Goal: Task Accomplishment & Management: Manage account settings

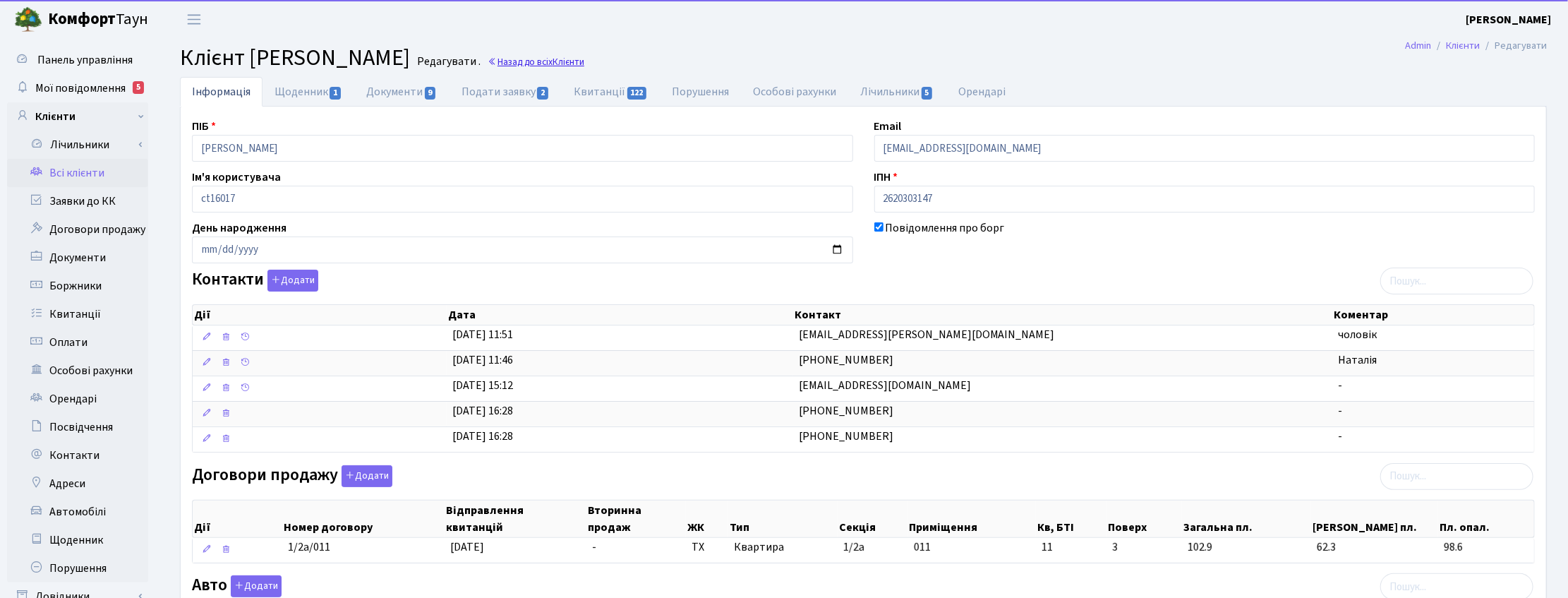
click at [585, 55] on link "Назад до всіх Клієнти" at bounding box center [536, 62] width 97 height 14
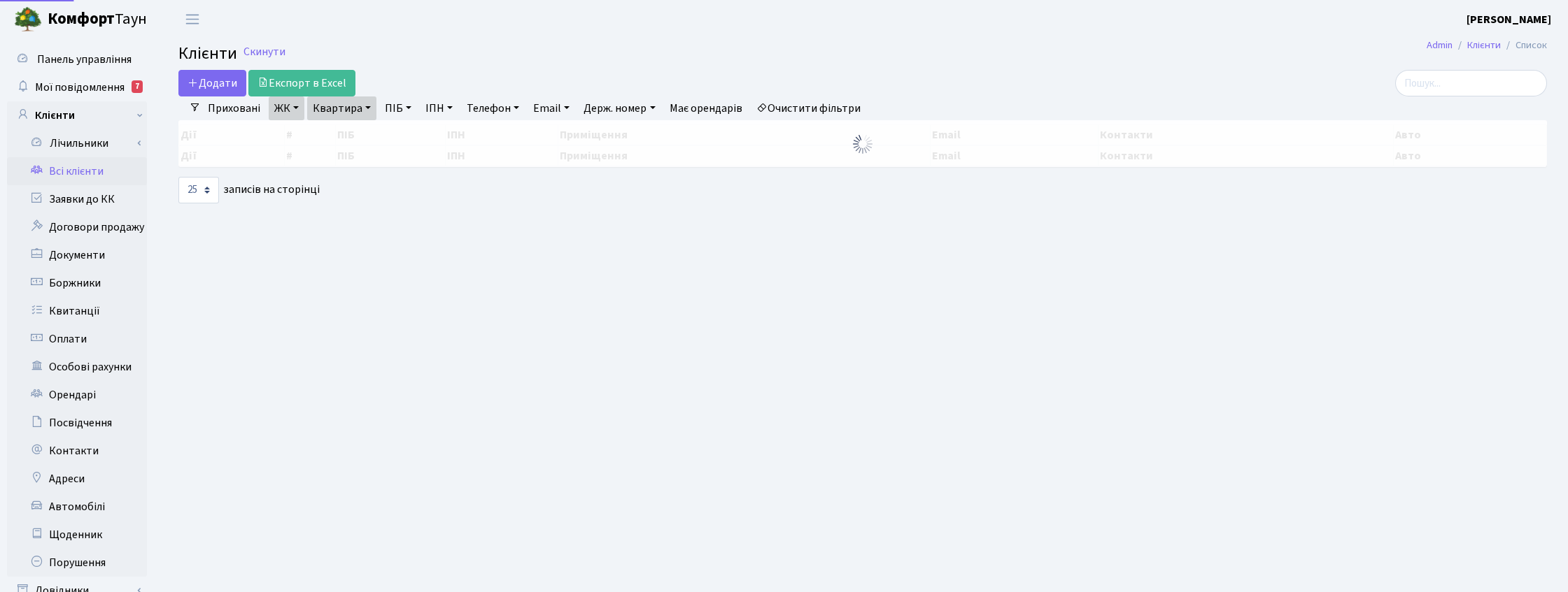
select select "25"
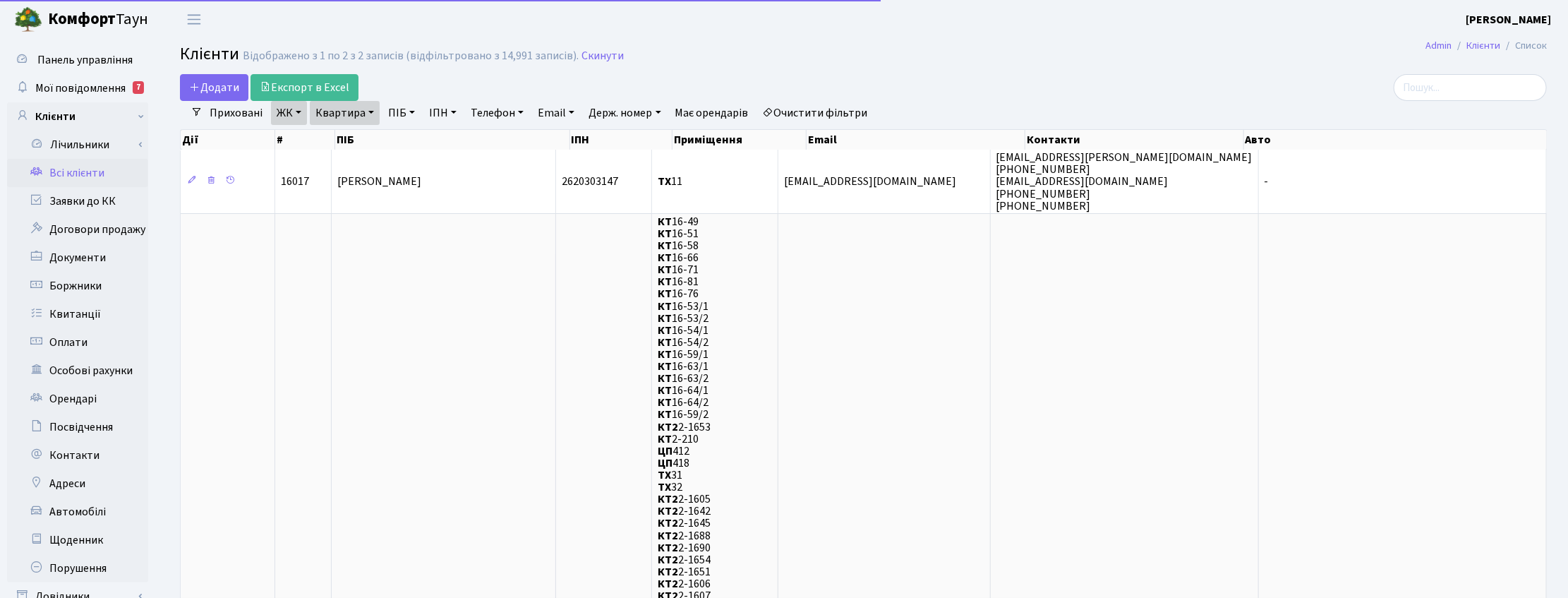
click at [371, 111] on link "Квартира" at bounding box center [345, 113] width 70 height 24
click at [348, 146] on input "11" at bounding box center [351, 141] width 82 height 27
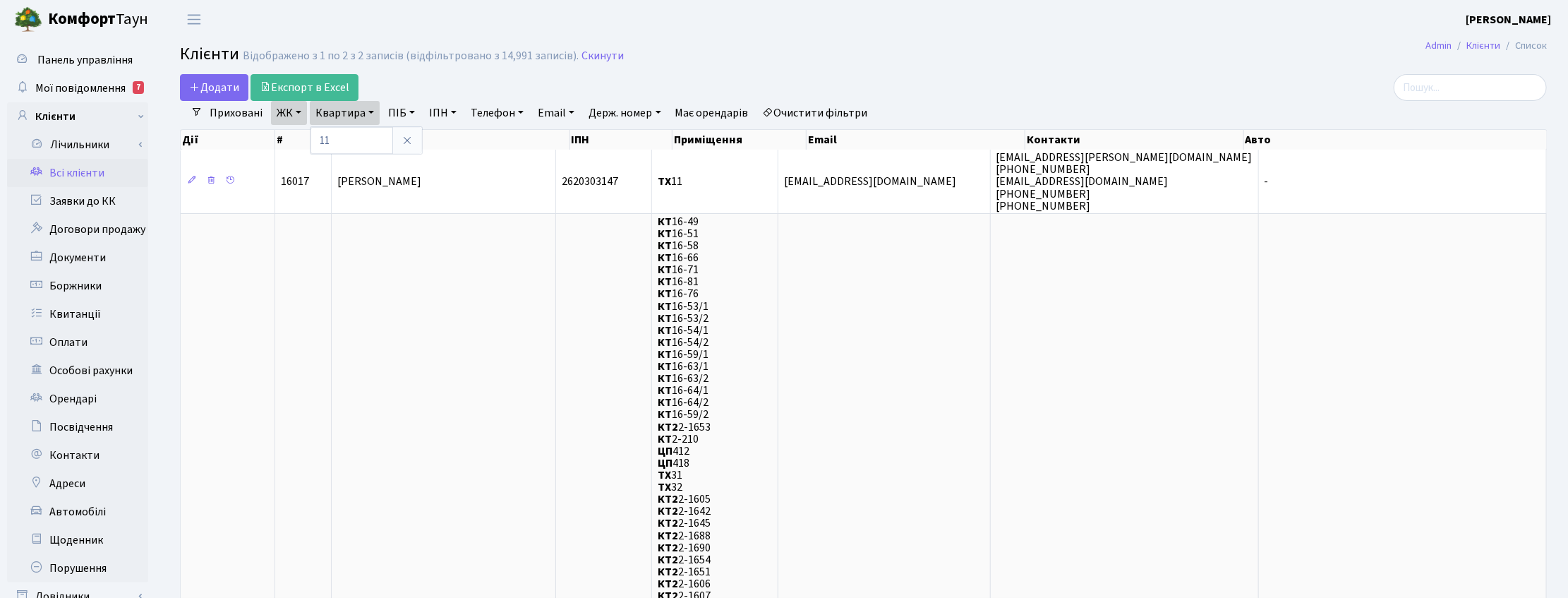
click at [414, 140] on link at bounding box center [407, 141] width 30 height 27
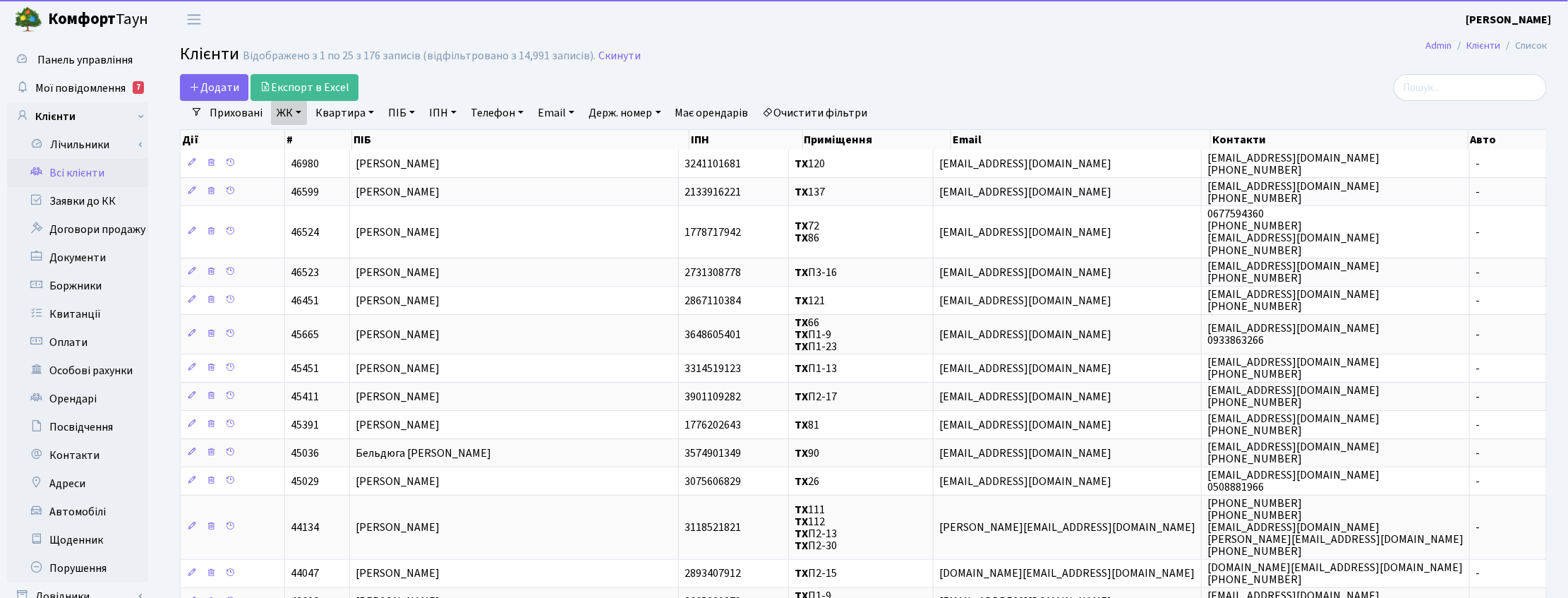
click at [292, 115] on link "ЖК" at bounding box center [289, 113] width 36 height 24
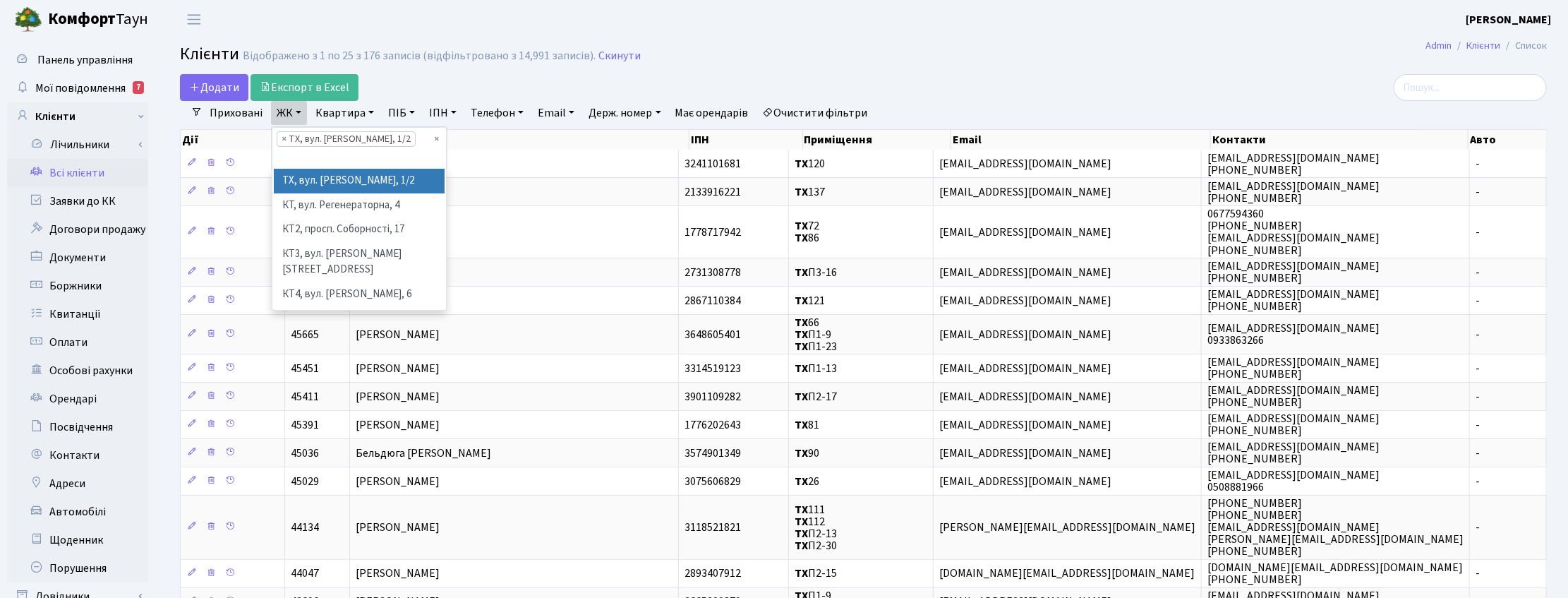
click at [276, 137] on li "× ТХ, вул. Ділова, 1/2" at bounding box center [346, 139] width 139 height 15
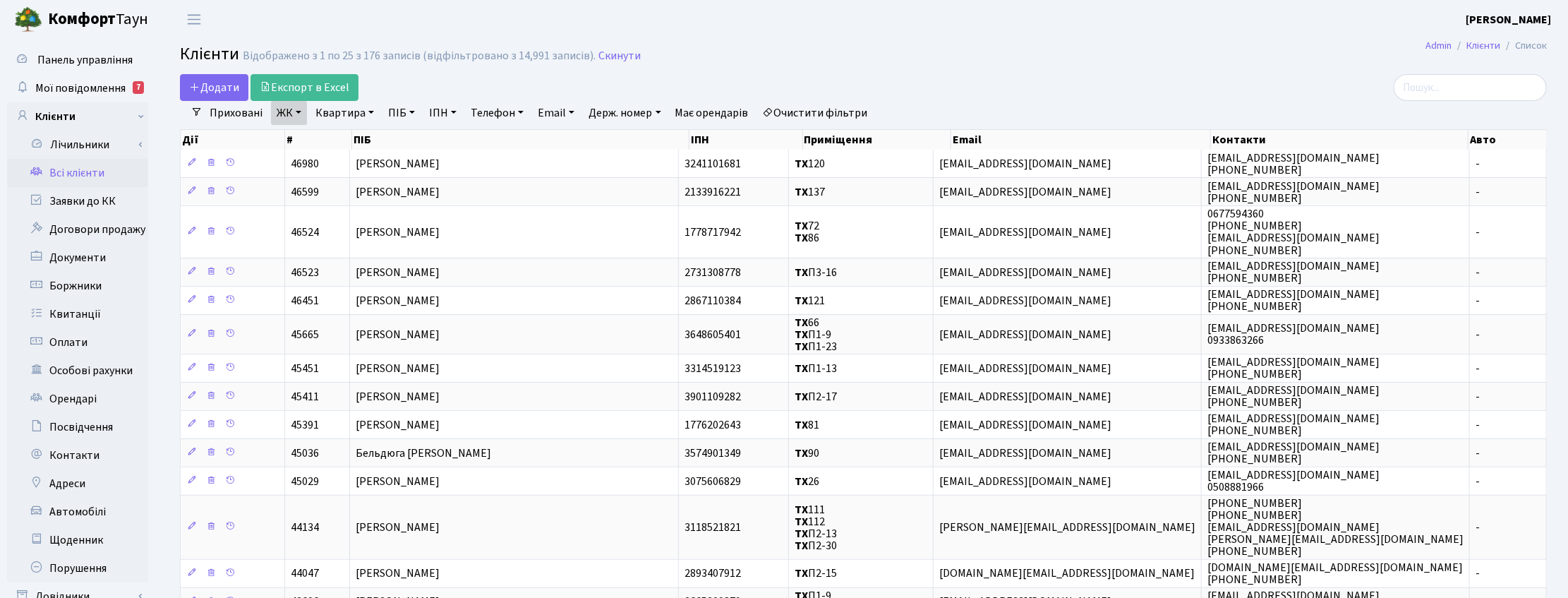
click at [396, 113] on link "ПІБ" at bounding box center [401, 113] width 38 height 24
click at [399, 146] on input "text" at bounding box center [424, 141] width 82 height 27
type input "вороні"
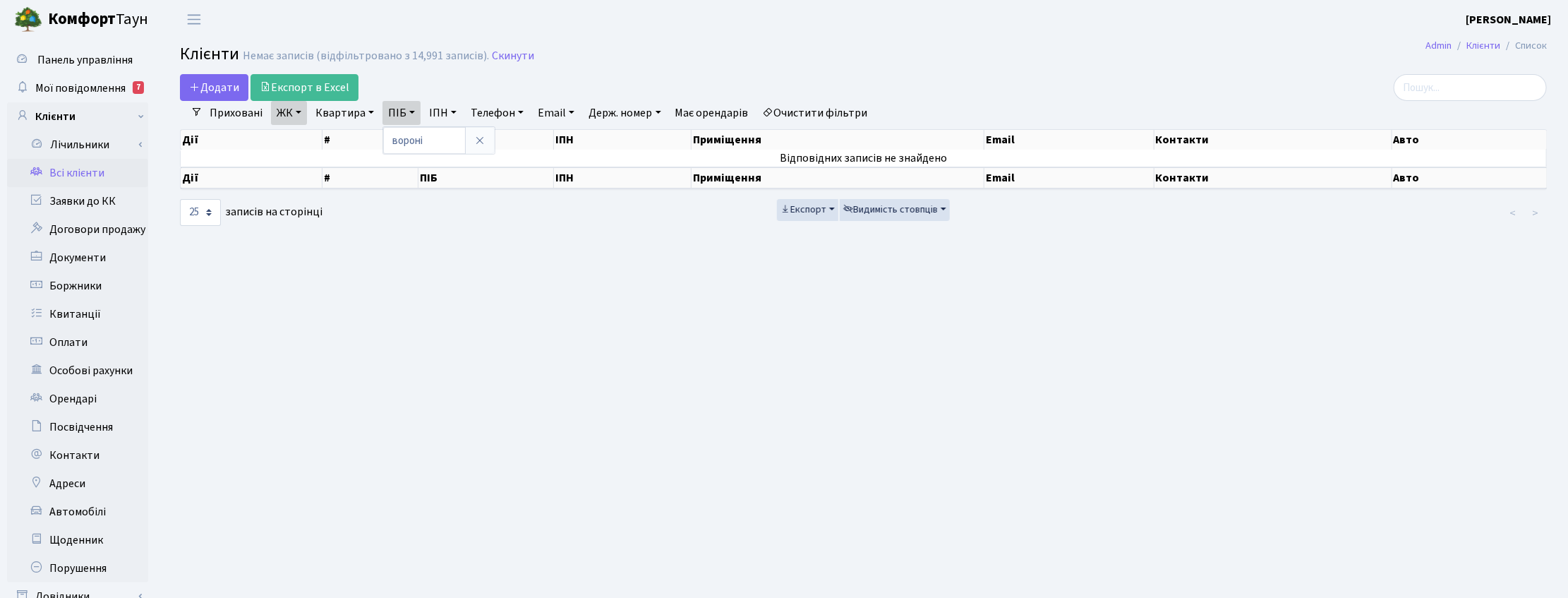
click at [300, 106] on link "ЖК" at bounding box center [289, 113] width 36 height 24
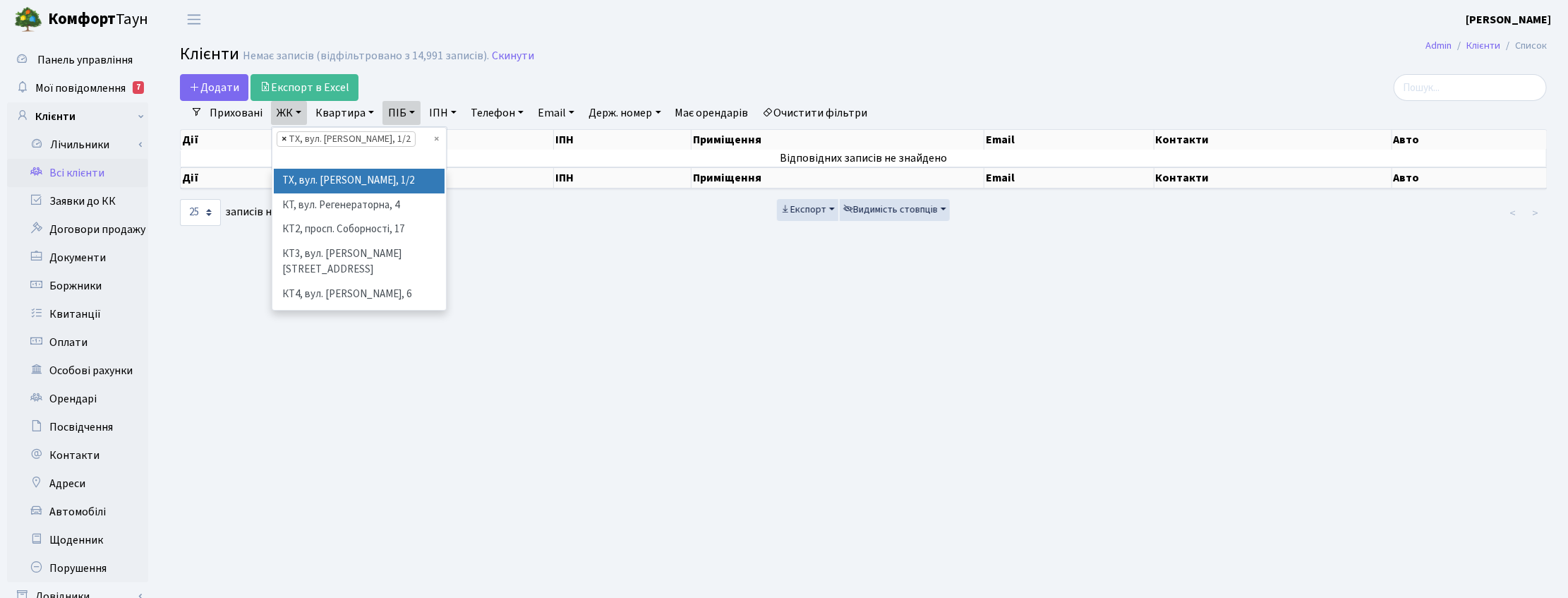
click at [285, 138] on span "×" at bounding box center [284, 139] width 5 height 14
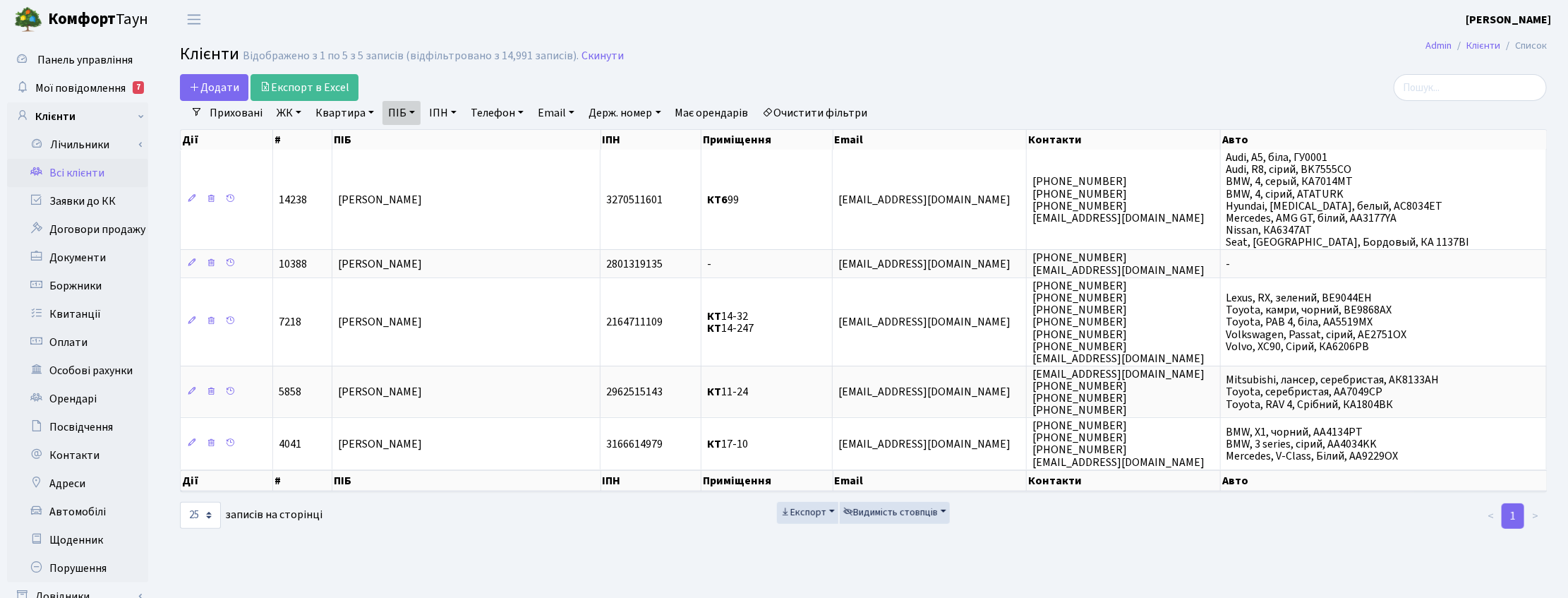
drag, startPoint x: 1559, startPoint y: 119, endPoint x: 1548, endPoint y: 117, distance: 11.2
click at [1559, 119] on div "Додати Експорт в Excel Фільтри Приховані ЖК ТХ, вул. Ділова, 1/2 КТ, вул. Реген…" at bounding box center [863, 302] width 1410 height 456
click at [403, 103] on link "ПІБ" at bounding box center [401, 113] width 38 height 24
click at [475, 148] on link at bounding box center [480, 141] width 30 height 27
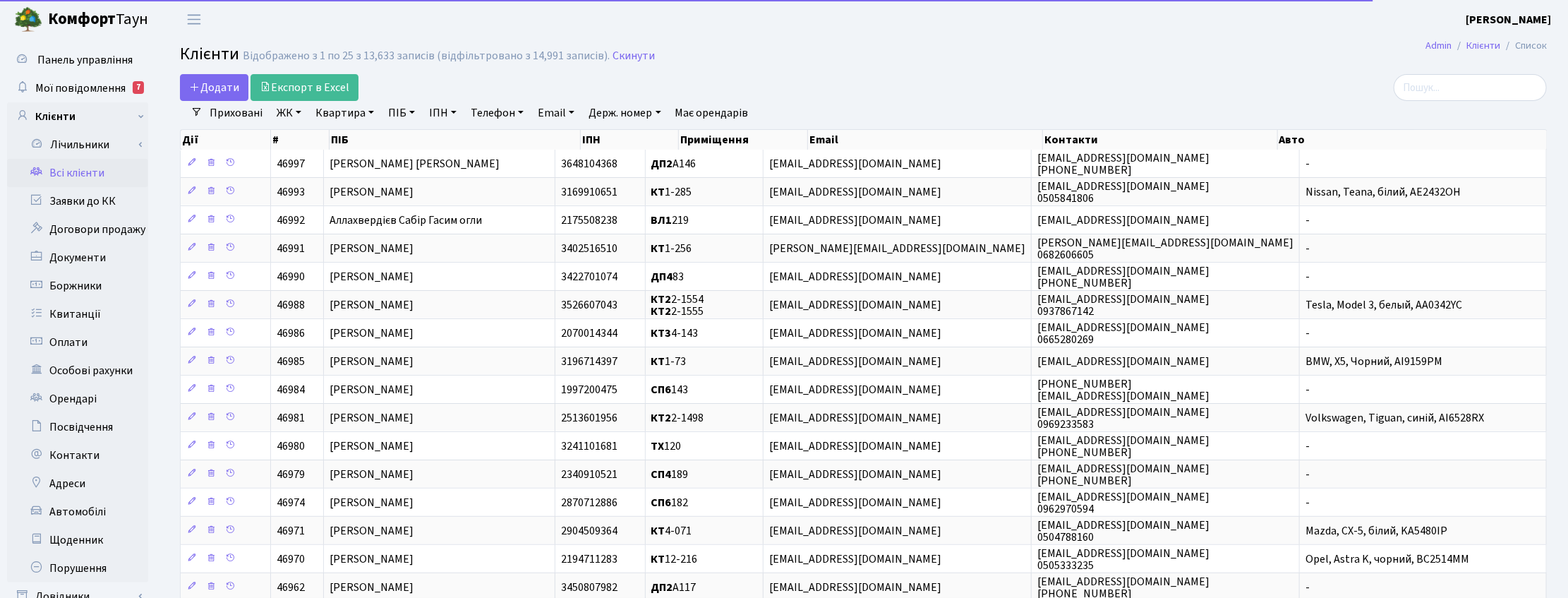
click at [367, 113] on link "Квартира" at bounding box center [345, 113] width 70 height 24
drag, startPoint x: 359, startPoint y: 145, endPoint x: 351, endPoint y: 137, distance: 11.3
click at [359, 145] on input "text" at bounding box center [351, 141] width 82 height 27
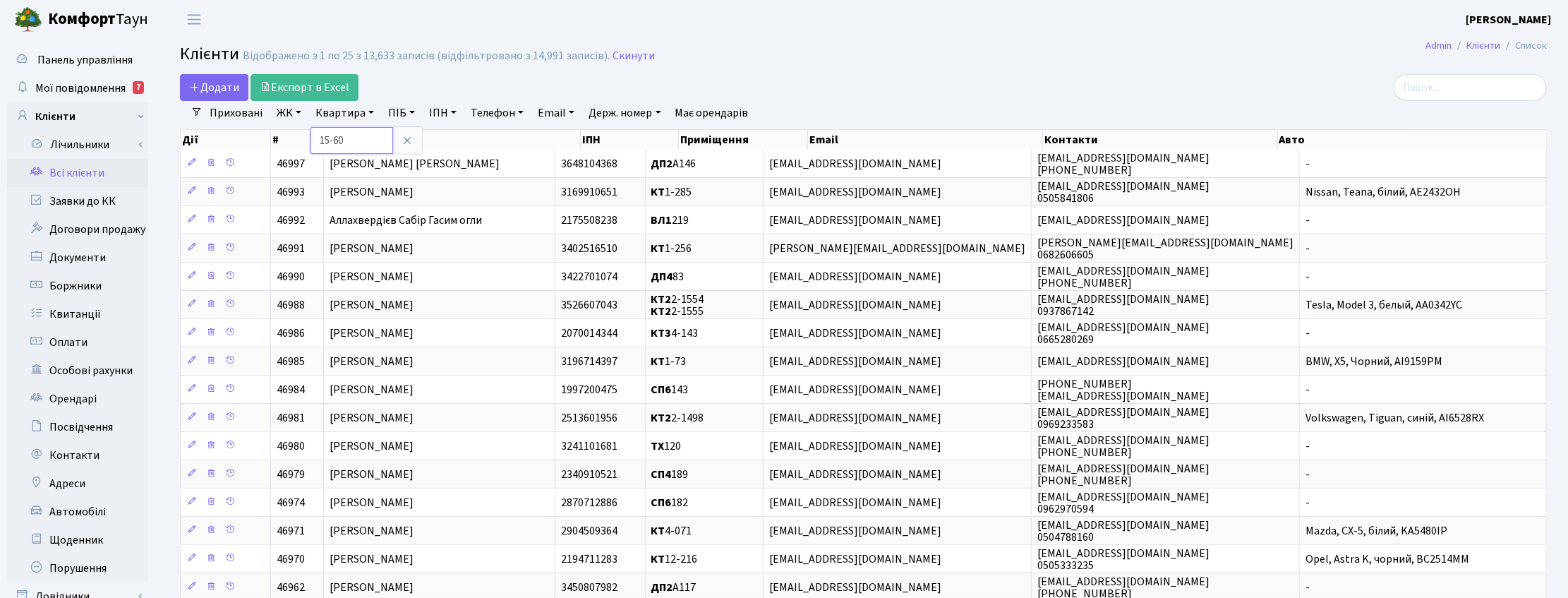
type input "15-60"
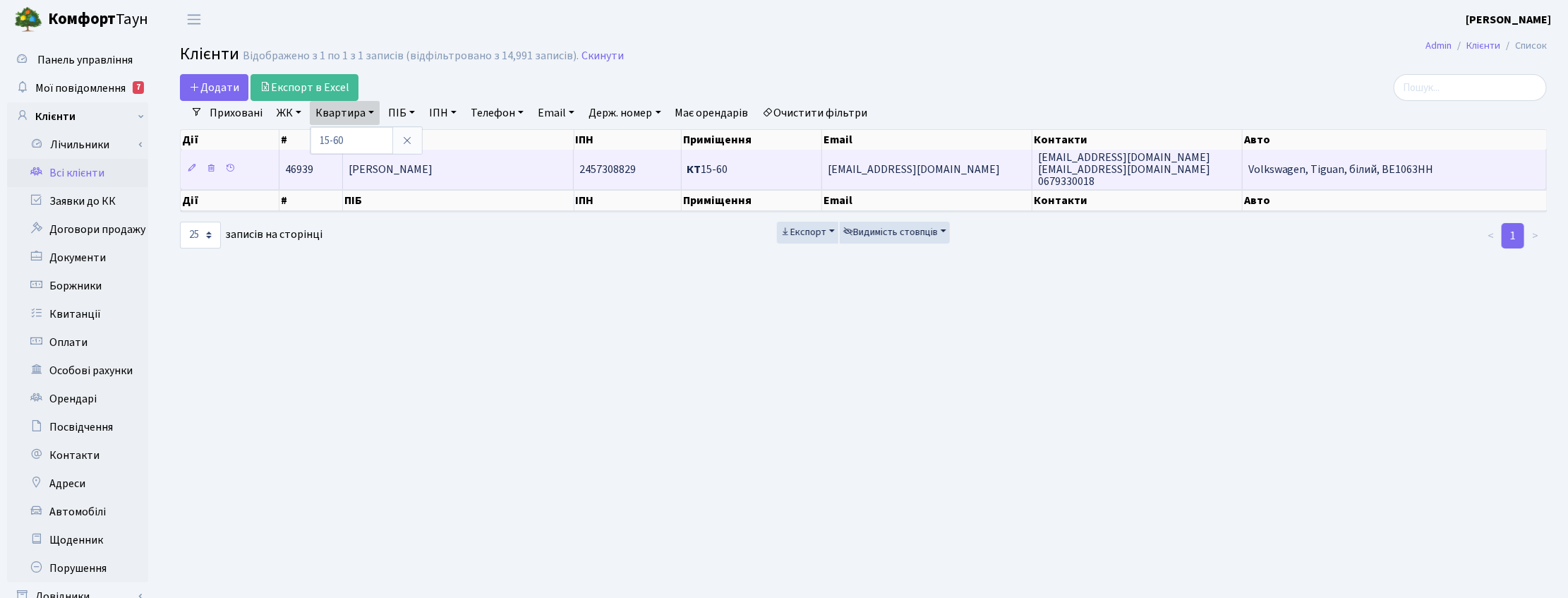
click at [432, 176] on span "Кірімова Ольга Миколаївна" at bounding box center [390, 170] width 84 height 15
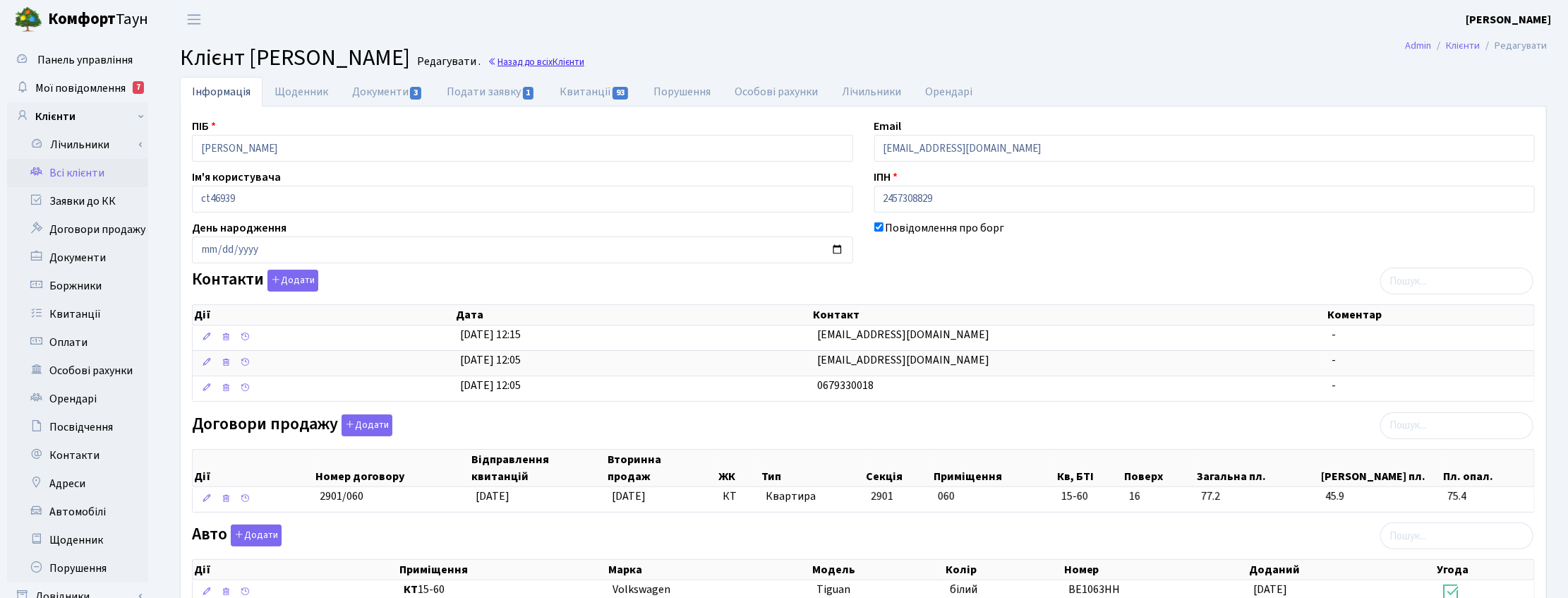
click at [585, 57] on link "Назад до всіх Клієнти" at bounding box center [536, 62] width 97 height 14
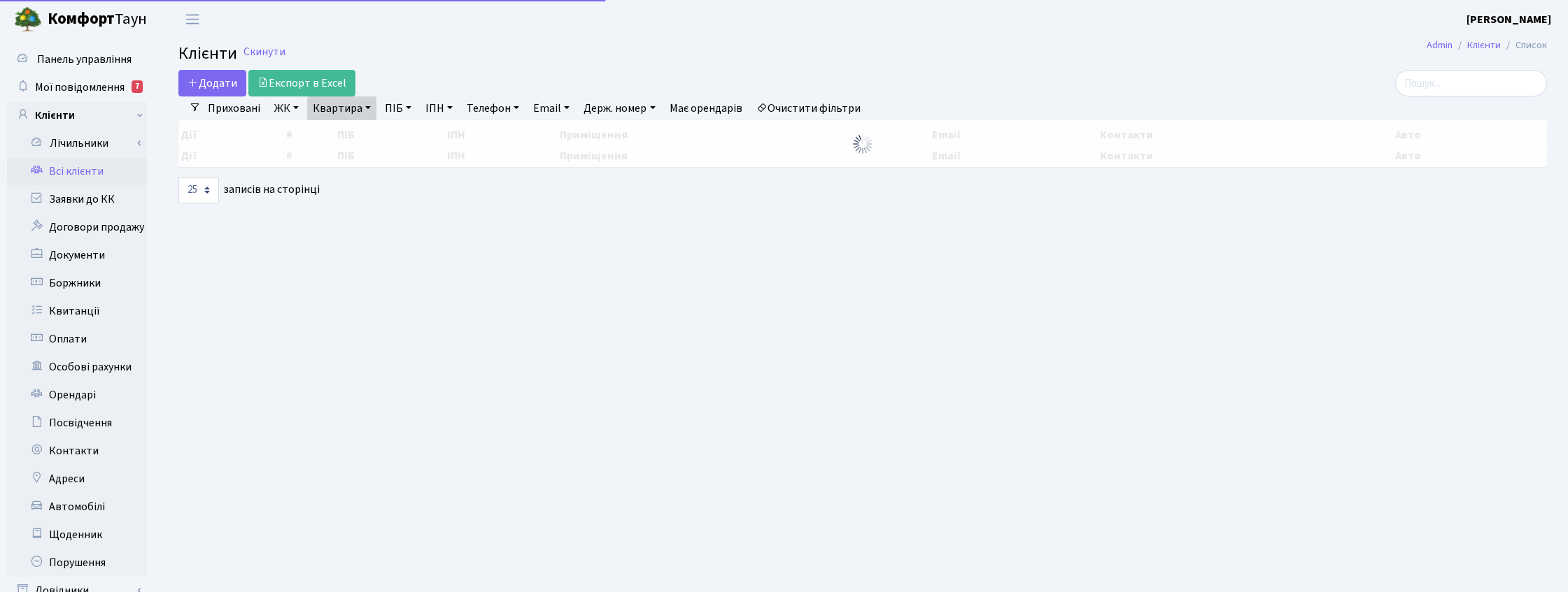
select select "25"
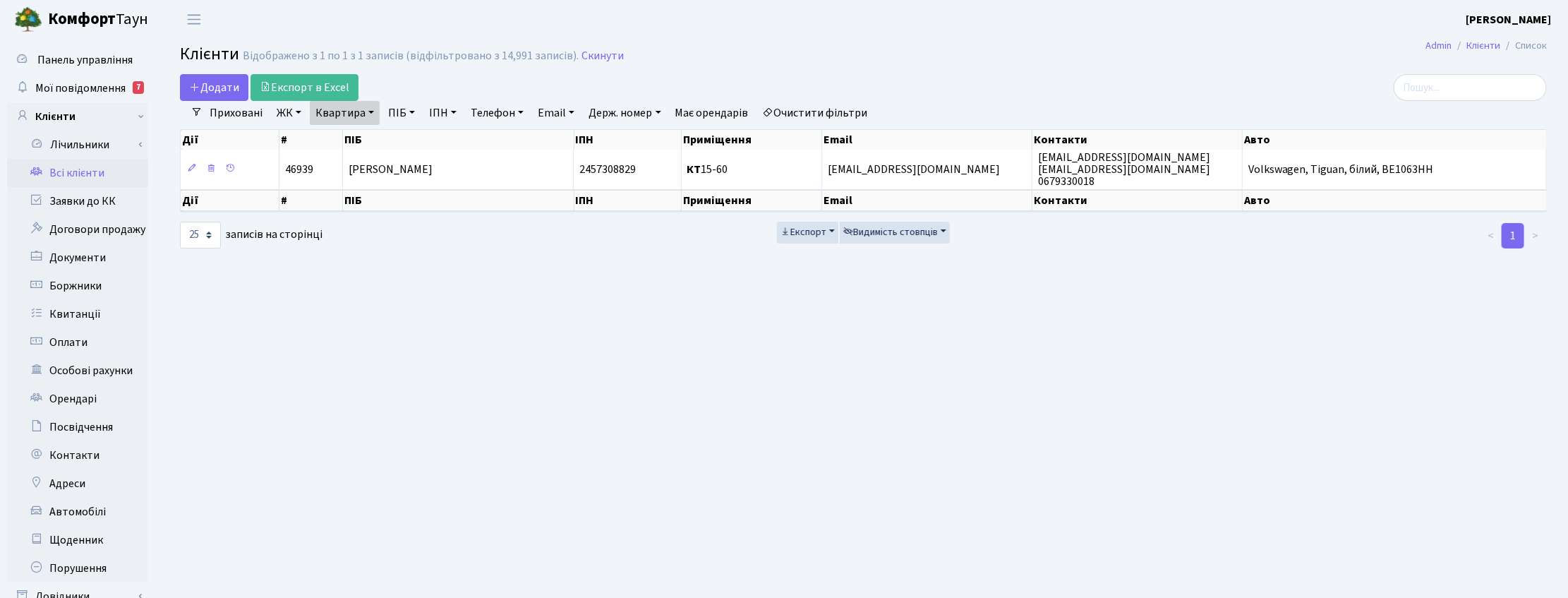
click at [373, 110] on link "Квартира" at bounding box center [345, 113] width 70 height 24
drag, startPoint x: 349, startPoint y: 142, endPoint x: 319, endPoint y: 140, distance: 30.1
click at [319, 140] on input "15-60" at bounding box center [351, 141] width 82 height 27
type input "98"
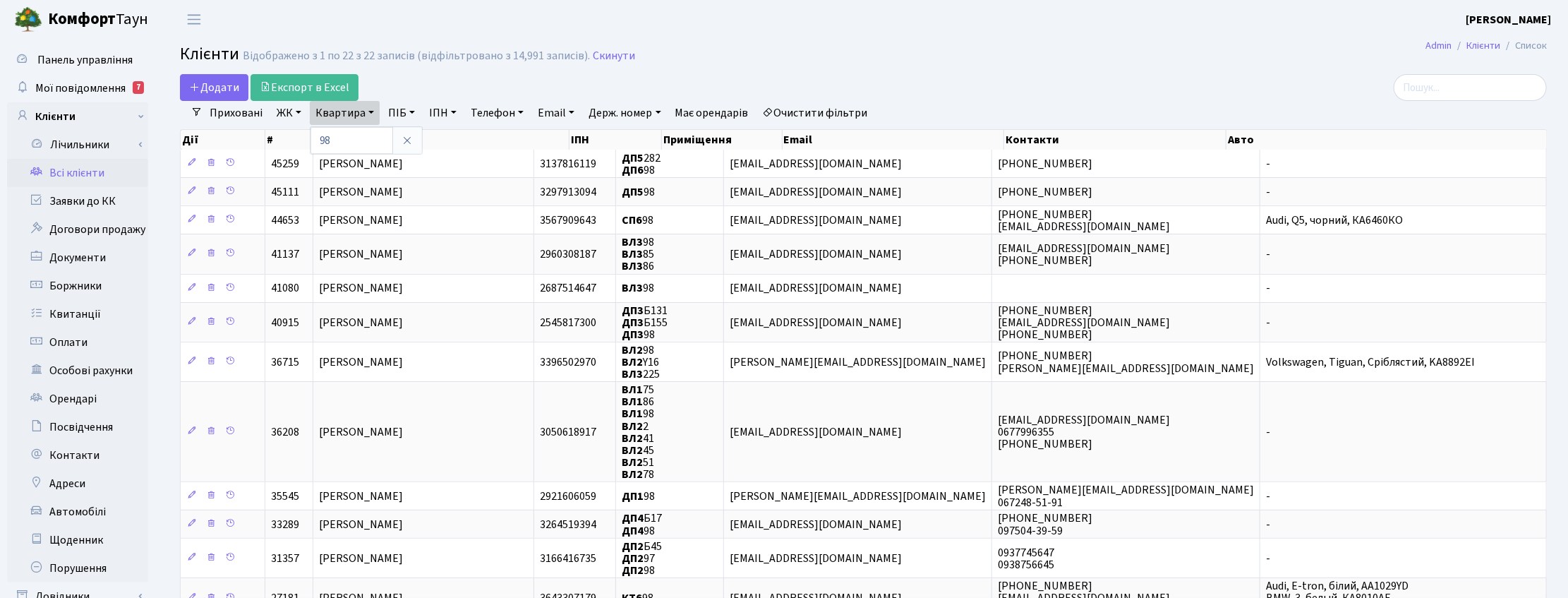
click at [289, 114] on link "ЖК" at bounding box center [289, 113] width 36 height 24
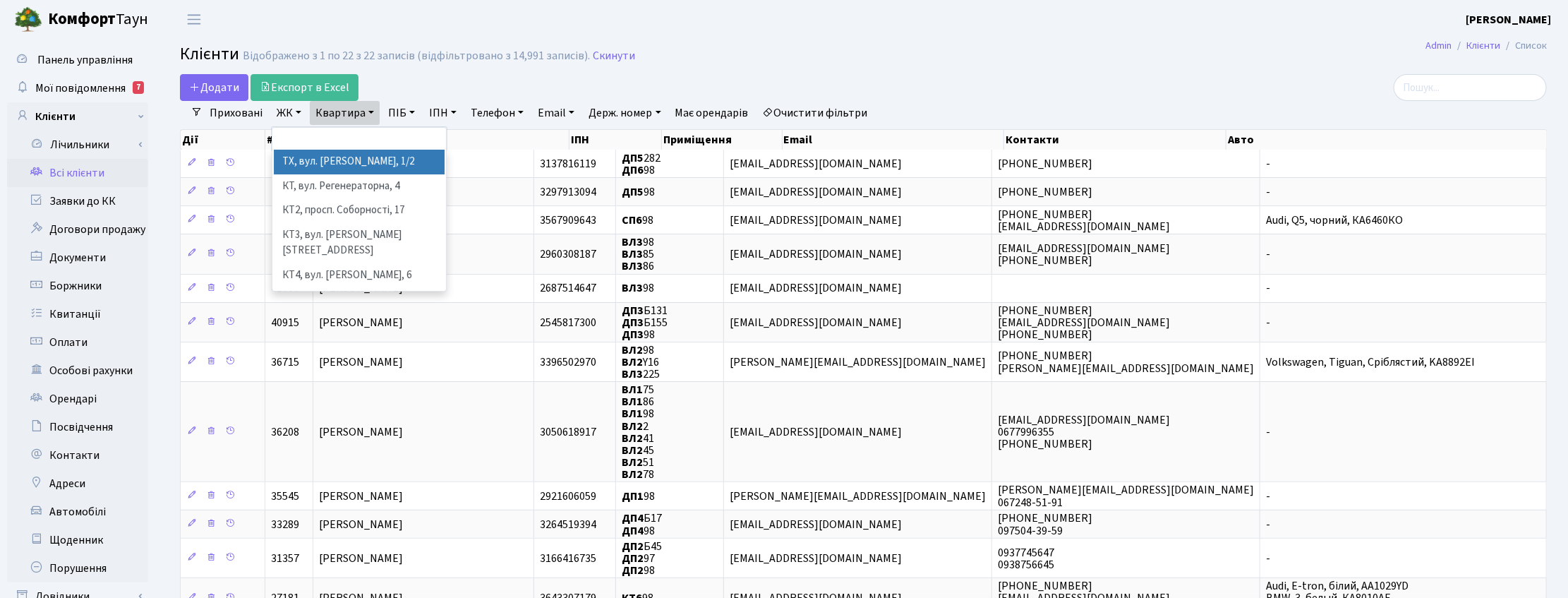
click at [288, 154] on li "ТХ, вул. [PERSON_NAME], 1/2" at bounding box center [359, 162] width 171 height 25
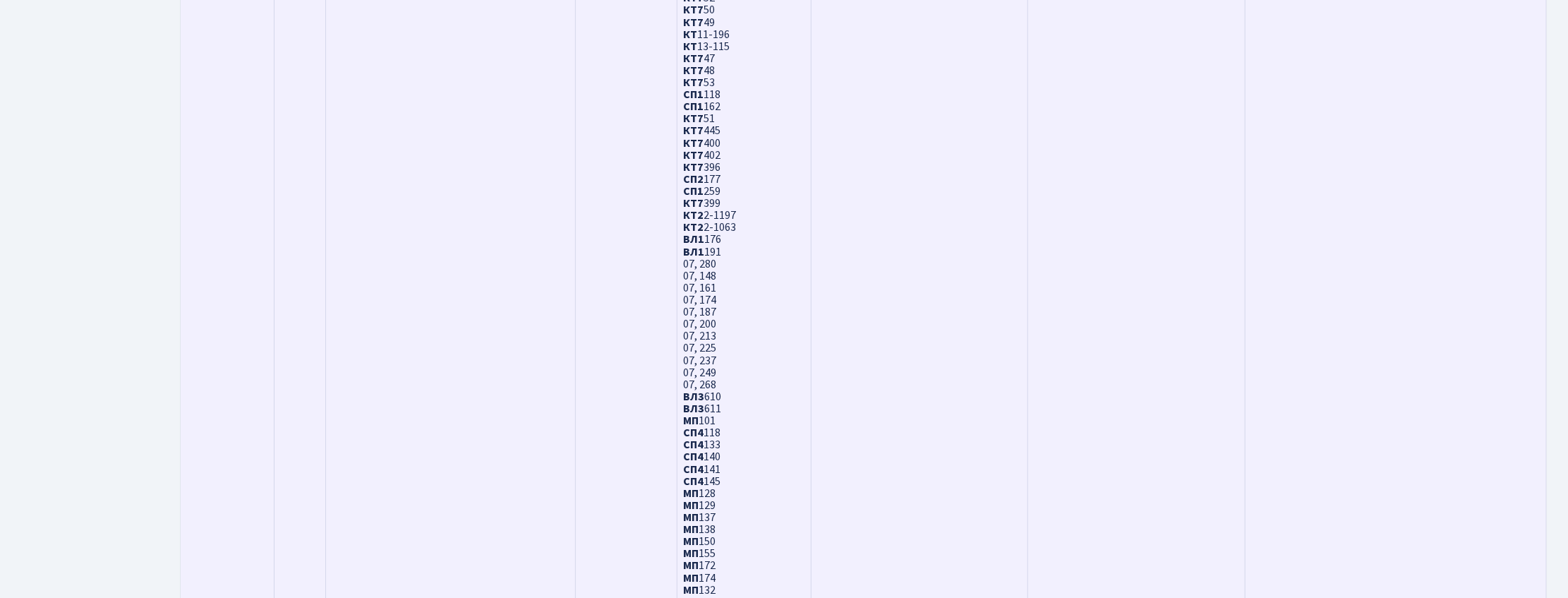
scroll to position [4242, 0]
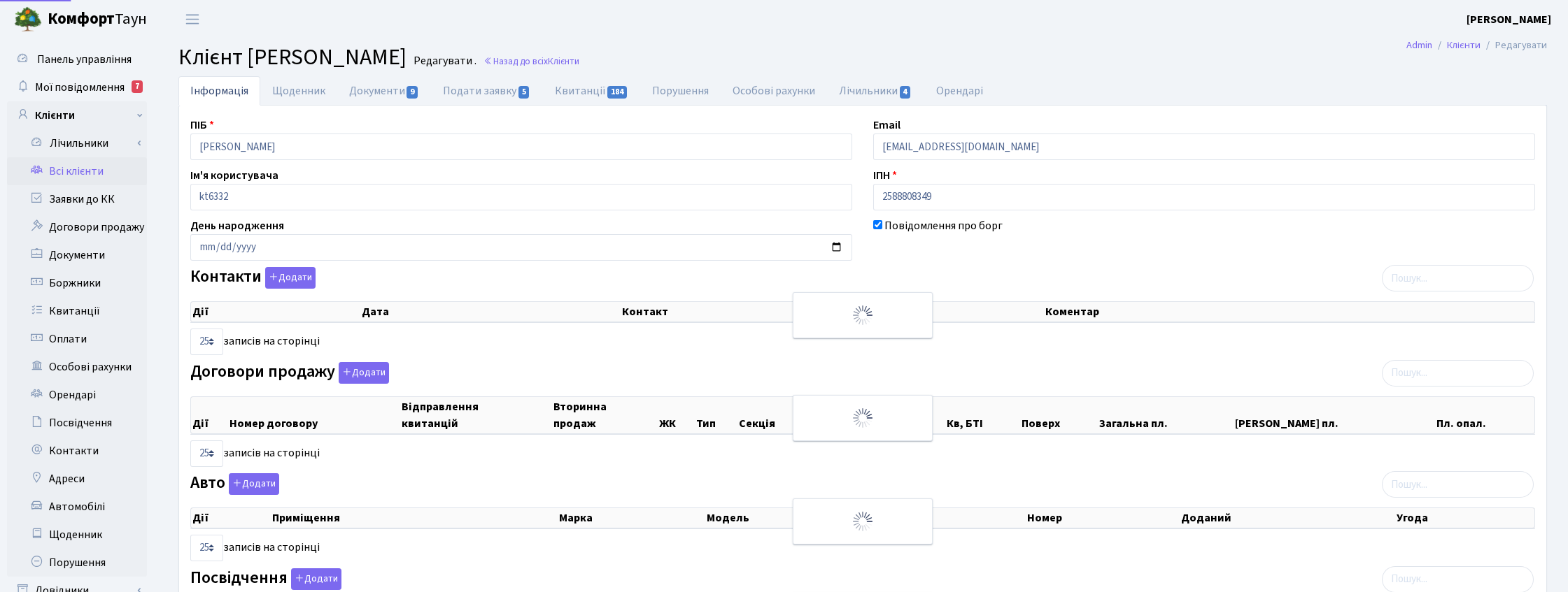
select select "25"
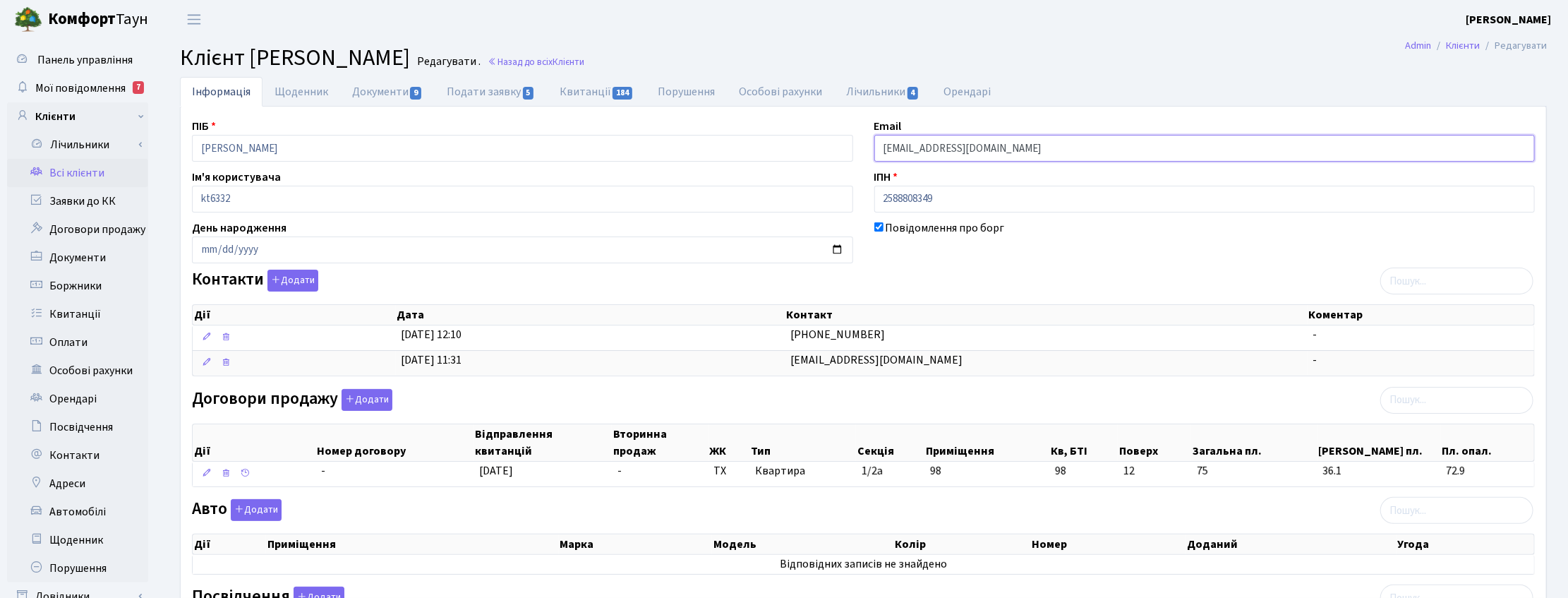
drag, startPoint x: 1022, startPoint y: 150, endPoint x: 876, endPoint y: 154, distance: 146.1
click at [876, 154] on input "ant.anna17@gmail.com" at bounding box center [1205, 148] width 661 height 27
drag, startPoint x: 1536, startPoint y: 70, endPoint x: 1500, endPoint y: 78, distance: 36.9
click at [1536, 70] on h2 "Клієнт Антонова Ганна Олександрівна Редагувати . Назад до всіх Клієнти" at bounding box center [863, 58] width 1367 height 27
click at [585, 64] on span "Клієнти" at bounding box center [568, 62] width 31 height 14
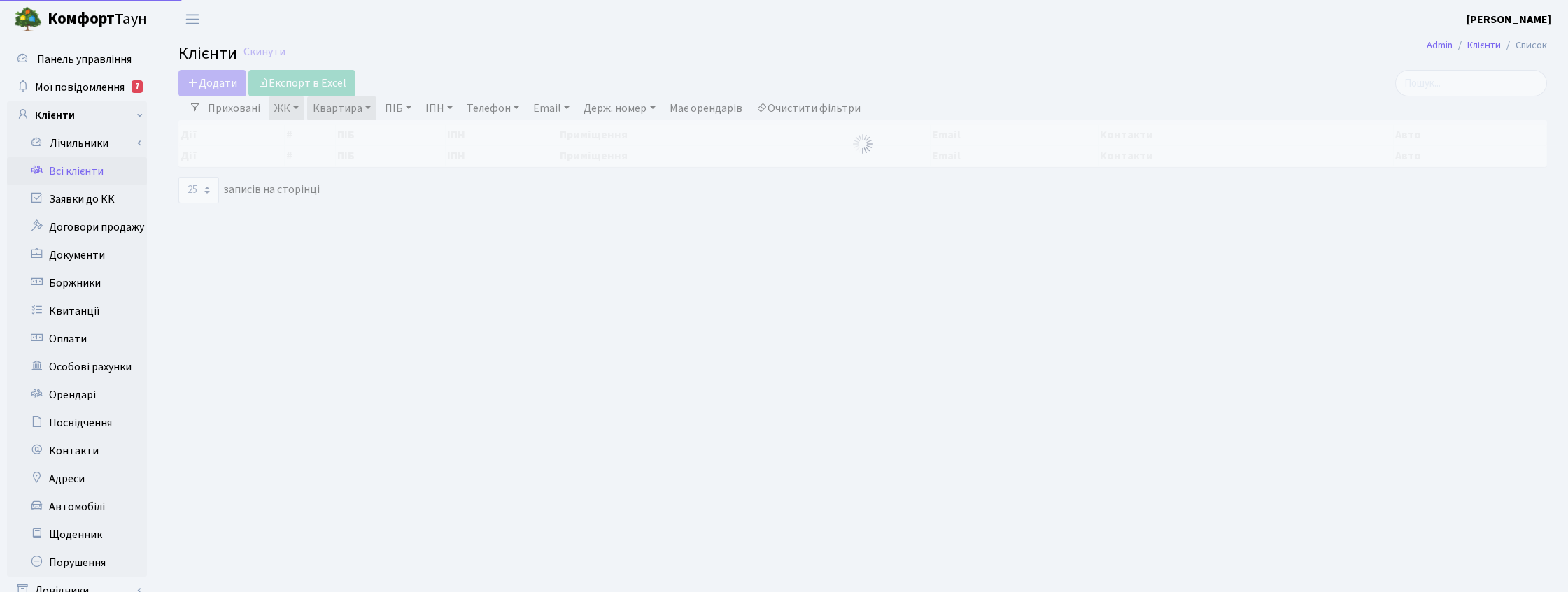
select select "25"
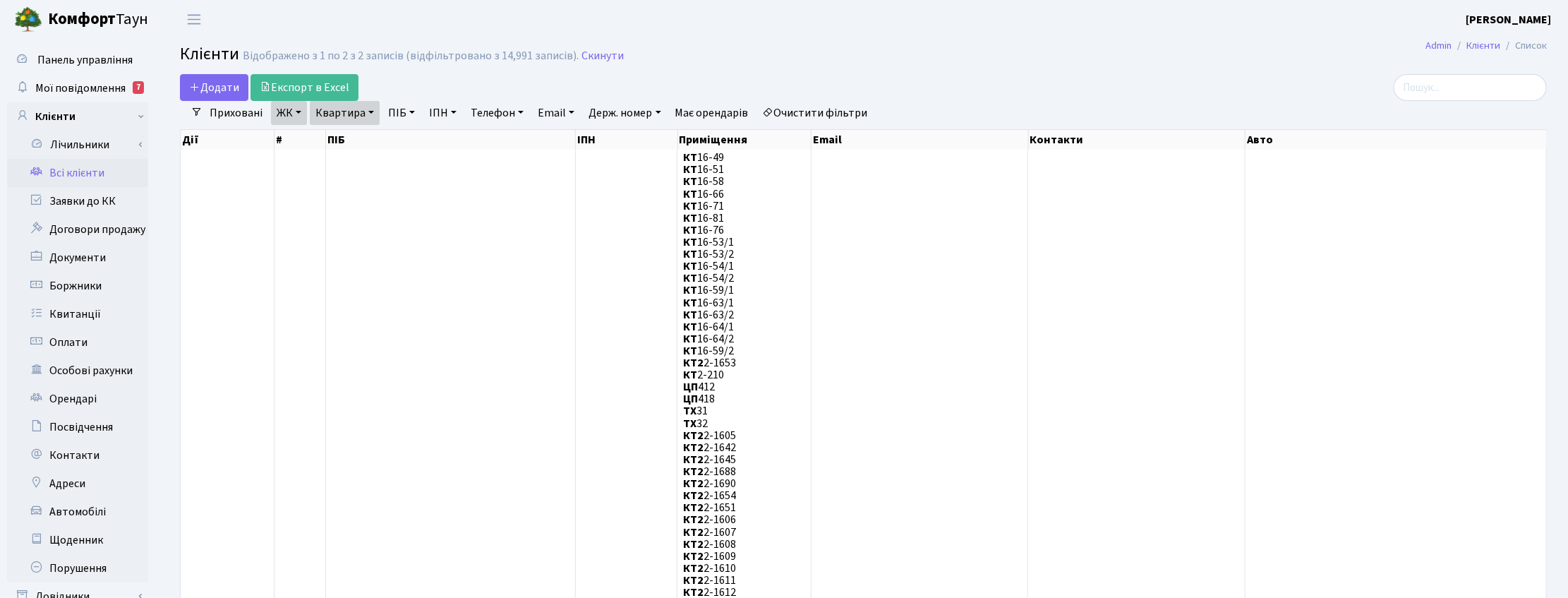
drag, startPoint x: 1564, startPoint y: 107, endPoint x: 1374, endPoint y: 103, distance: 190.0
click at [67, 78] on link "Мої повідомлення 7" at bounding box center [77, 87] width 142 height 28
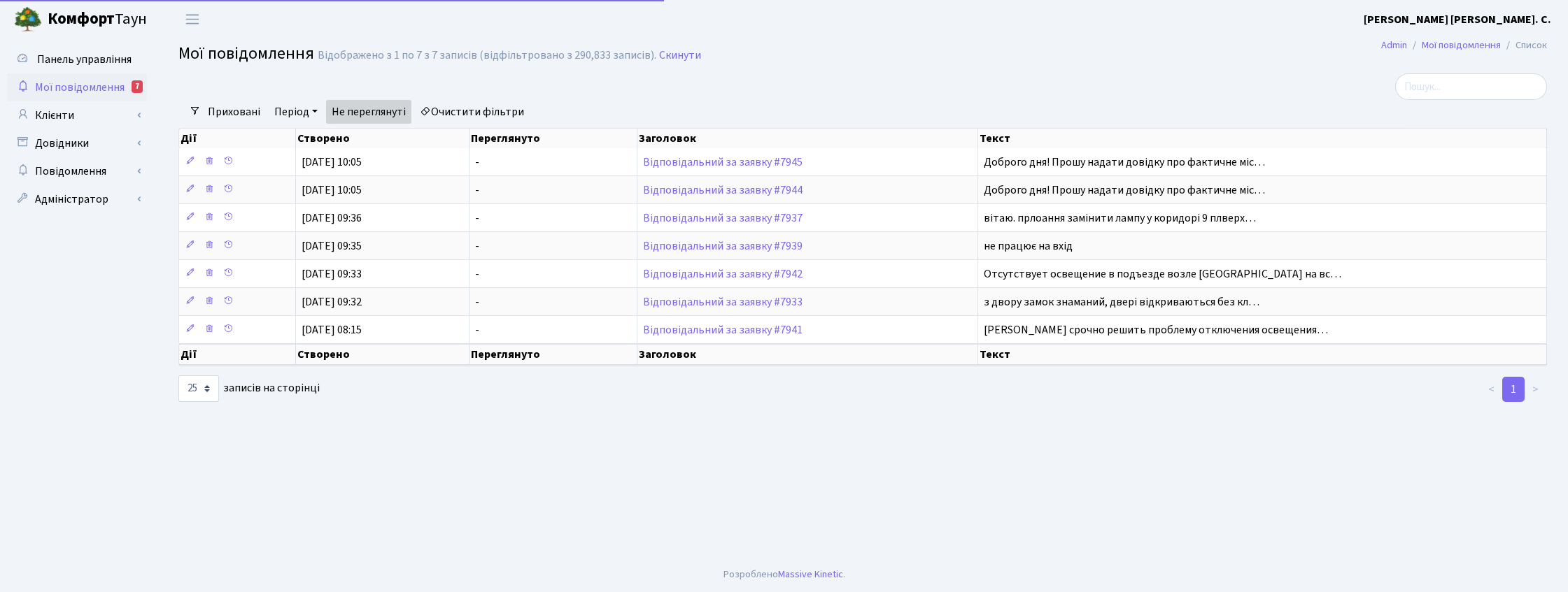
select select "25"
click at [63, 114] on link "Клієнти" at bounding box center [76, 115] width 140 height 28
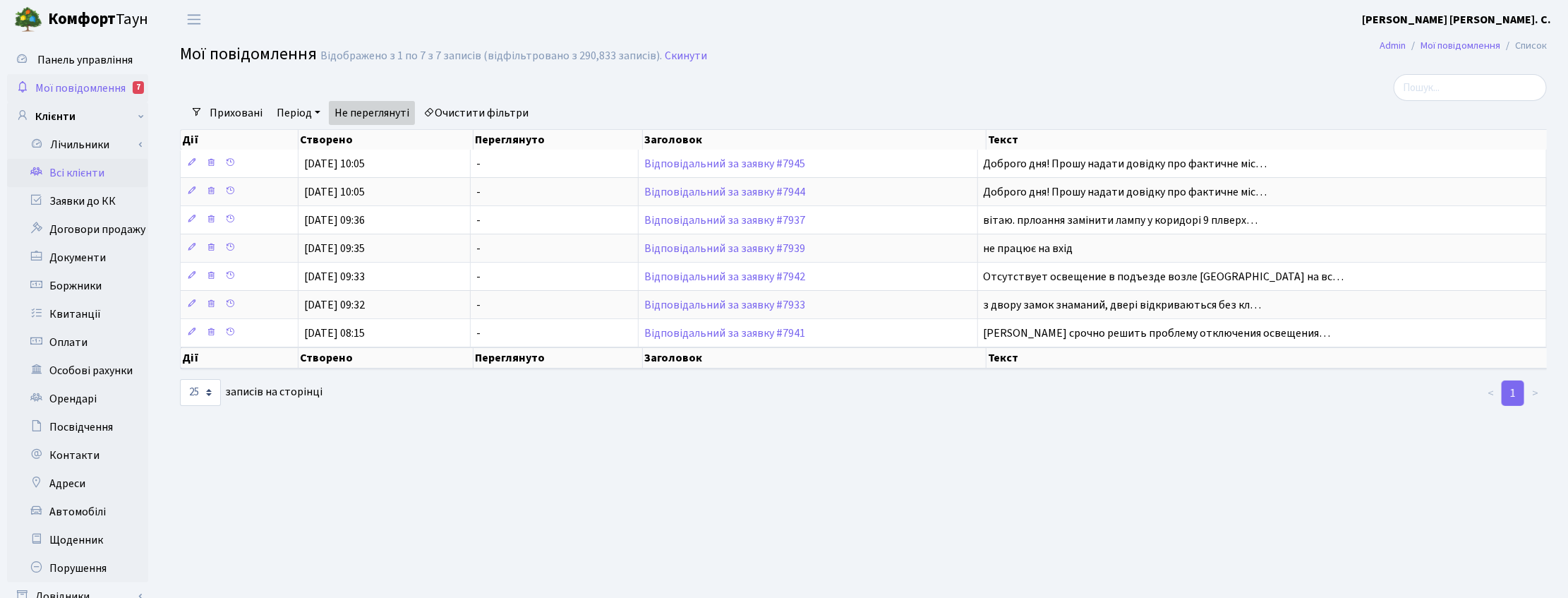
click at [78, 170] on link "Всі клієнти" at bounding box center [77, 172] width 142 height 28
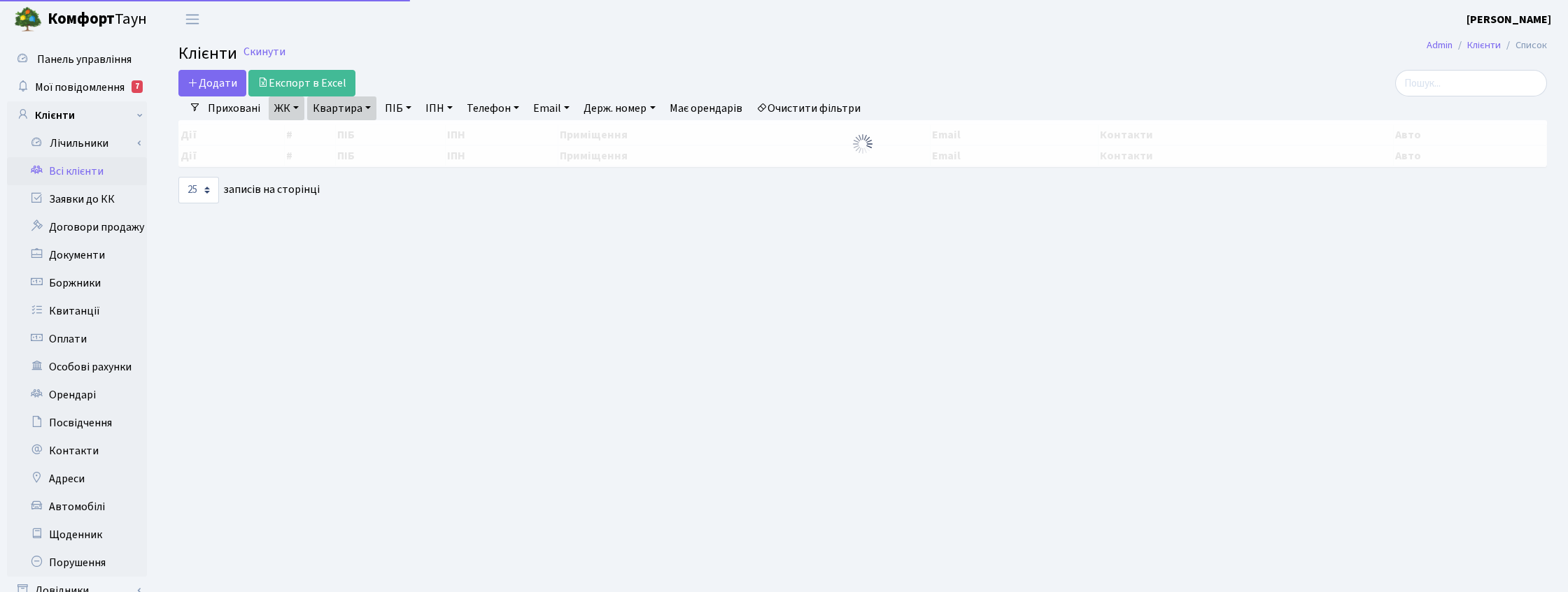
select select "25"
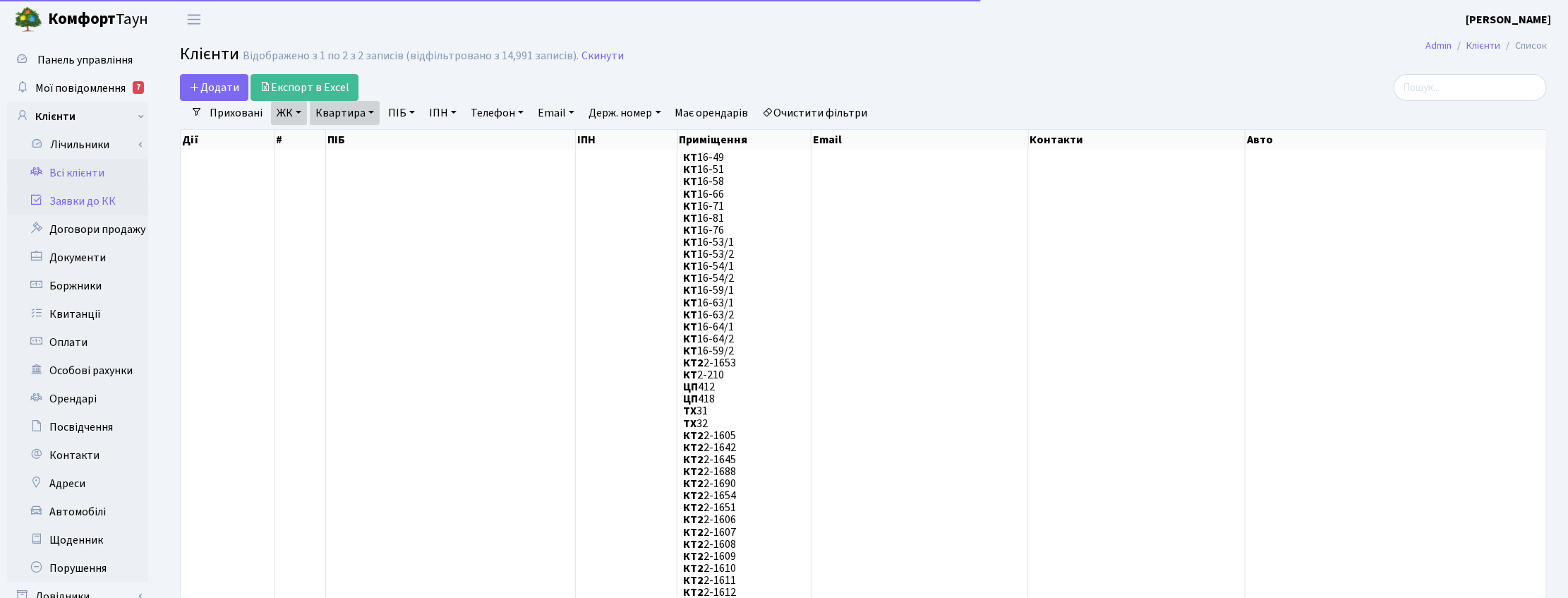
drag, startPoint x: 93, startPoint y: 200, endPoint x: 120, endPoint y: 200, distance: 27.0
click at [93, 200] on link "Заявки до КК" at bounding box center [77, 201] width 142 height 28
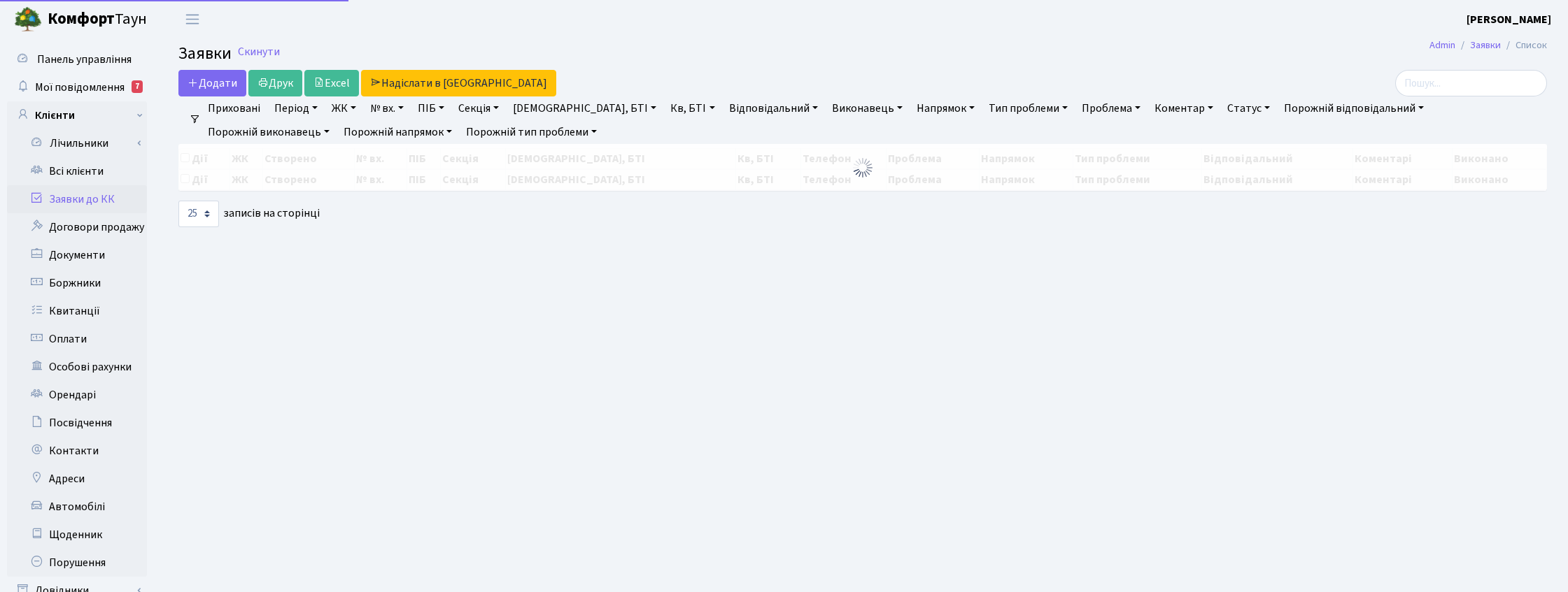
select select "25"
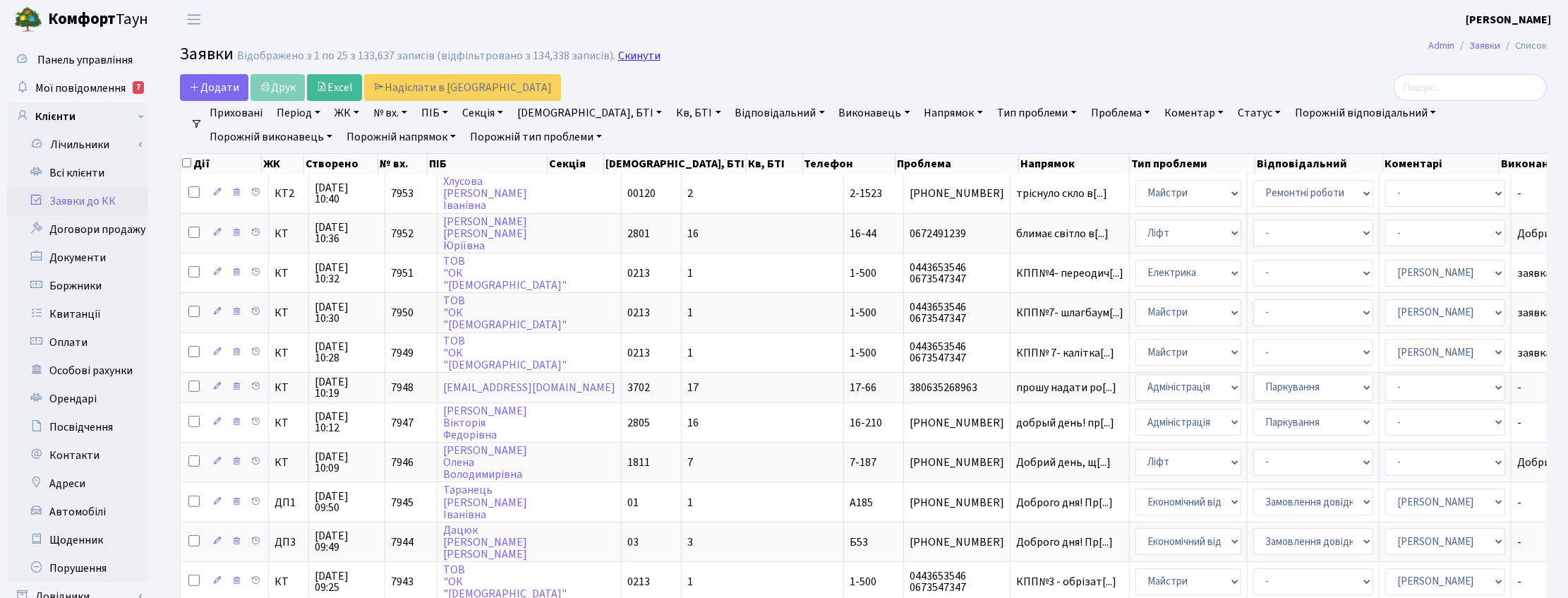
click at [626, 57] on link "Скинути" at bounding box center [640, 56] width 42 height 14
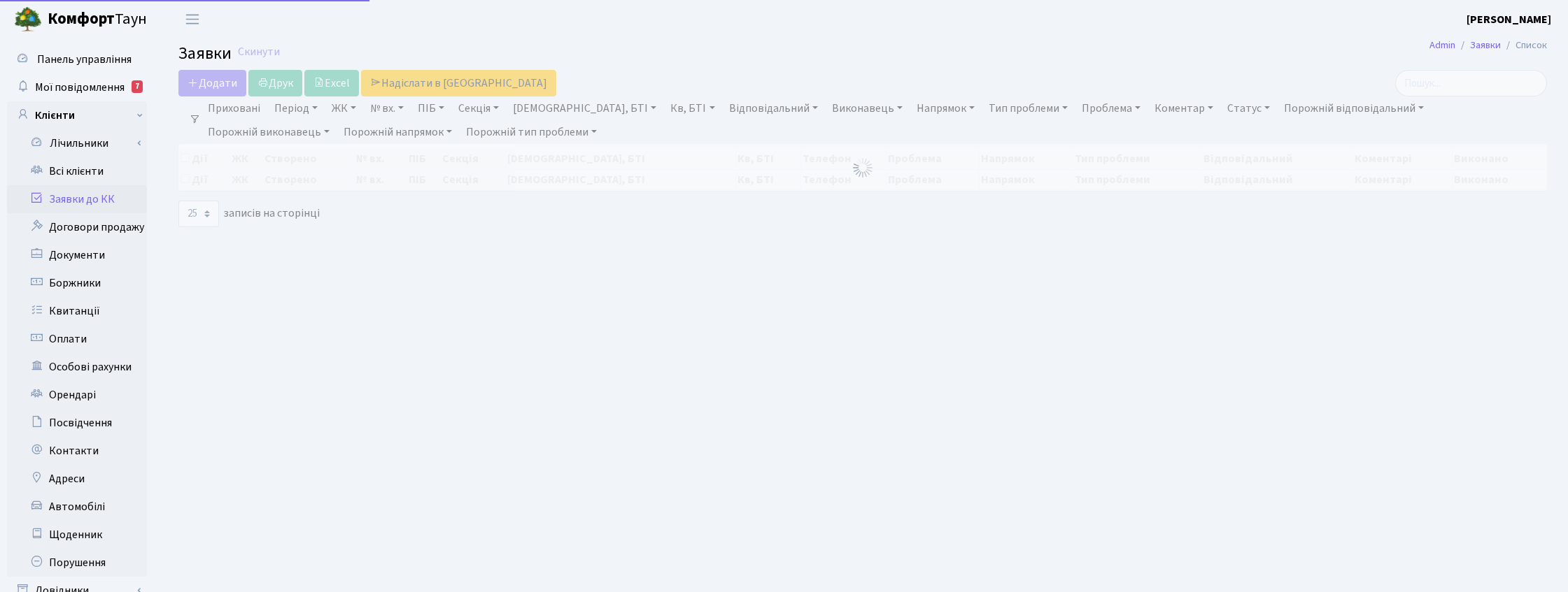
select select "25"
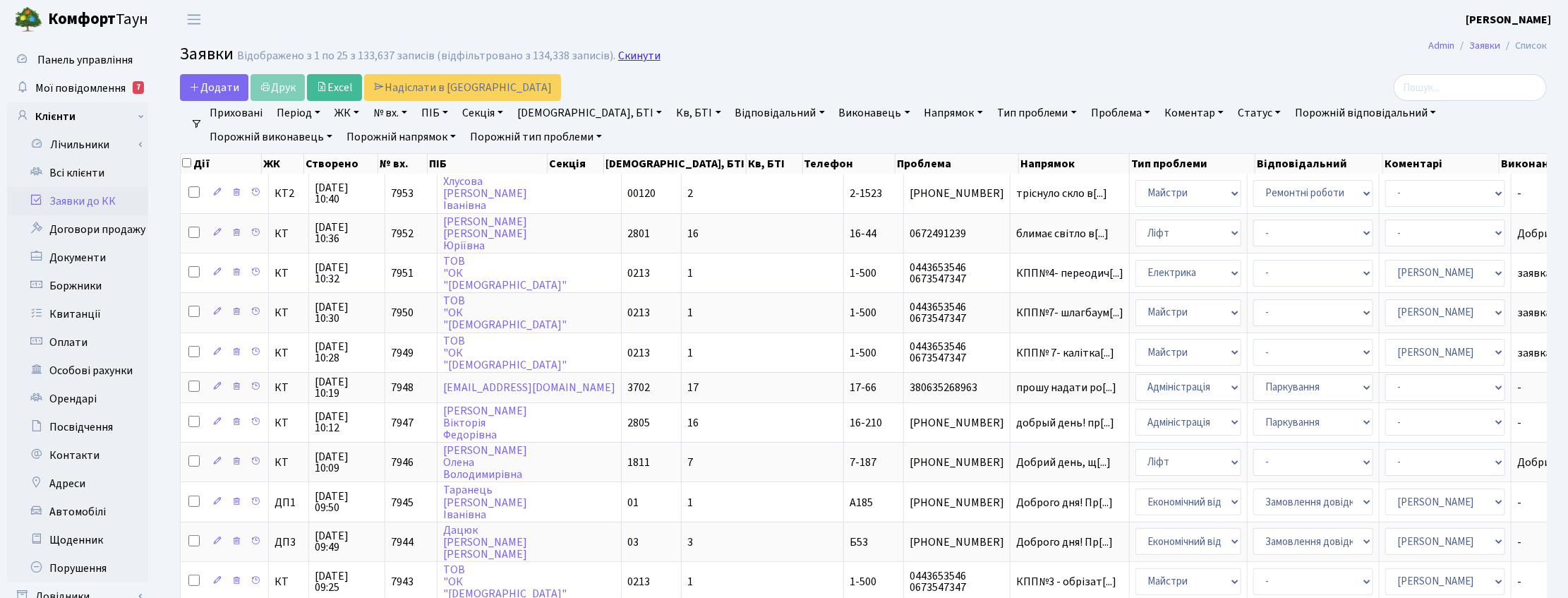
click at [632, 58] on link "Скинути" at bounding box center [640, 56] width 42 height 14
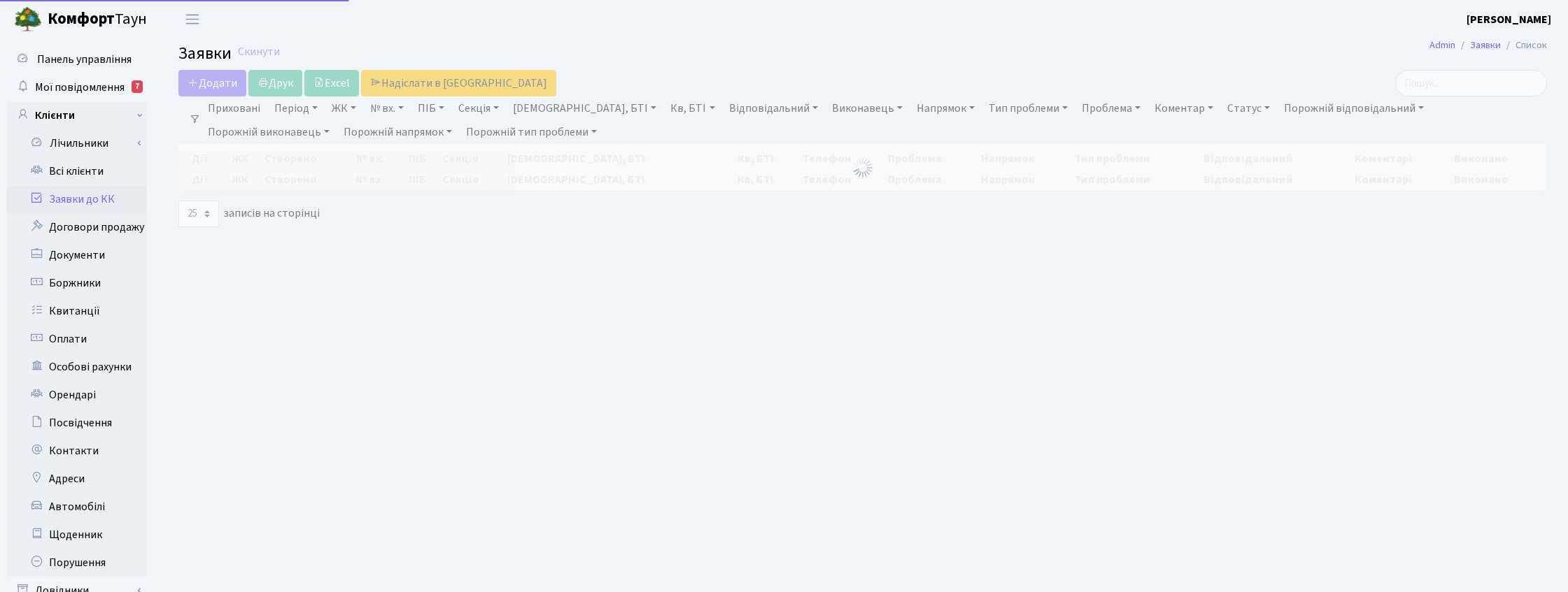
select select "25"
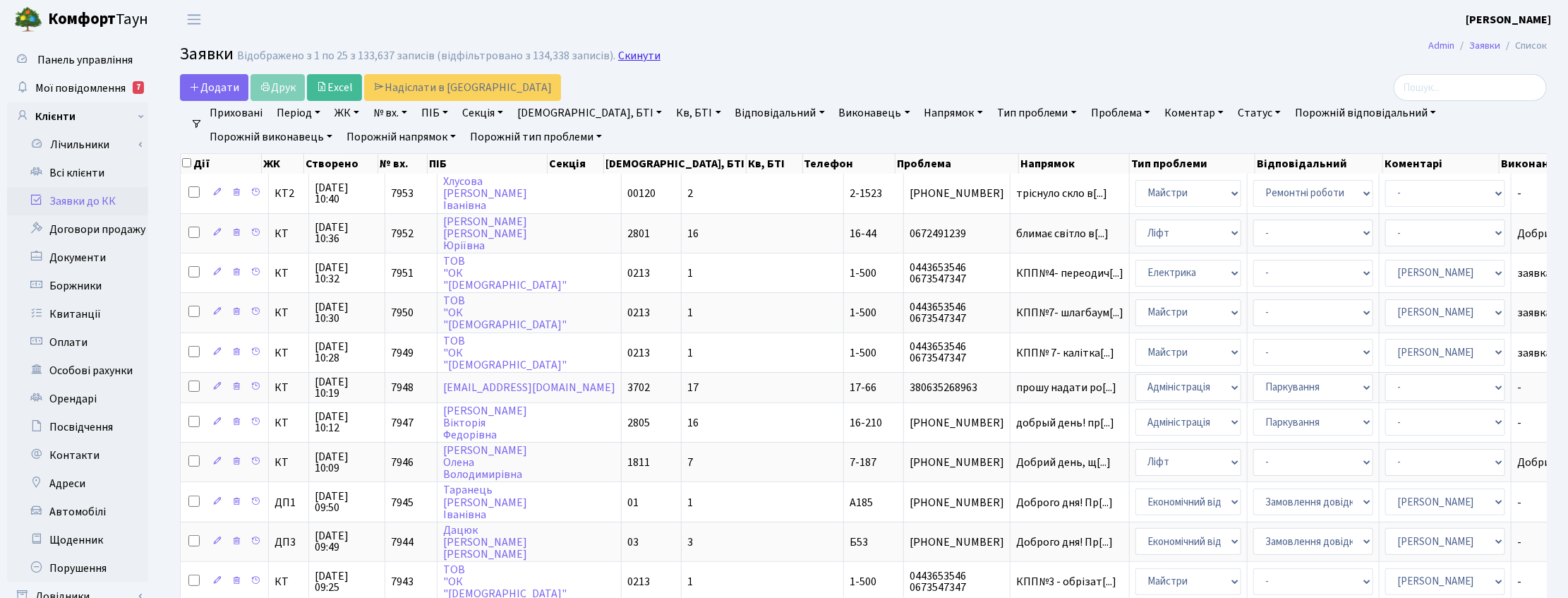
click at [632, 51] on link "Скинути" at bounding box center [640, 56] width 42 height 14
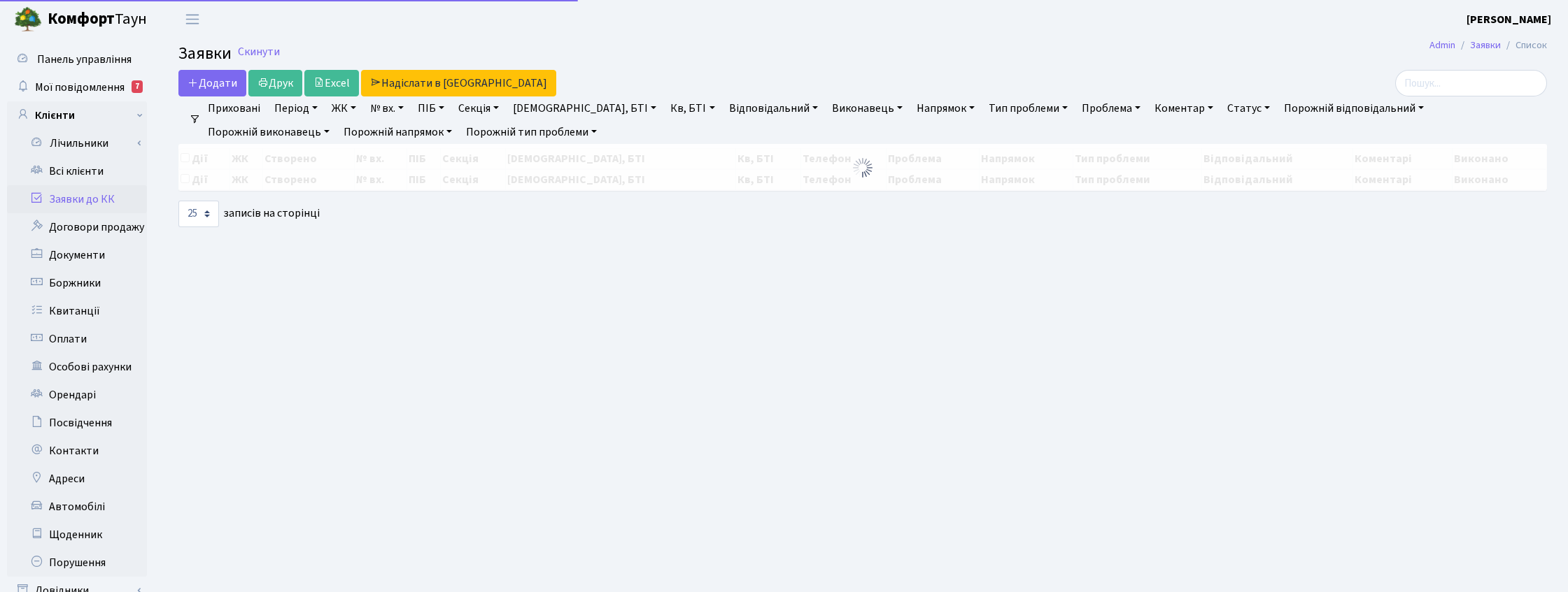
select select "25"
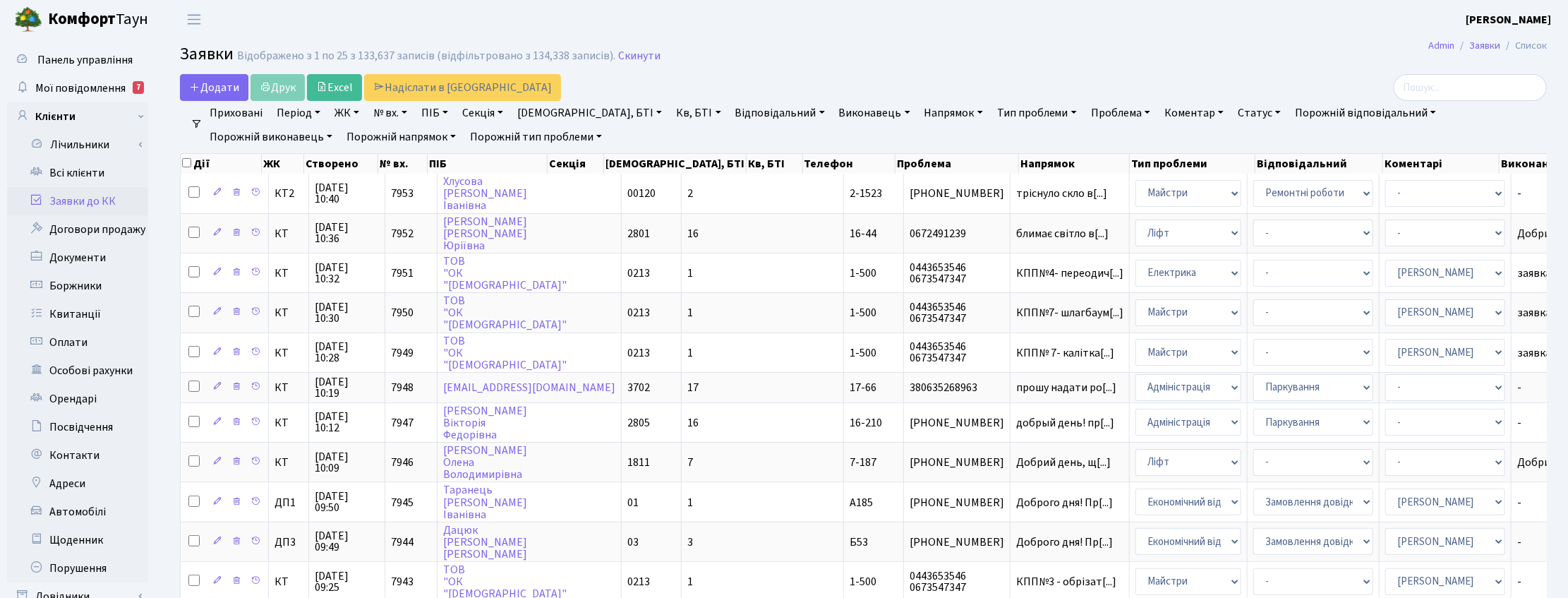
click at [775, 76] on div "Додати Друк Excel Надіслати в [GEOGRAPHIC_DATA]" at bounding box center [631, 87] width 904 height 27
click at [1530, 131] on ul "Приховані Період 12.09.2025 - 12.09.2025 ЖК ТХ, вул. Ділова, 1/2 КТ, вул. Реген…" at bounding box center [869, 125] width 1333 height 48
click at [86, 167] on link "Всі клієнти" at bounding box center [77, 172] width 142 height 28
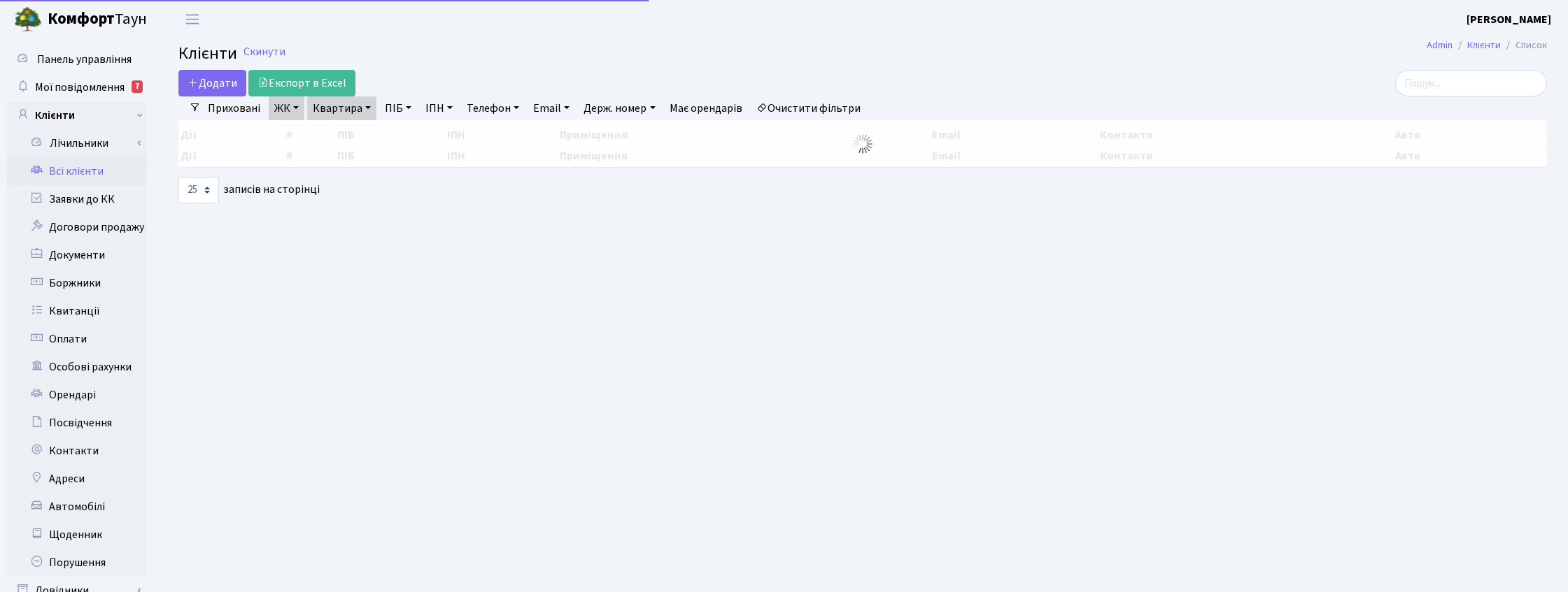
select select "25"
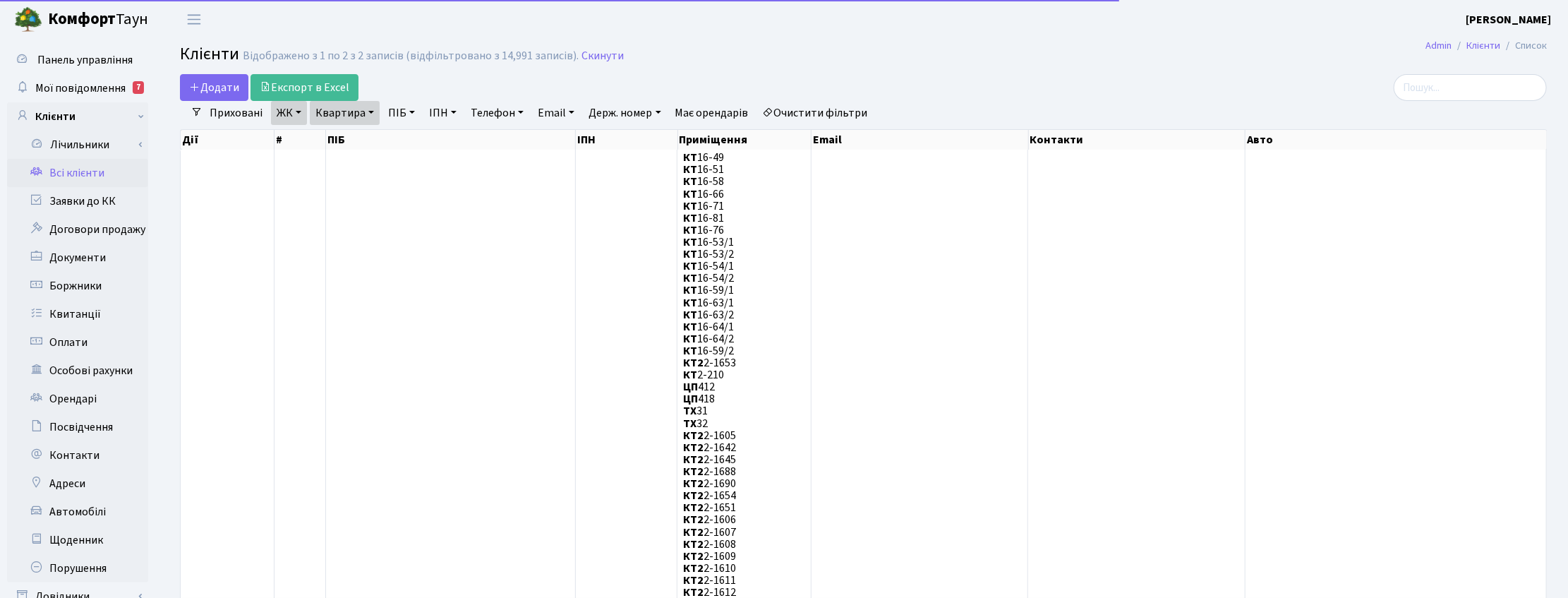
click at [301, 113] on link "ЖК" at bounding box center [289, 113] width 36 height 24
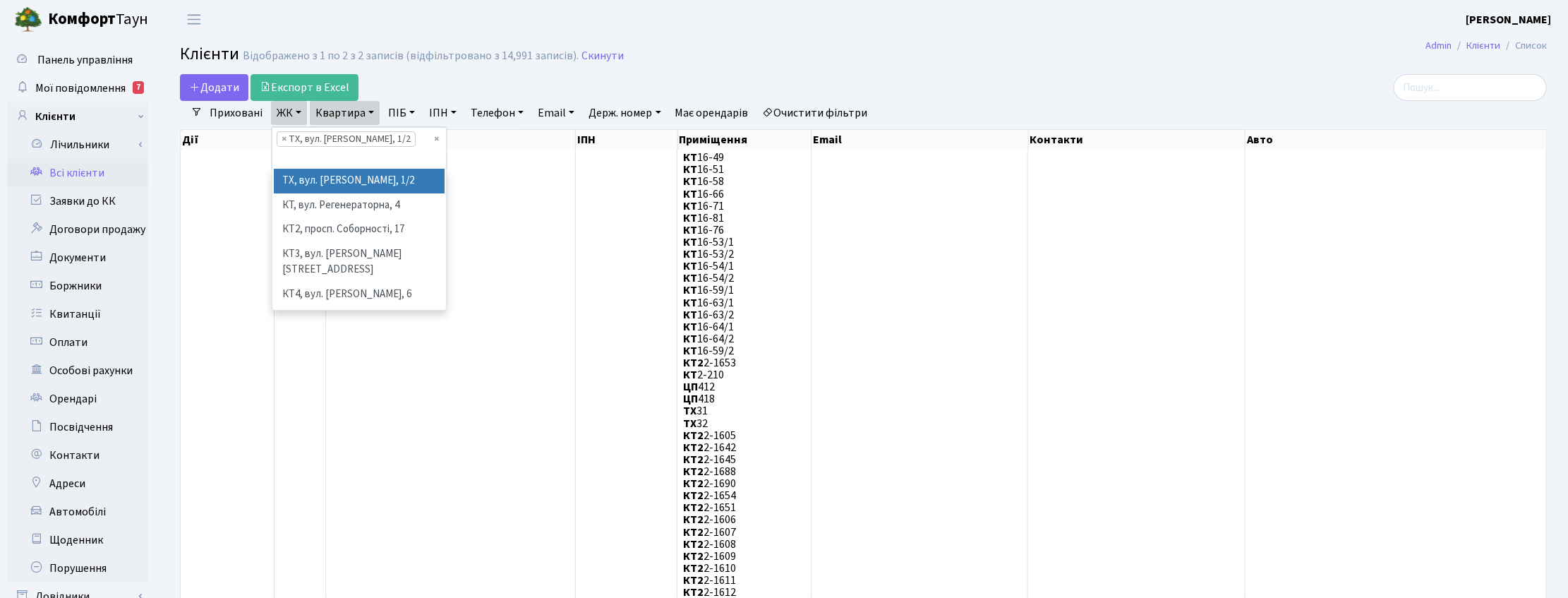
click at [282, 138] on span "×" at bounding box center [284, 139] width 5 height 14
select select
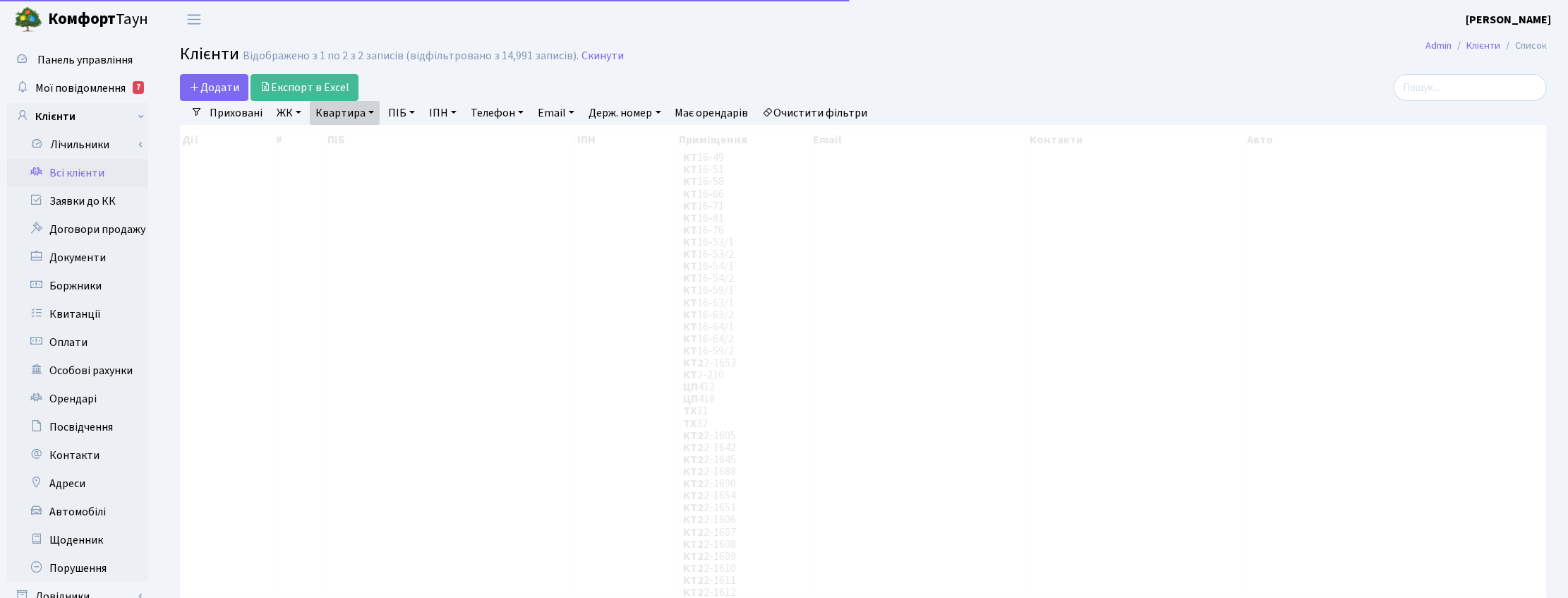
click at [293, 115] on link "ЖК" at bounding box center [289, 113] width 36 height 24
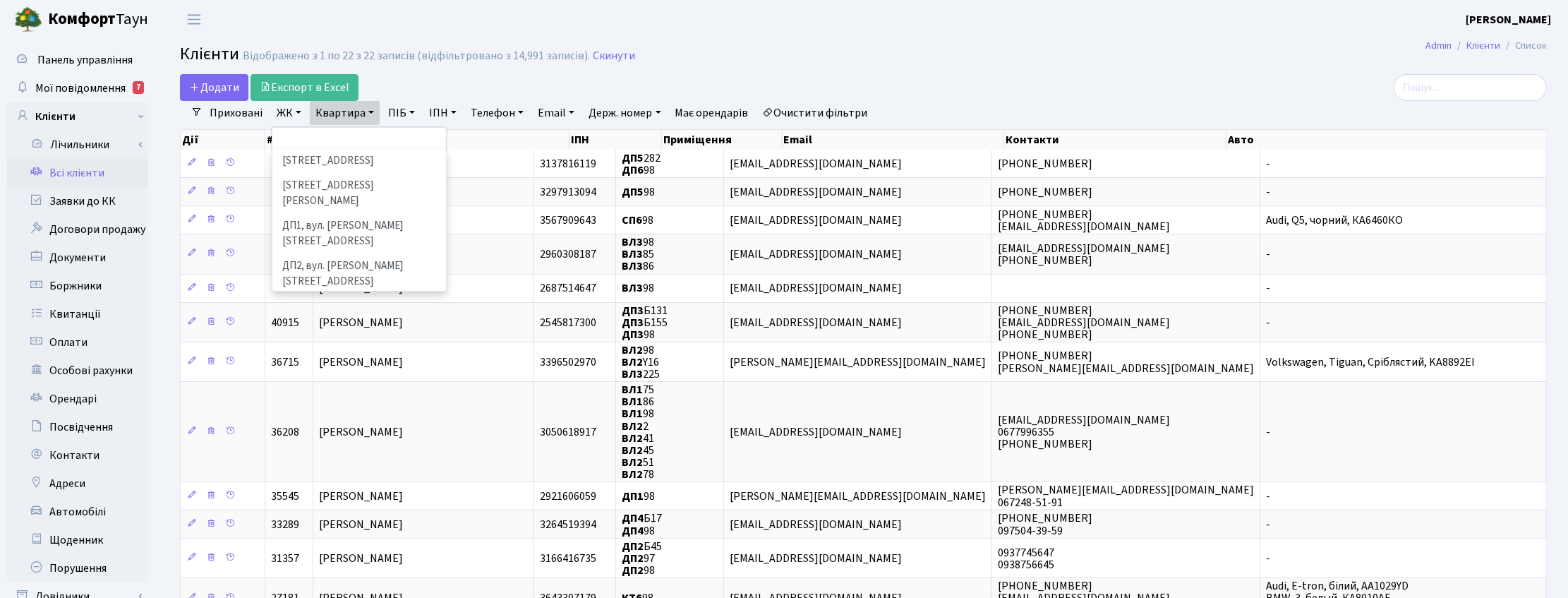
scroll to position [441, 0]
click at [316, 348] on li "ДП5, вул. [PERSON_NAME][STREET_ADDRESS]" at bounding box center [359, 367] width 171 height 40
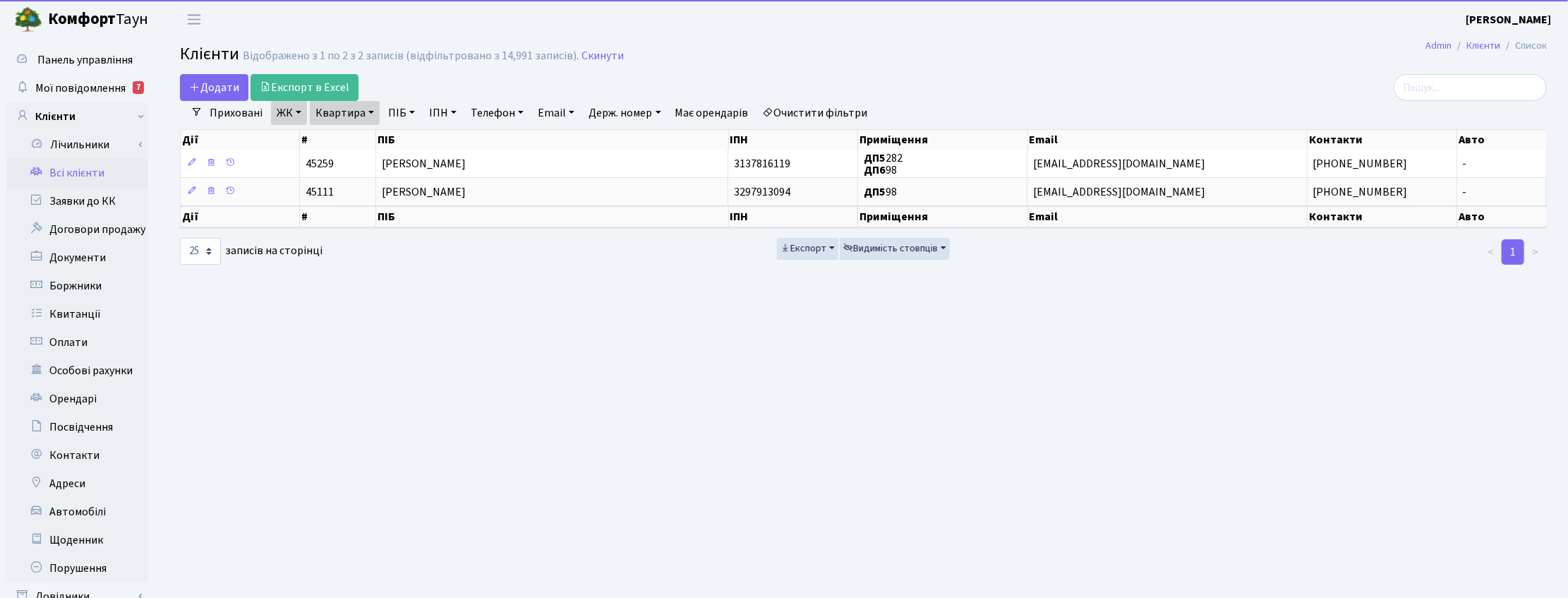
click at [368, 109] on link "Квартира" at bounding box center [345, 113] width 70 height 24
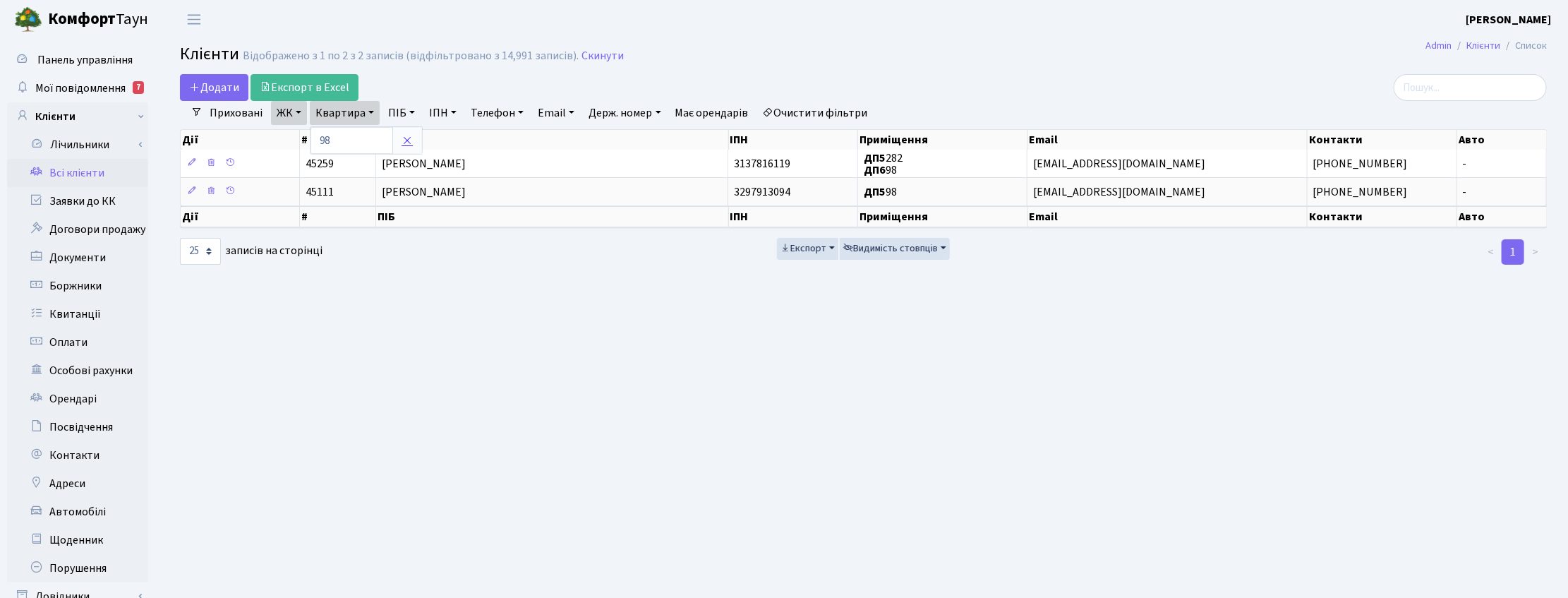
click at [402, 142] on icon at bounding box center [407, 140] width 11 height 11
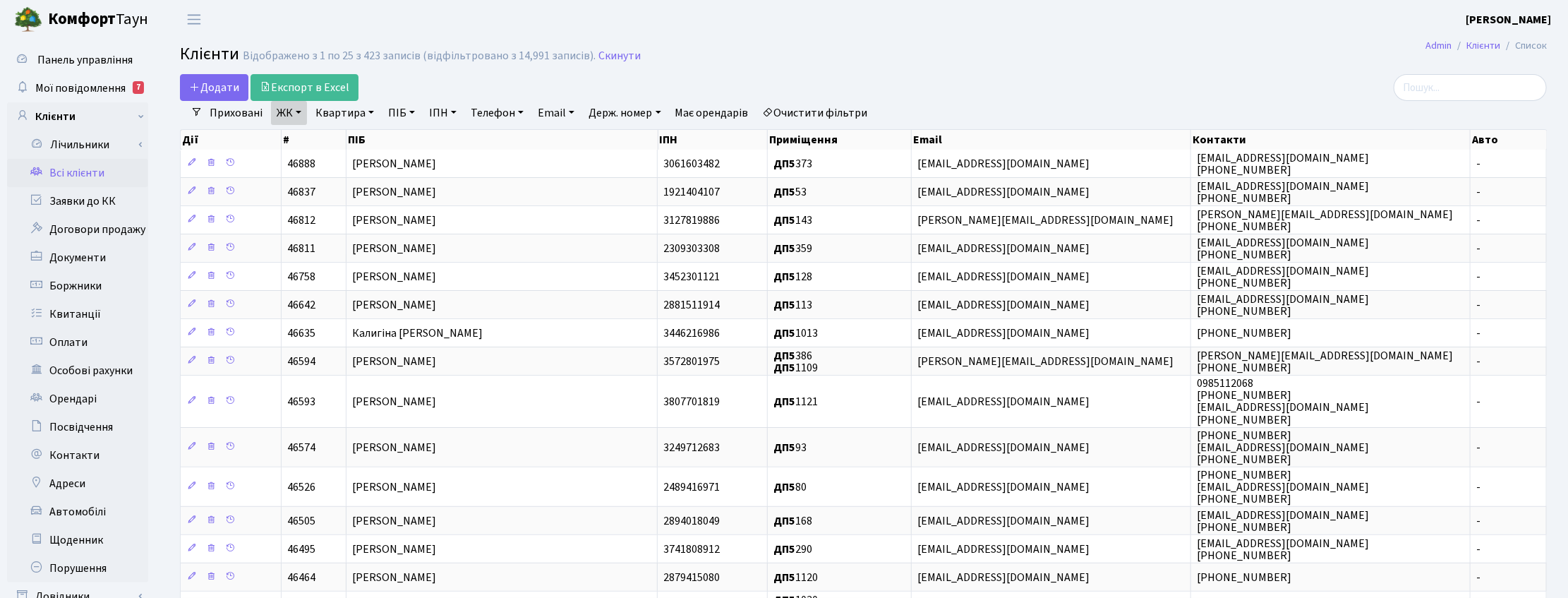
click at [365, 115] on link "Квартира" at bounding box center [345, 113] width 70 height 24
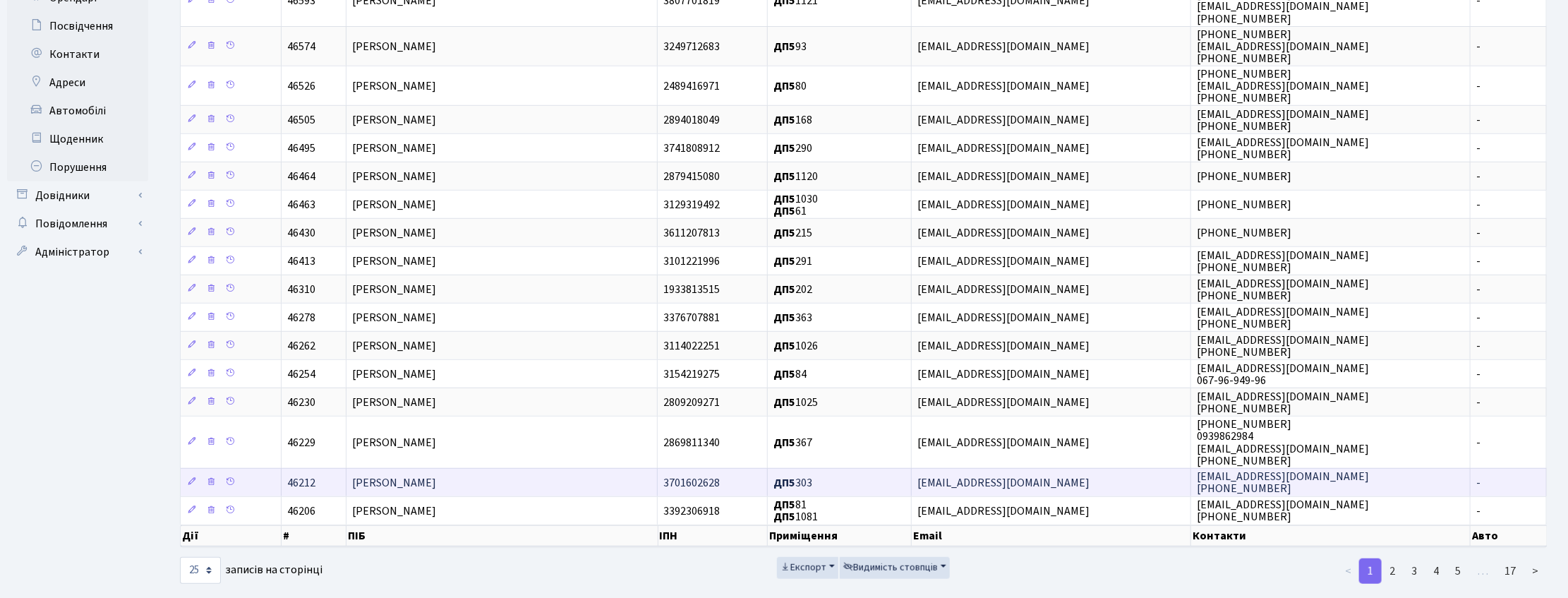
scroll to position [429, 0]
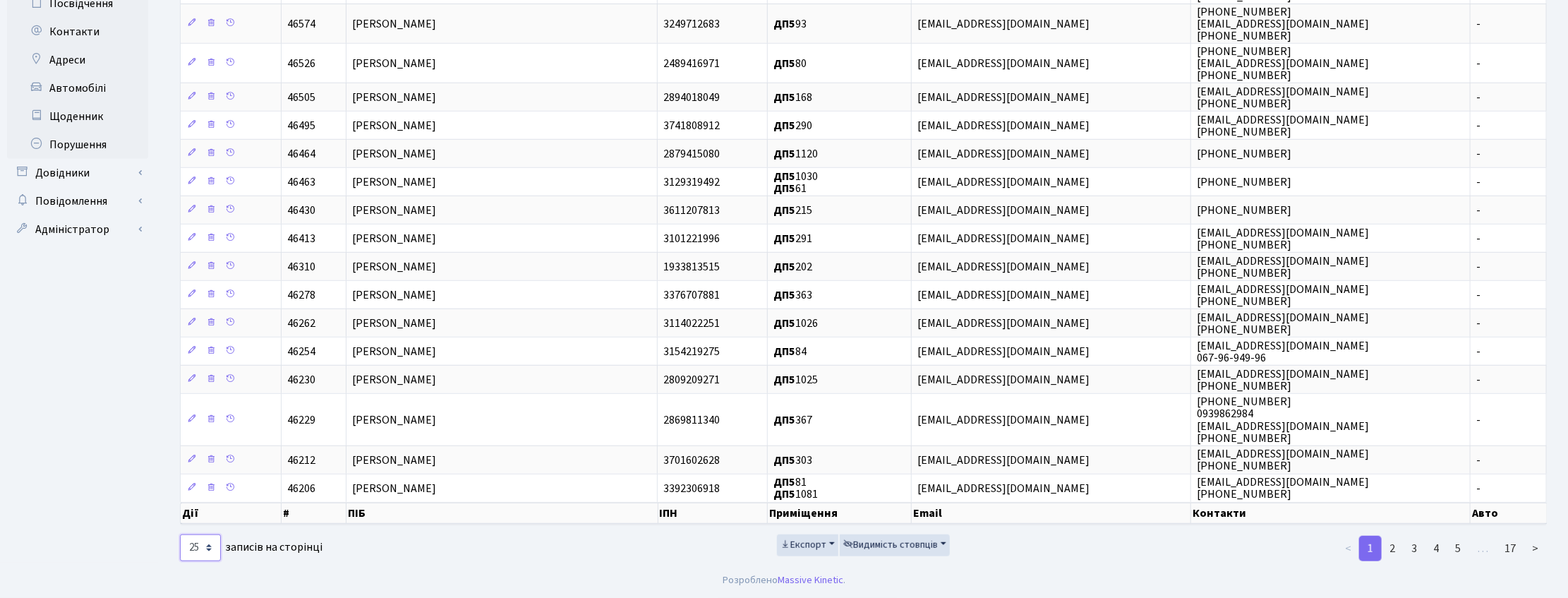
click at [212, 552] on select "10 25 50 100 250 500 1,000" at bounding box center [200, 548] width 41 height 27
select select "250"
click at [180, 534] on select "10 25 50 100 250 500 1,000" at bounding box center [200, 548] width 41 height 27
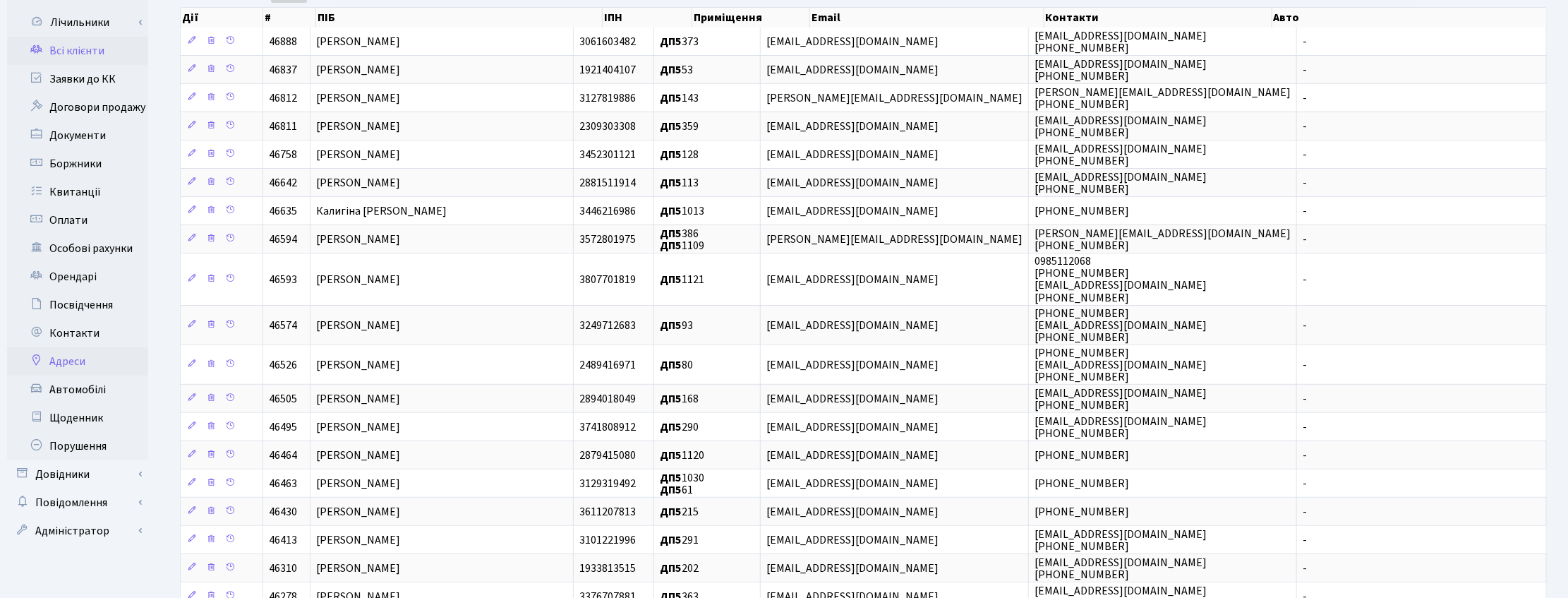
scroll to position [265, 0]
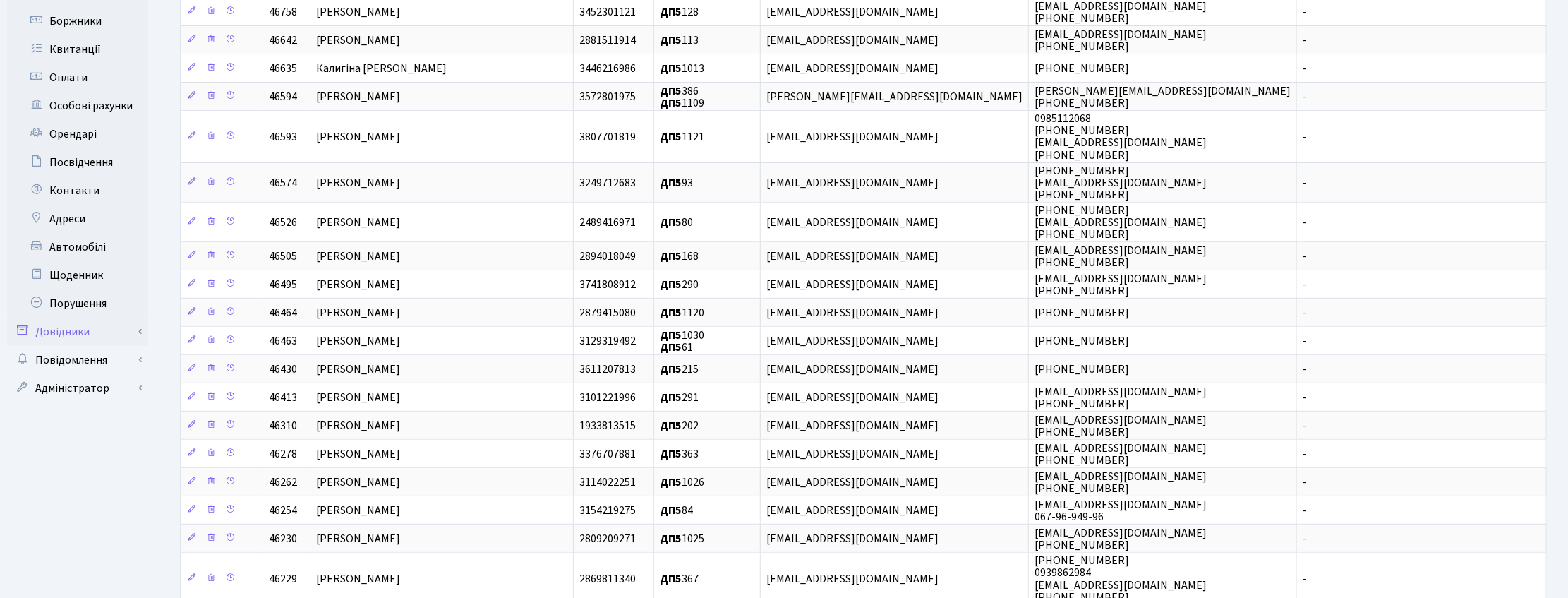
click at [73, 330] on link "Довідники" at bounding box center [77, 332] width 142 height 28
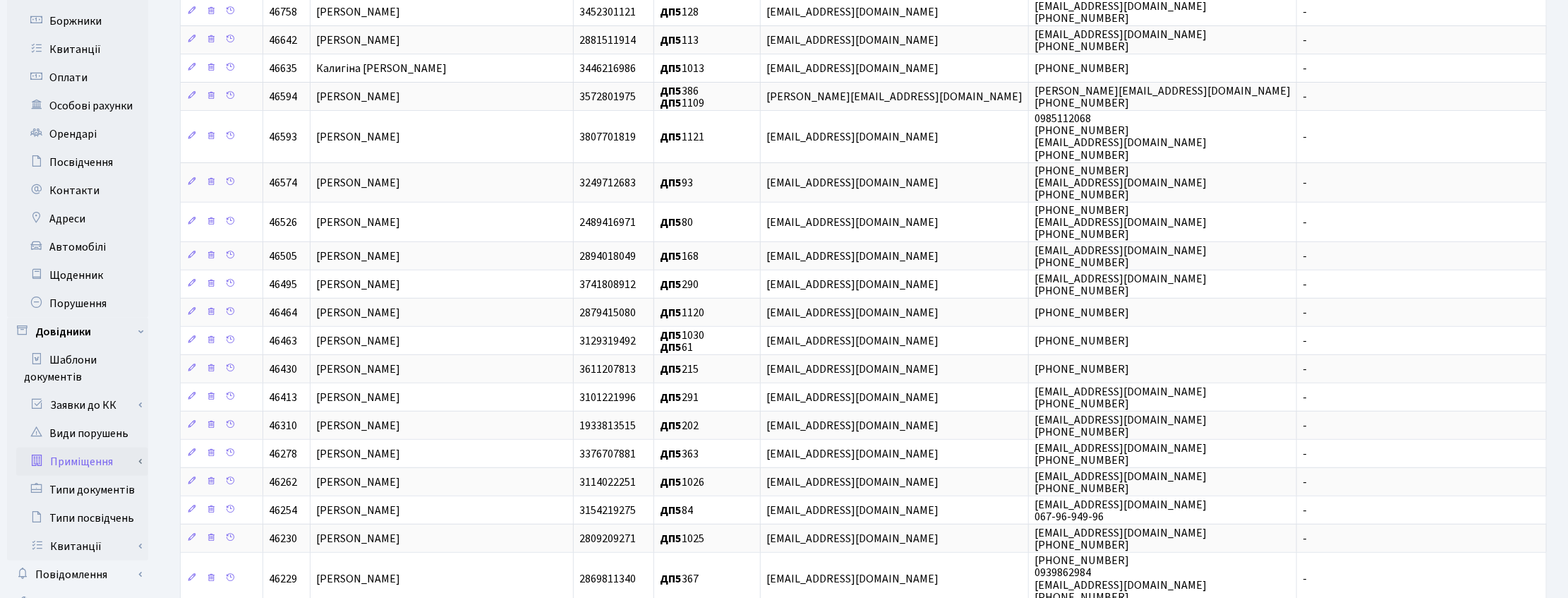
click at [79, 461] on link "Приміщення" at bounding box center [82, 461] width 132 height 28
click at [80, 489] on link "Всі приміщення" at bounding box center [82, 489] width 132 height 28
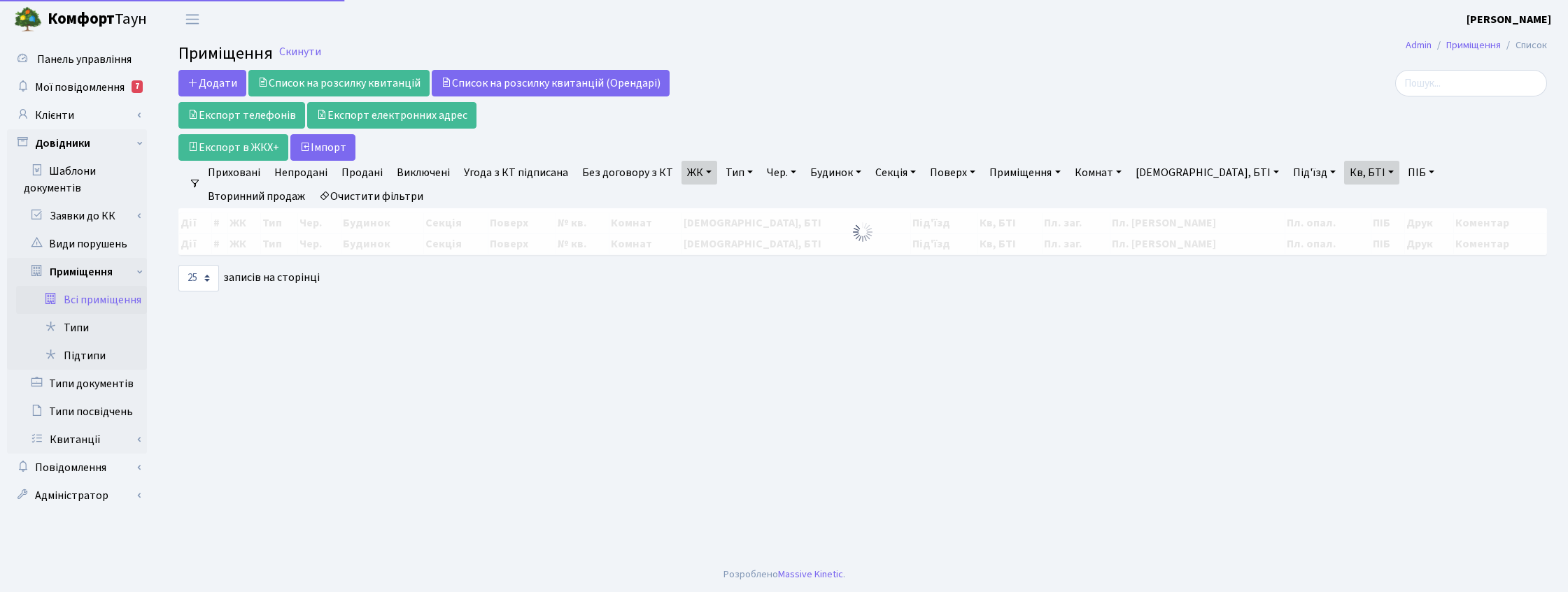
select select "25"
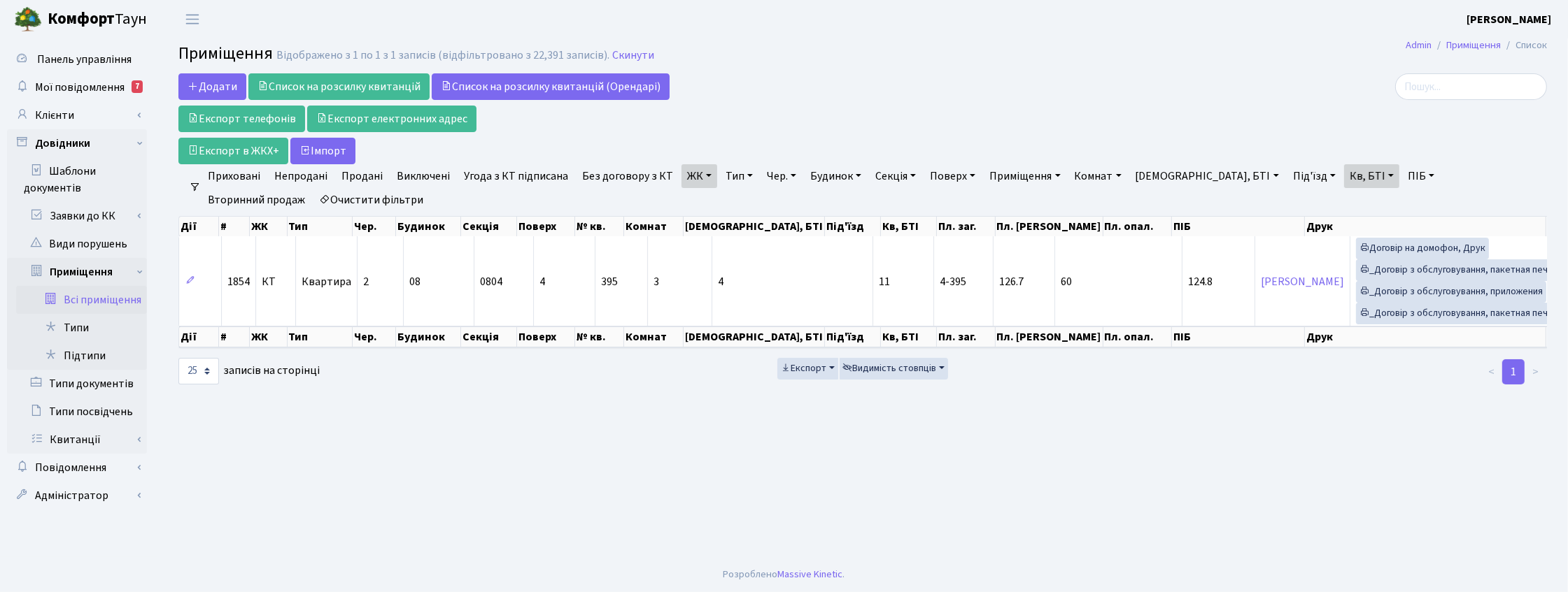
click at [698, 177] on link "ЖК" at bounding box center [699, 176] width 35 height 24
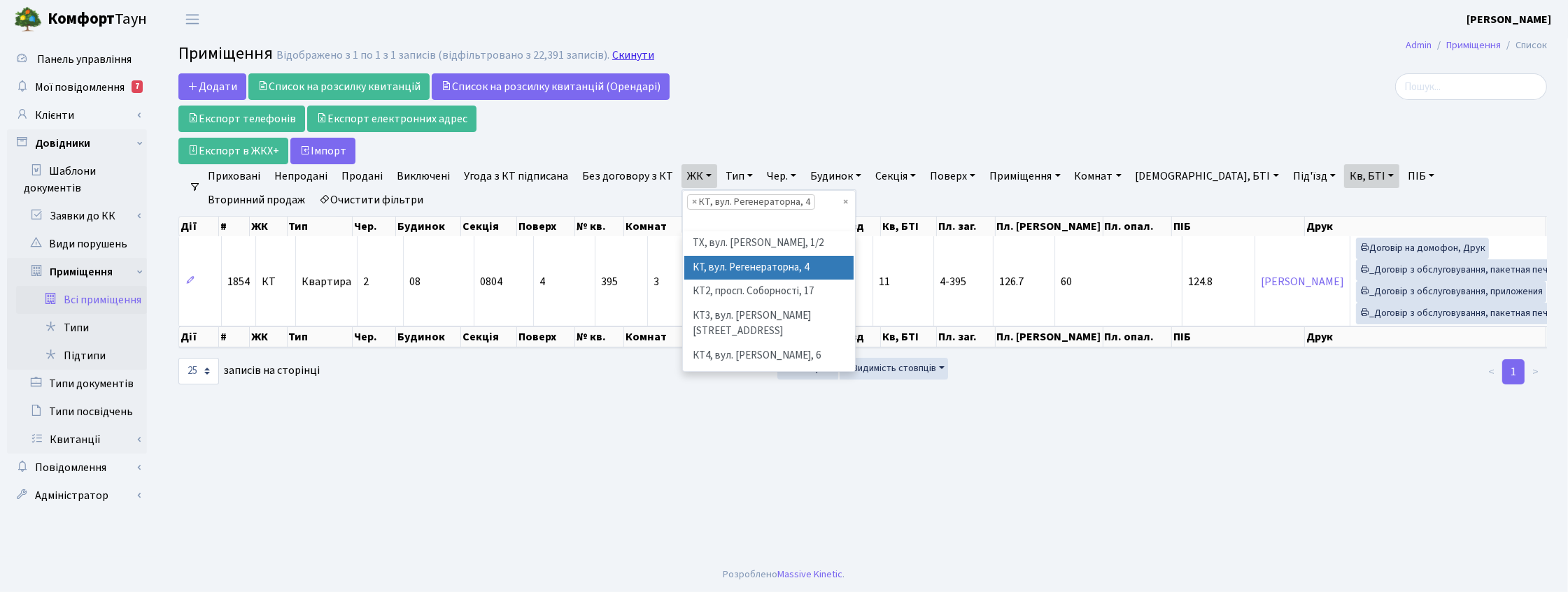
click at [621, 56] on link "Скинути" at bounding box center [634, 55] width 42 height 13
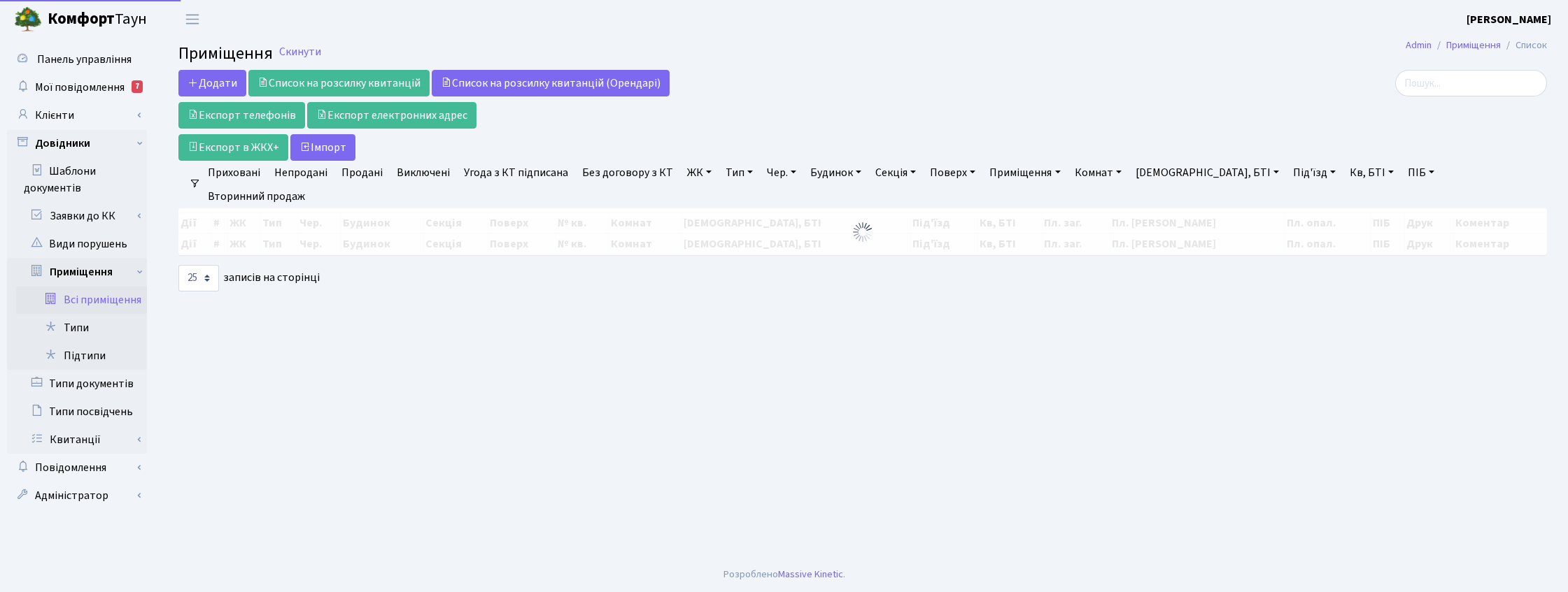
select select
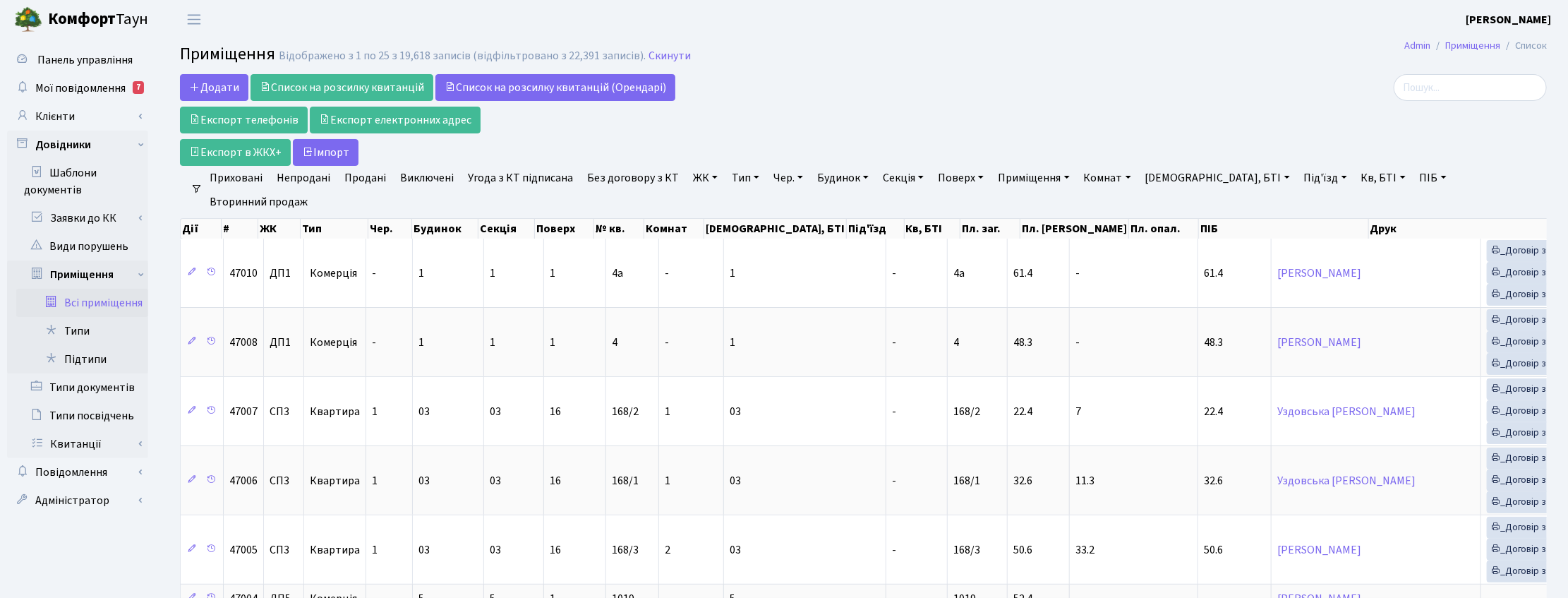
click at [698, 184] on link "ЖК" at bounding box center [705, 178] width 36 height 24
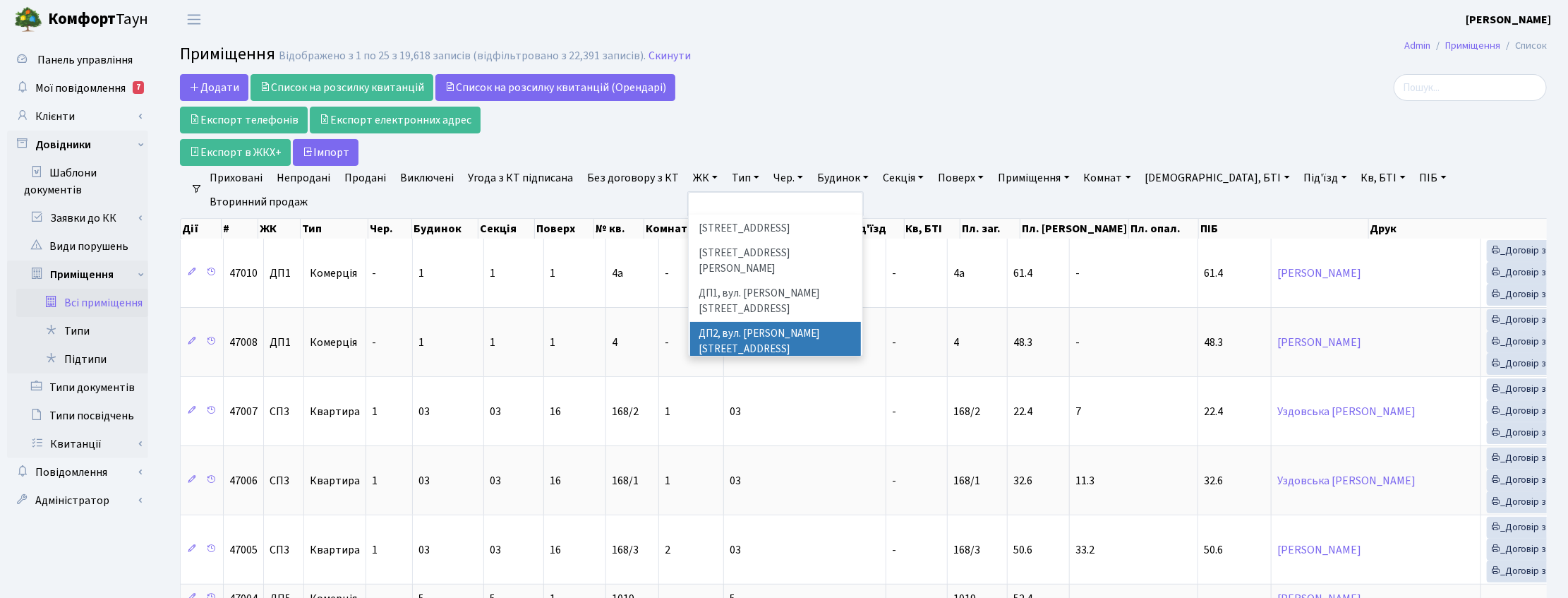
scroll to position [441, 0]
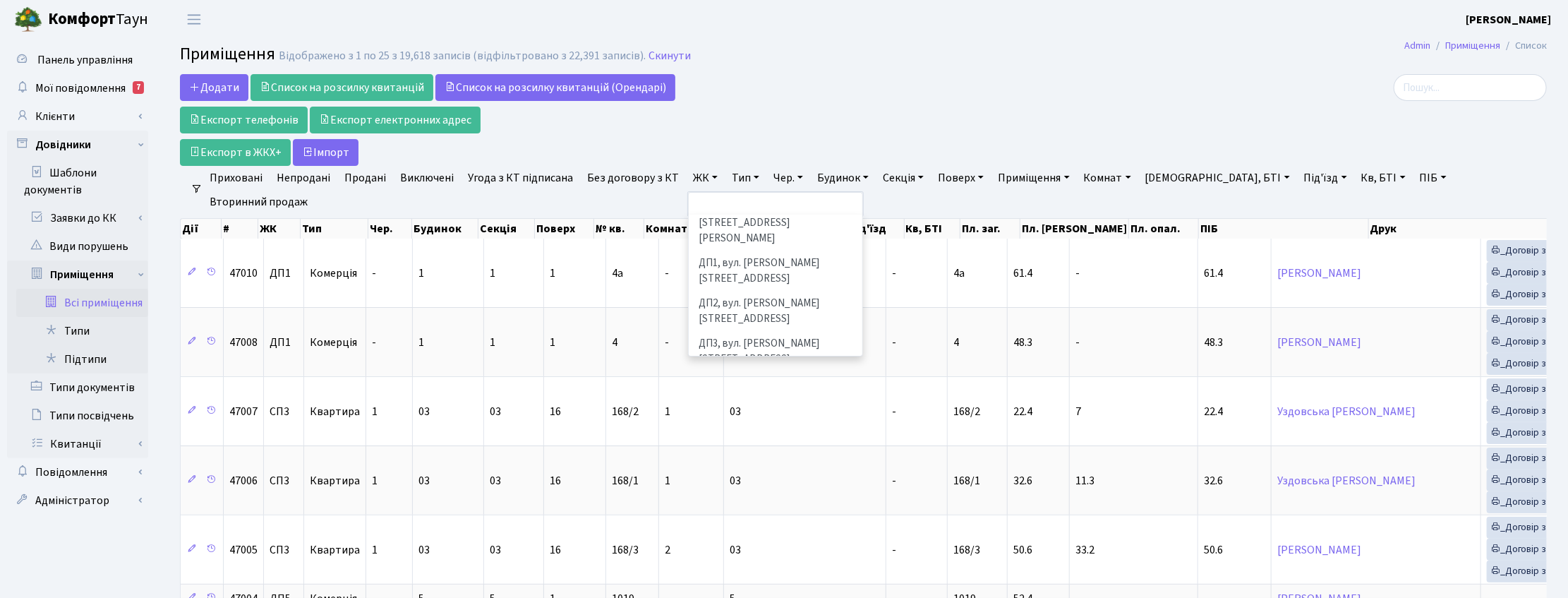
click at [719, 412] on li "ДП5, вул. [PERSON_NAME][STREET_ADDRESS]" at bounding box center [776, 432] width 171 height 40
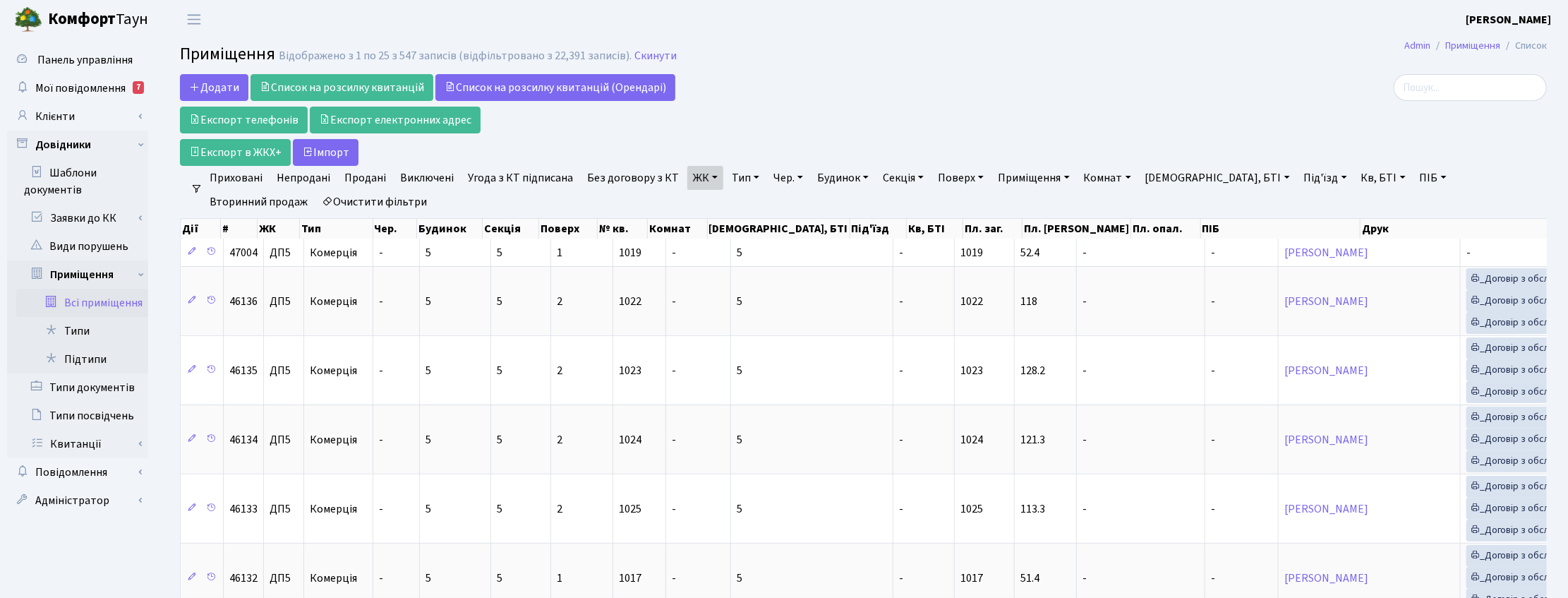
click at [745, 180] on link "Тип" at bounding box center [746, 178] width 39 height 24
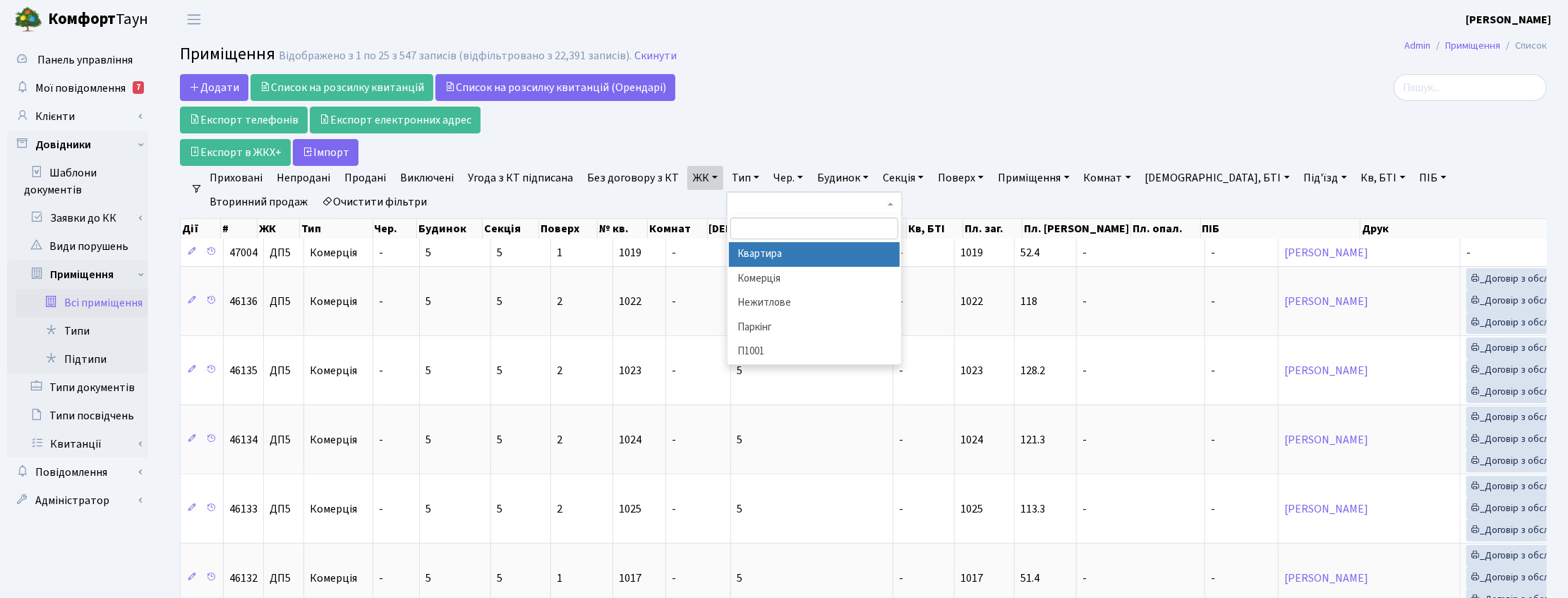
click at [756, 255] on li "Квартира" at bounding box center [815, 254] width 171 height 25
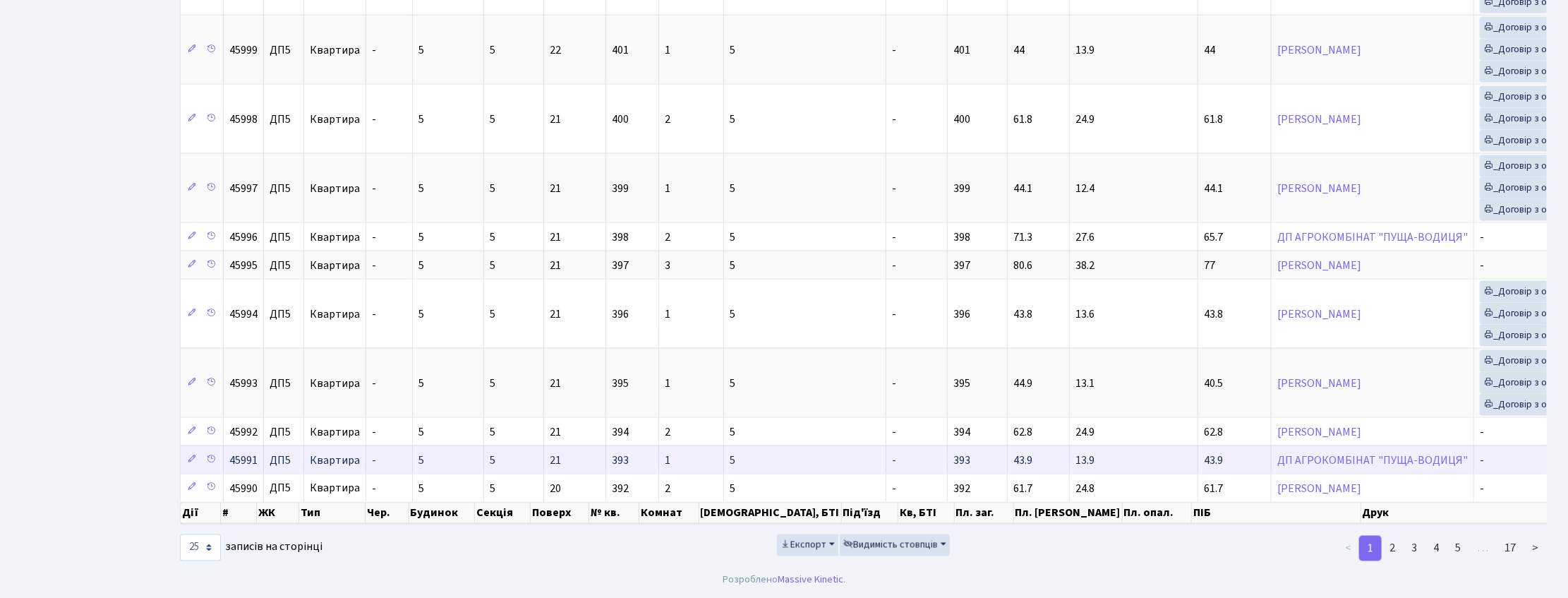
scroll to position [1219, 0]
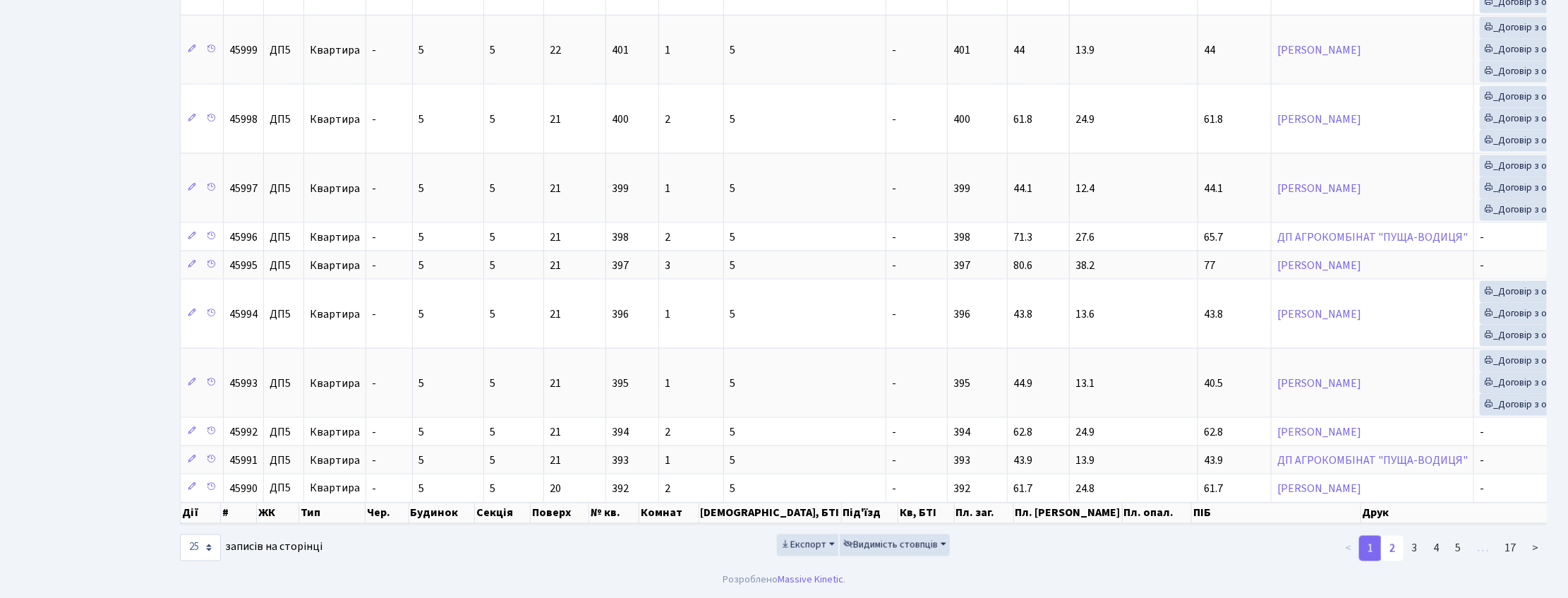
click at [1395, 548] on link "2" at bounding box center [1393, 549] width 23 height 25
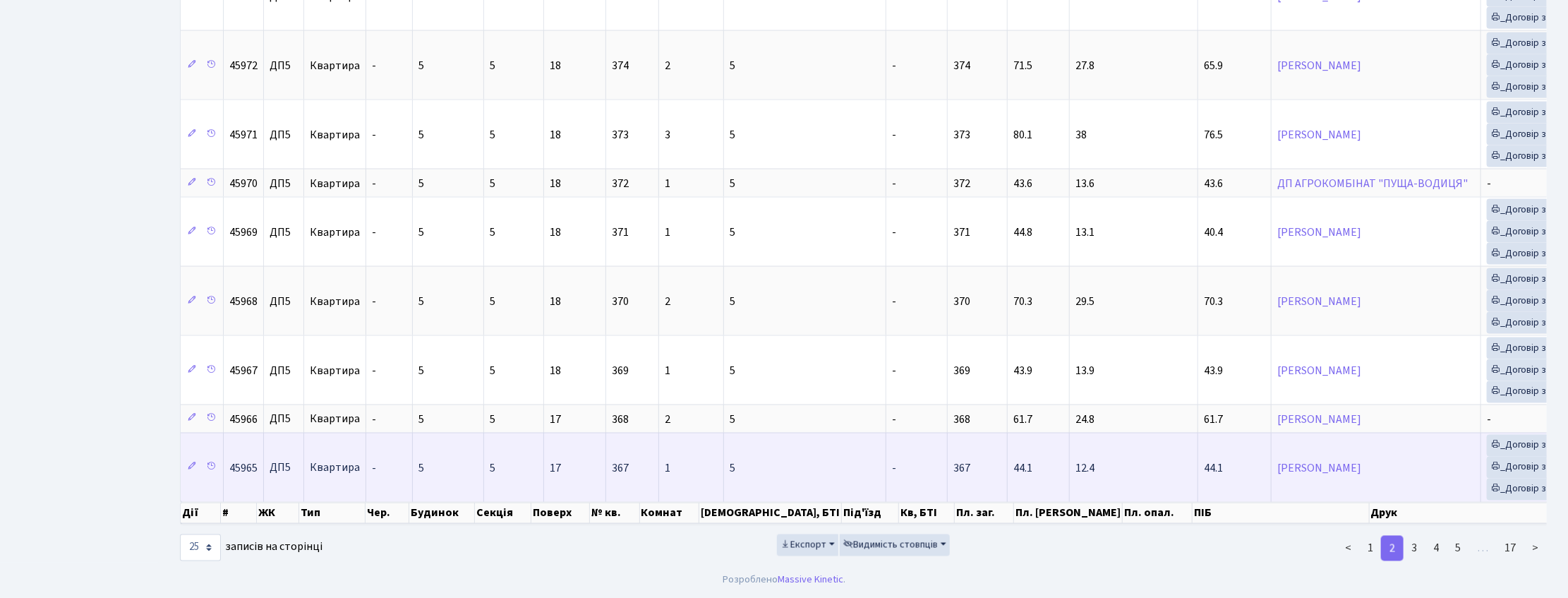
scroll to position [1302, 0]
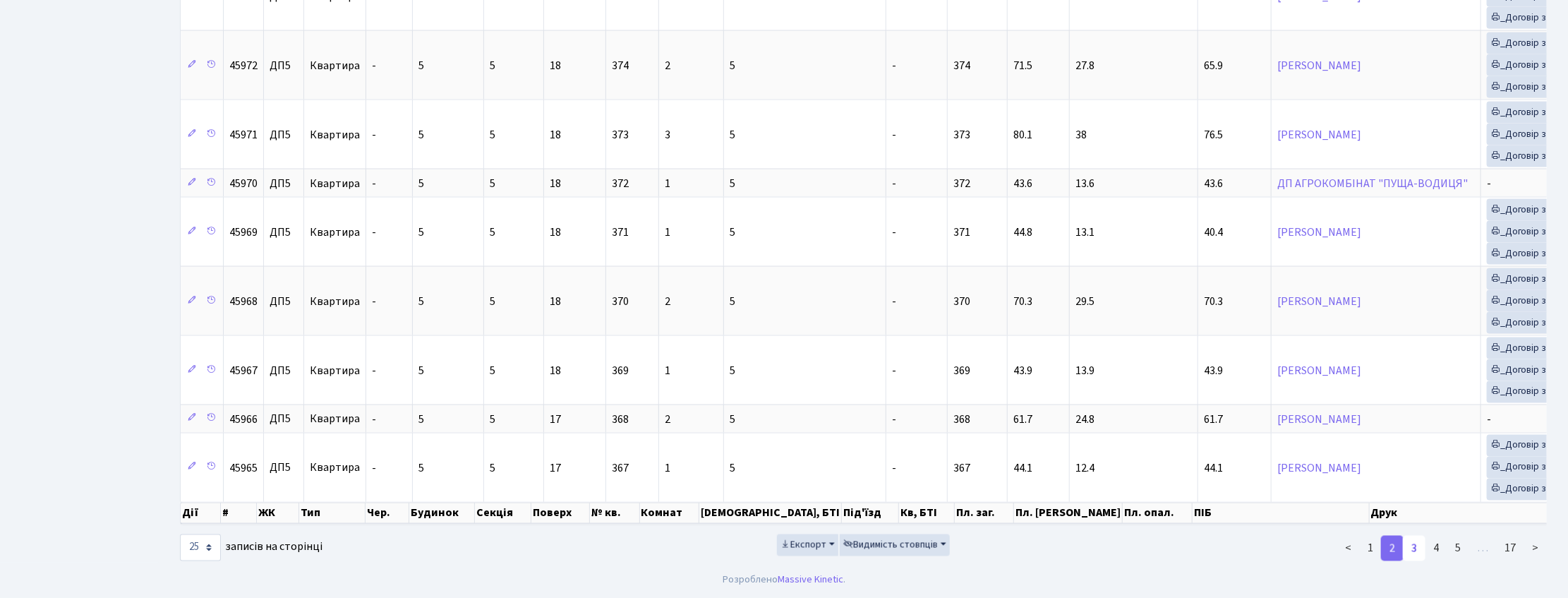
click at [1417, 551] on link "3" at bounding box center [1415, 549] width 23 height 25
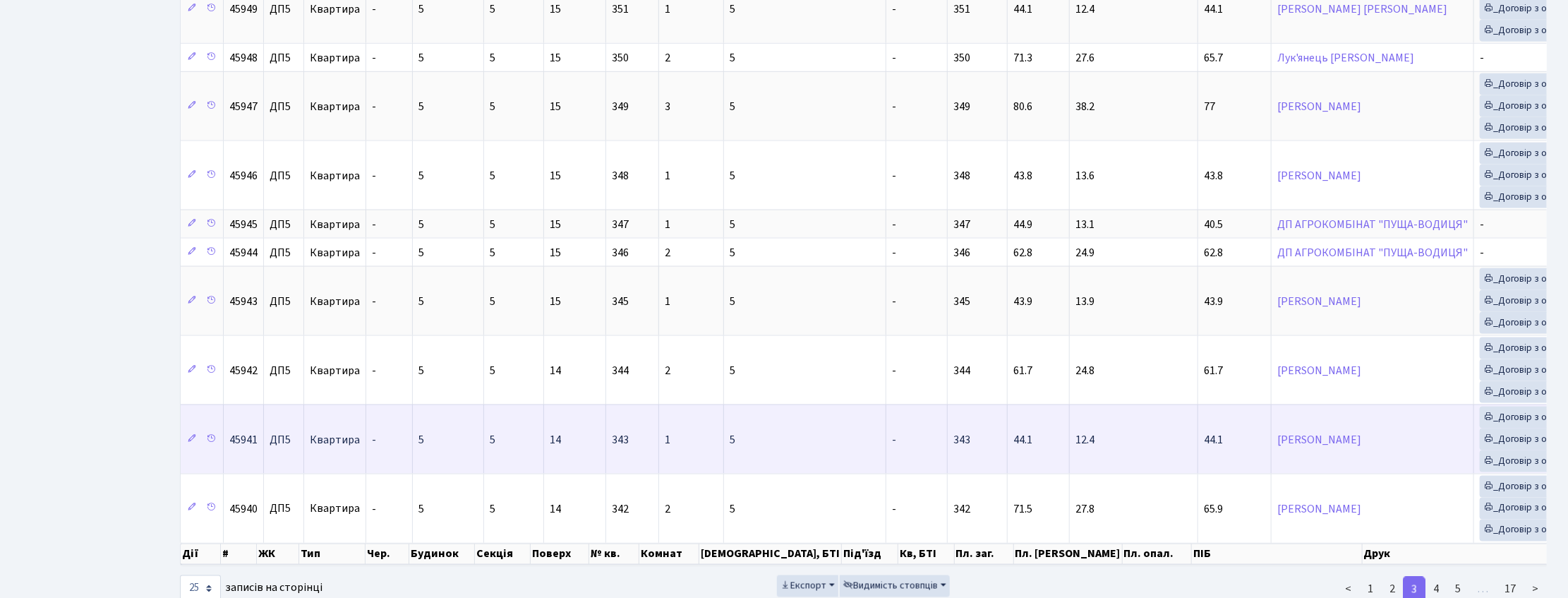
scroll to position [1219, 0]
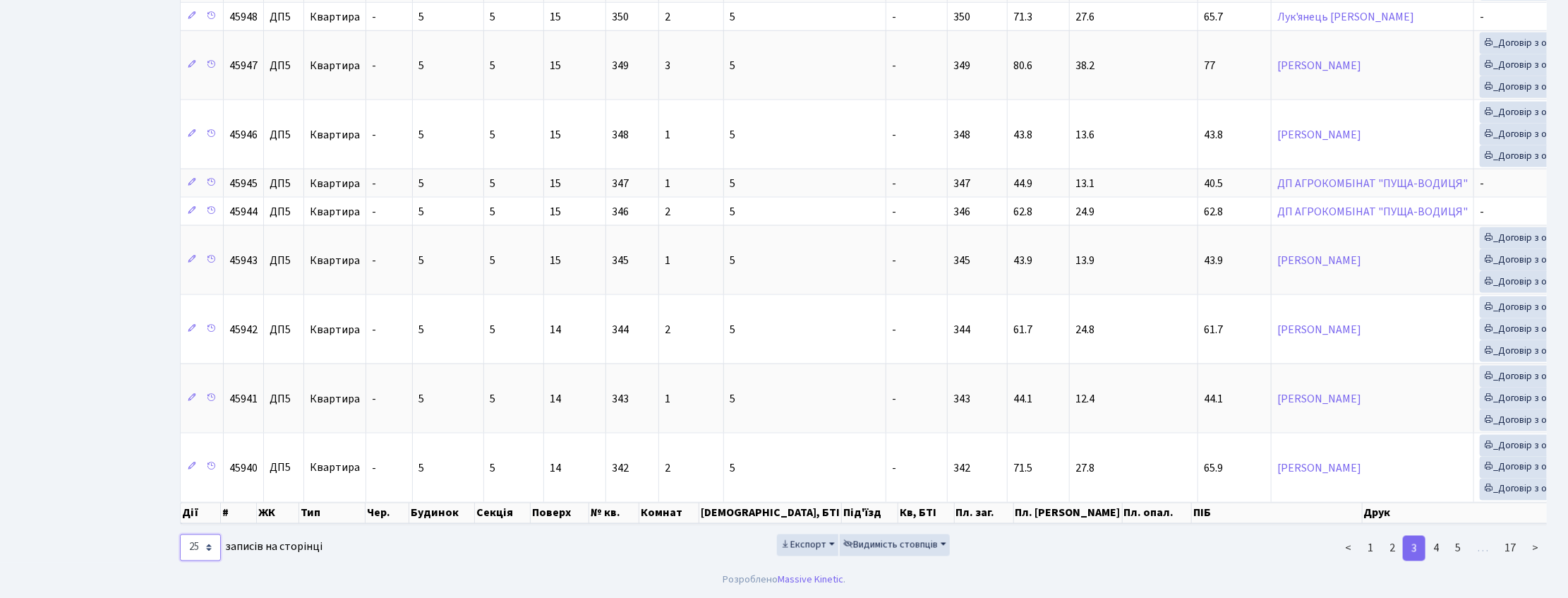
click at [209, 551] on select "10 25 50 100 250 500 1,000" at bounding box center [200, 548] width 41 height 27
select select "500"
click at [180, 534] on select "10 25 50 100 250 500 1,000" at bounding box center [200, 548] width 41 height 27
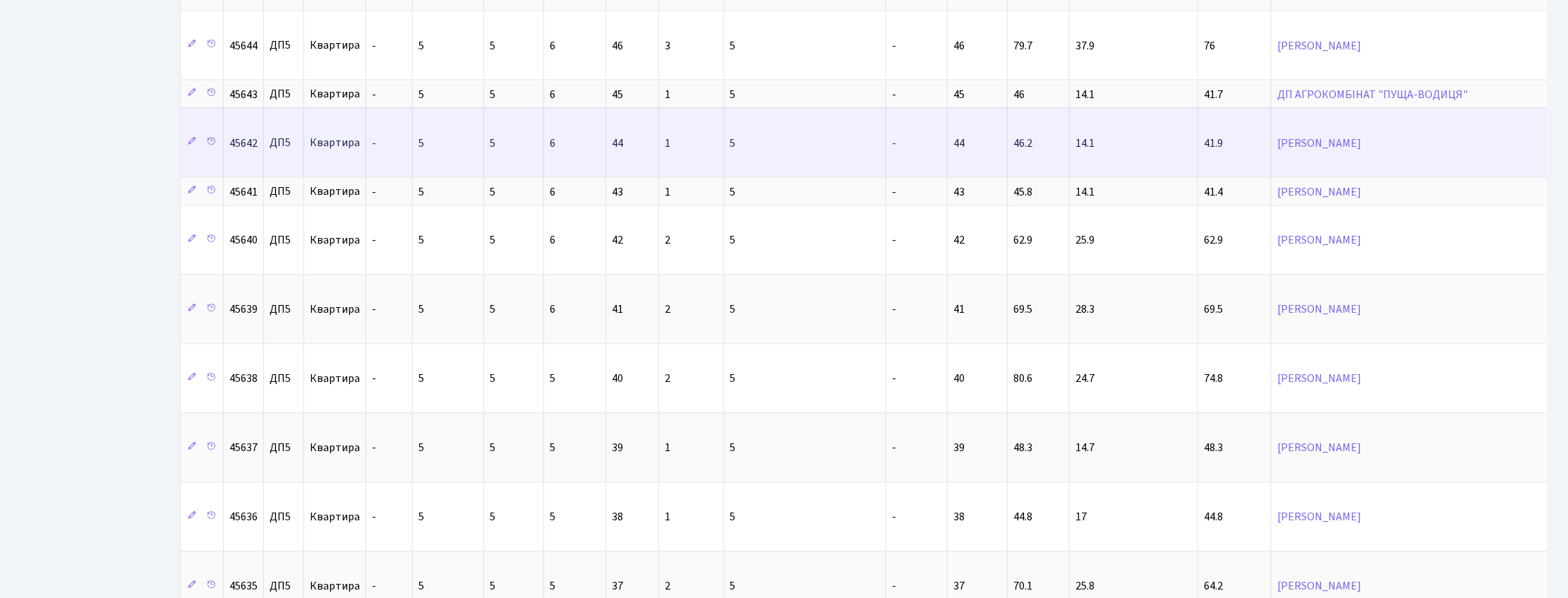
scroll to position [24370, 0]
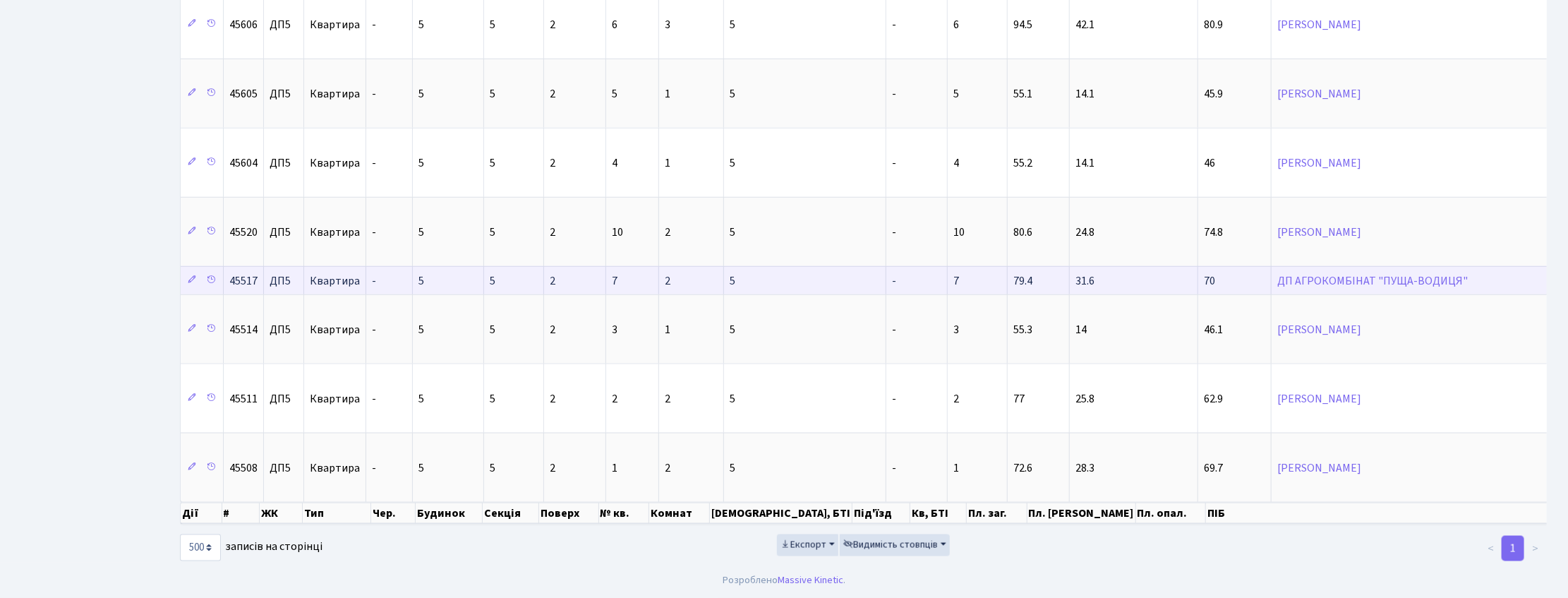
scroll to position [26529, 0]
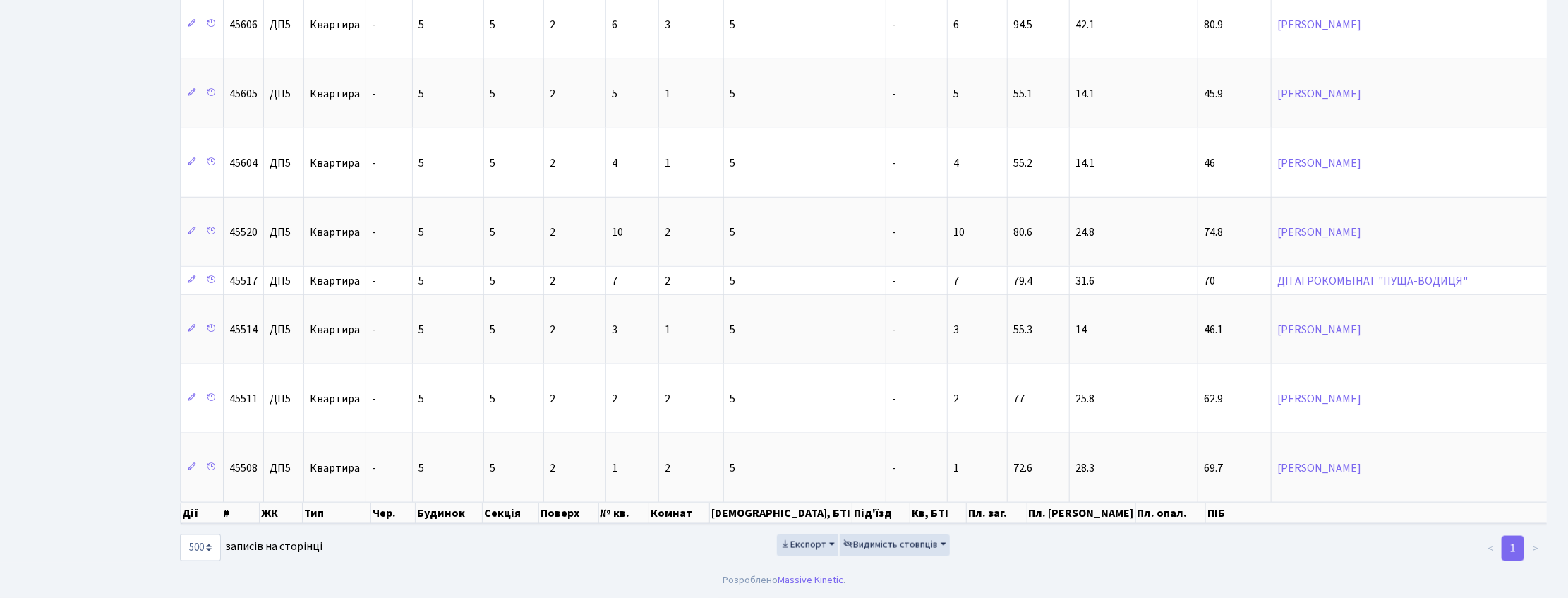
click at [1225, 552] on ul "< 1 >" at bounding box center [1326, 549] width 442 height 25
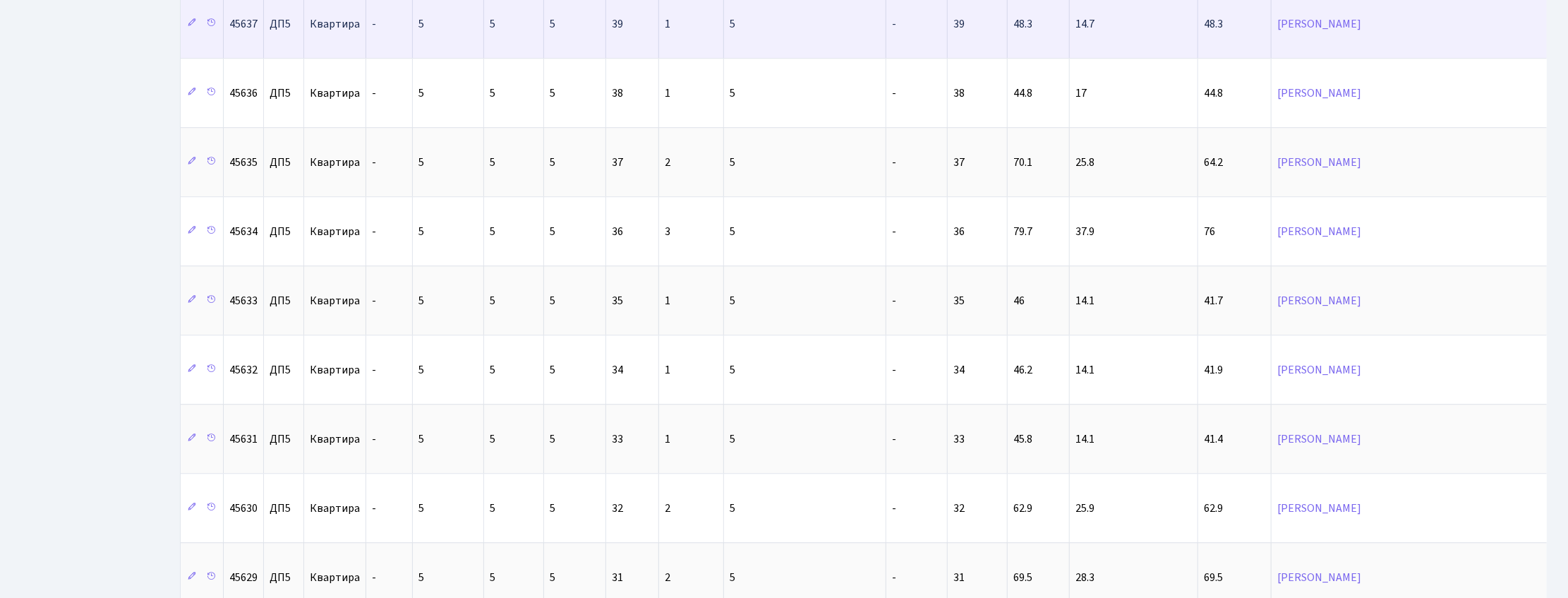
scroll to position [24146, 0]
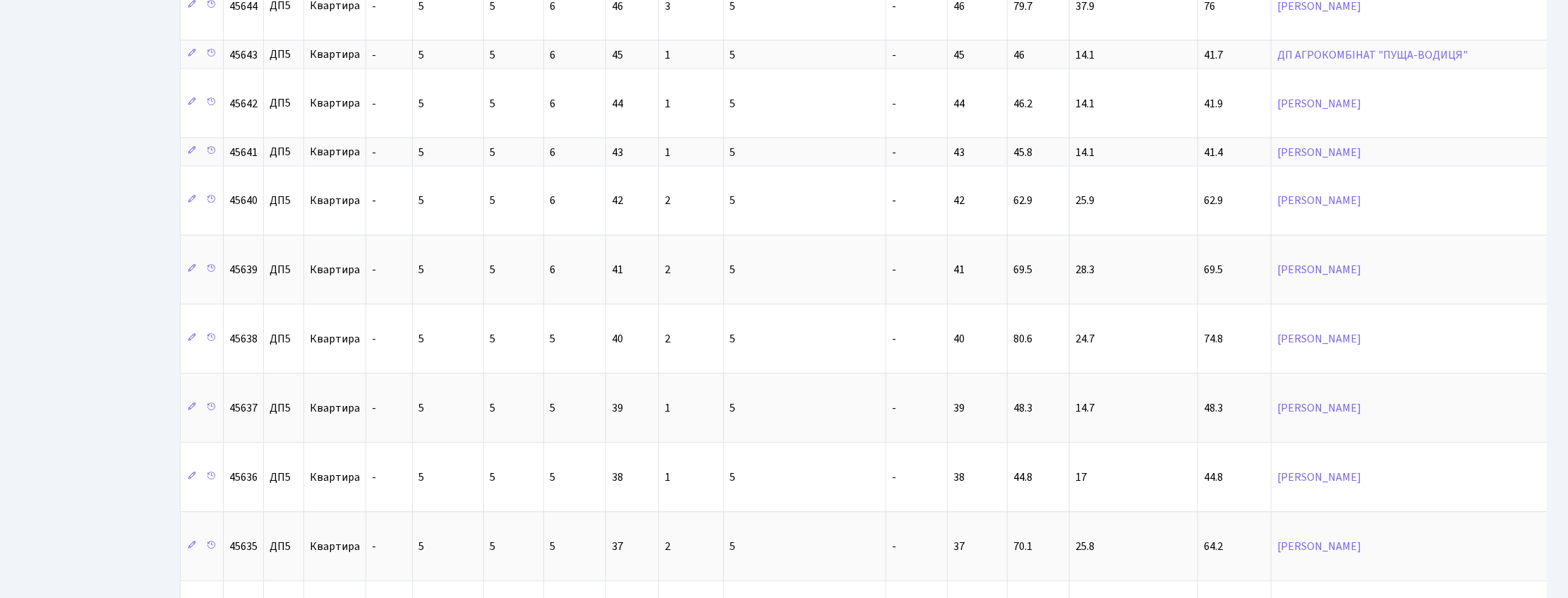
scroll to position [23704, 0]
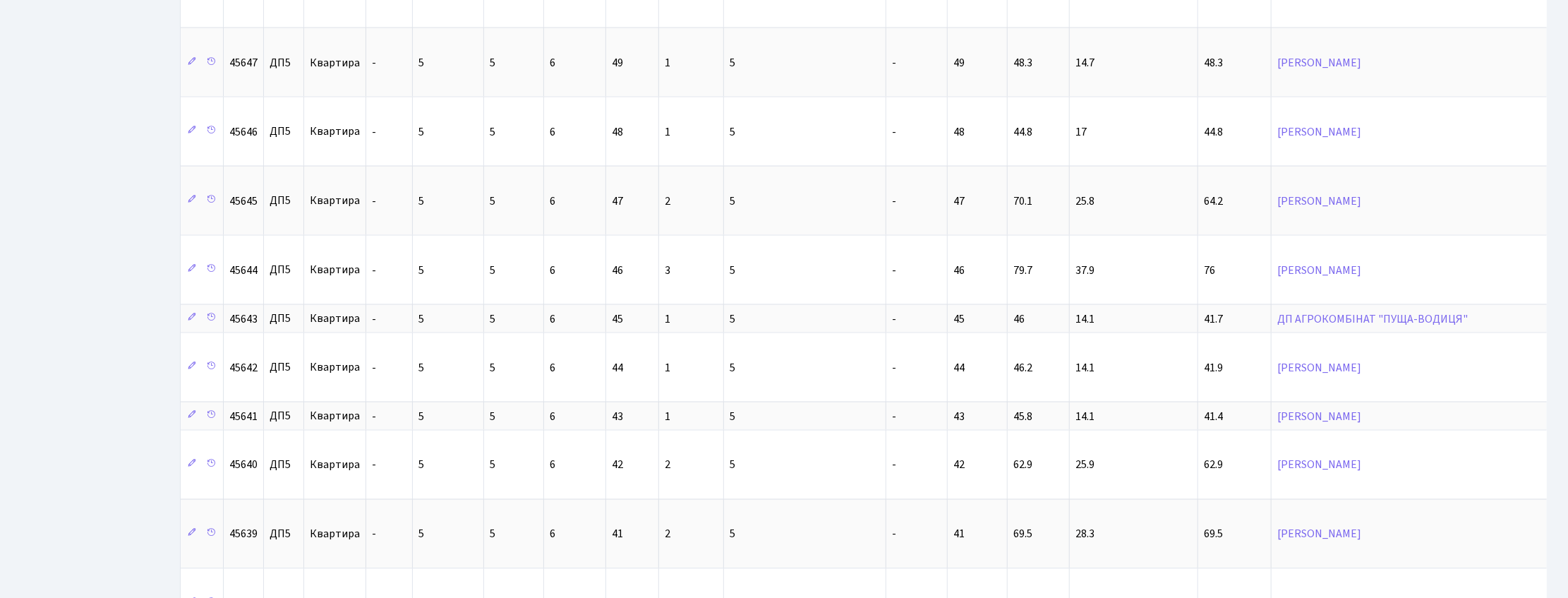
scroll to position [23439, 0]
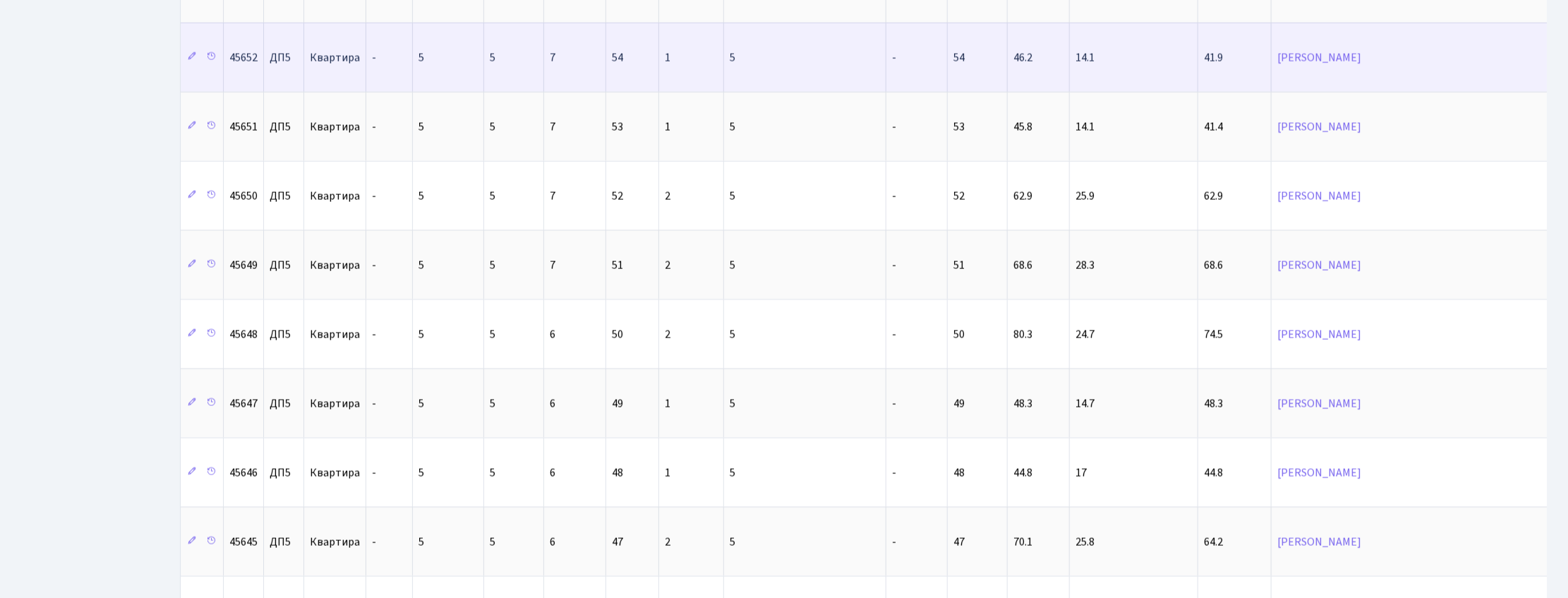
scroll to position [23174, 0]
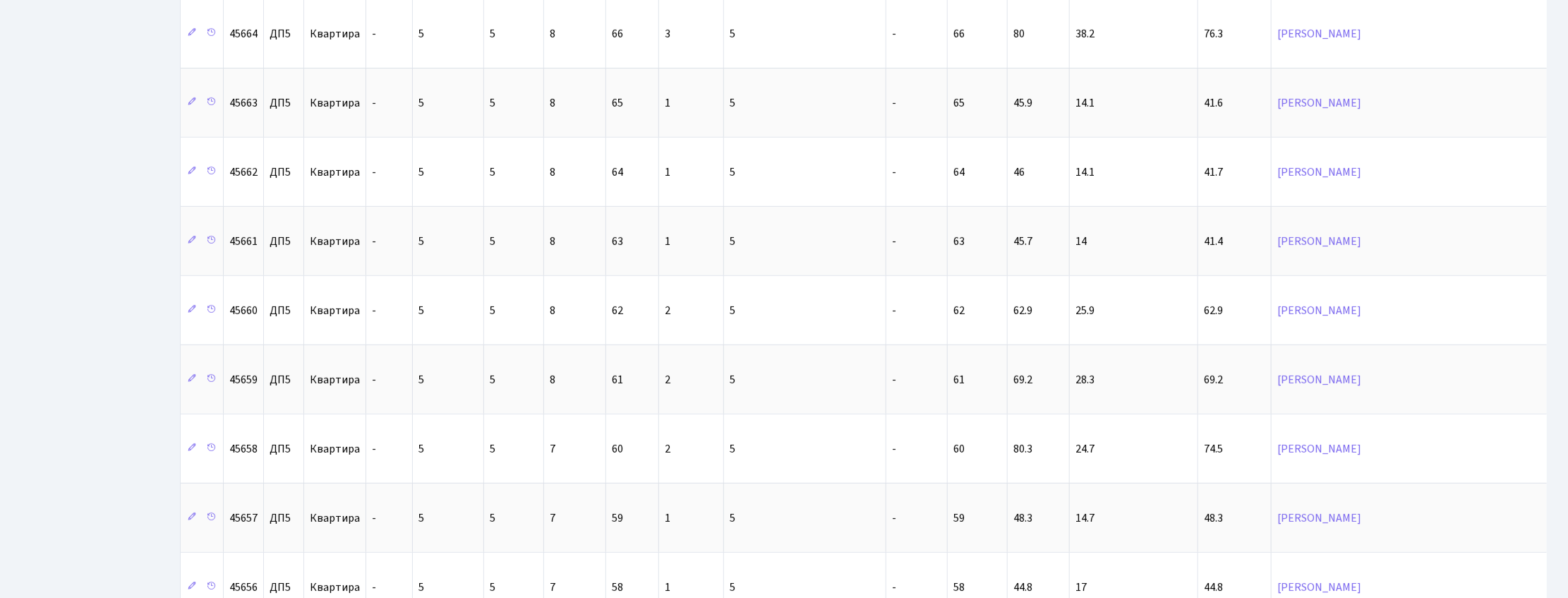
drag, startPoint x: 798, startPoint y: 3, endPoint x: 512, endPoint y: -59, distance: 292.6
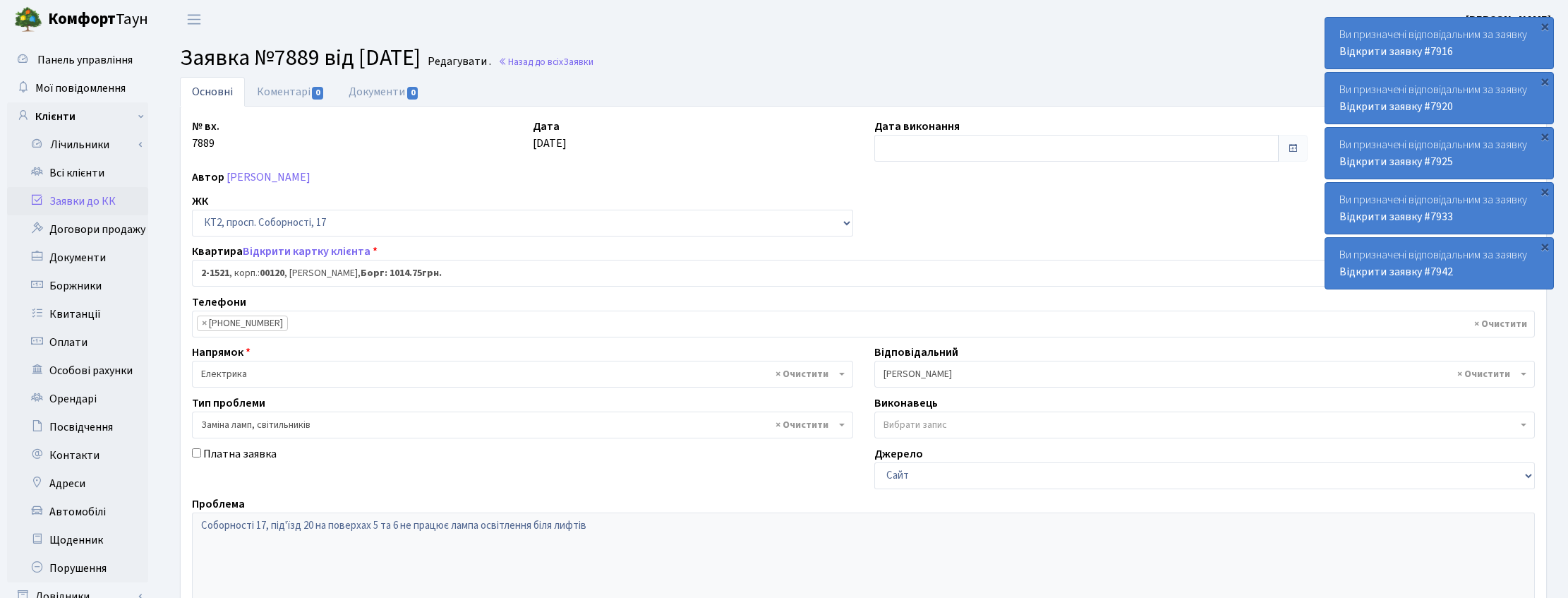
select select "13136"
select select "40"
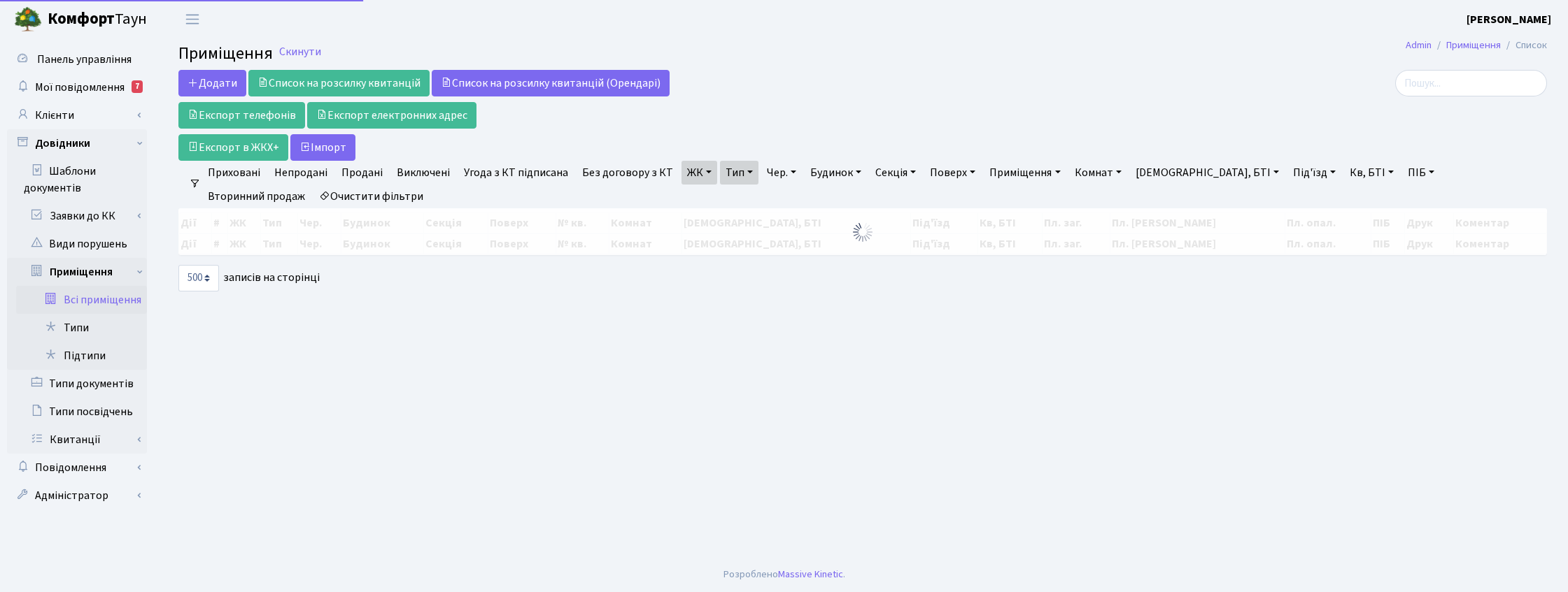
select select "500"
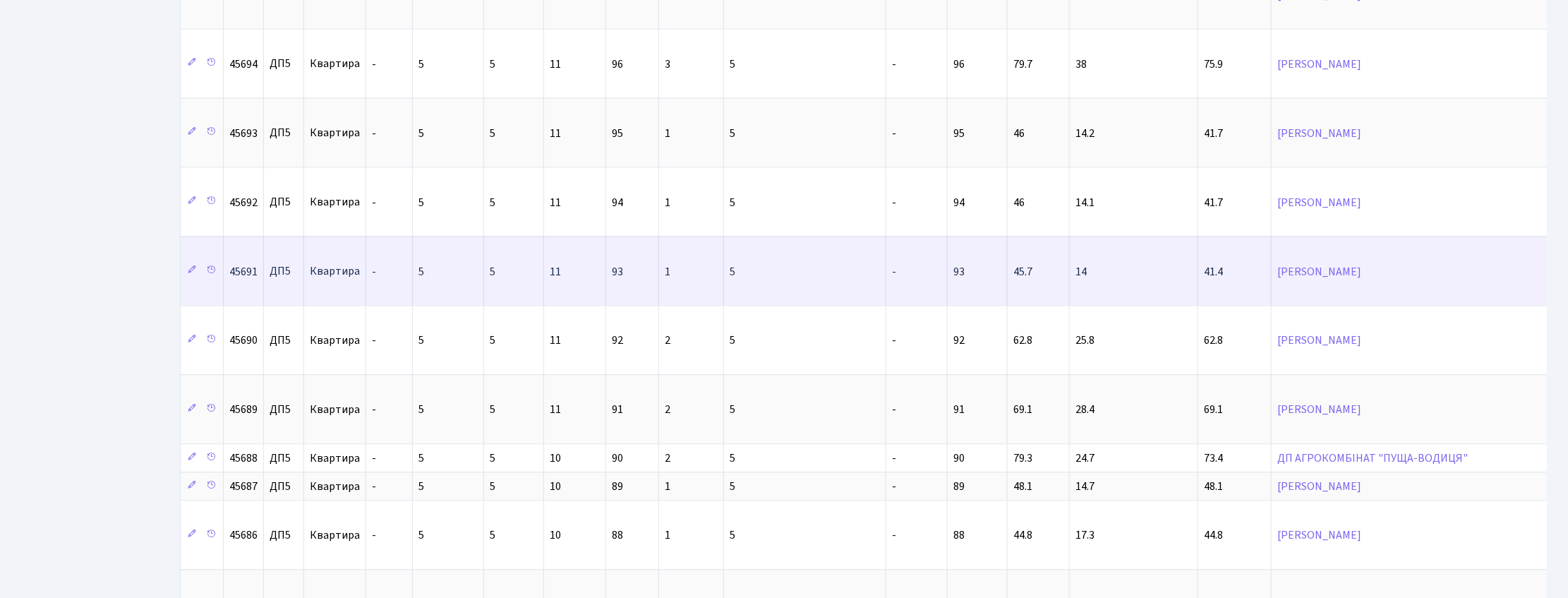
scroll to position [20348, 0]
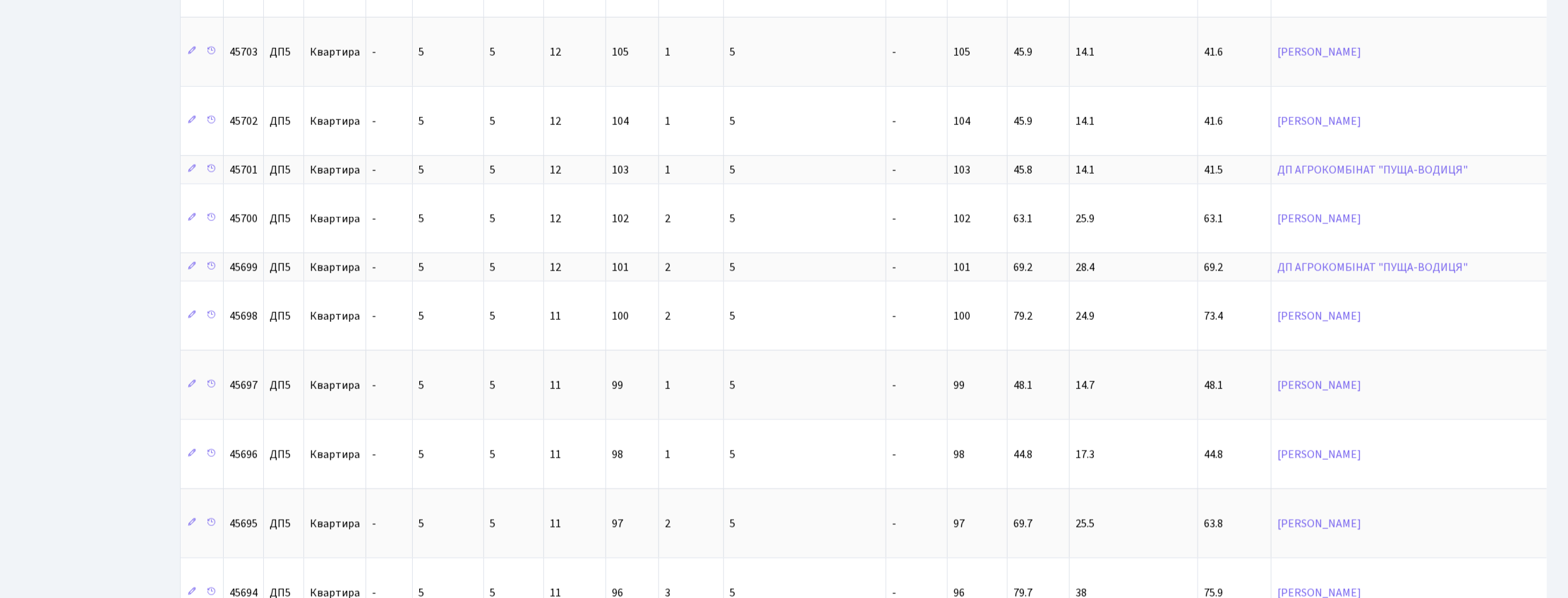
scroll to position [19819, 0]
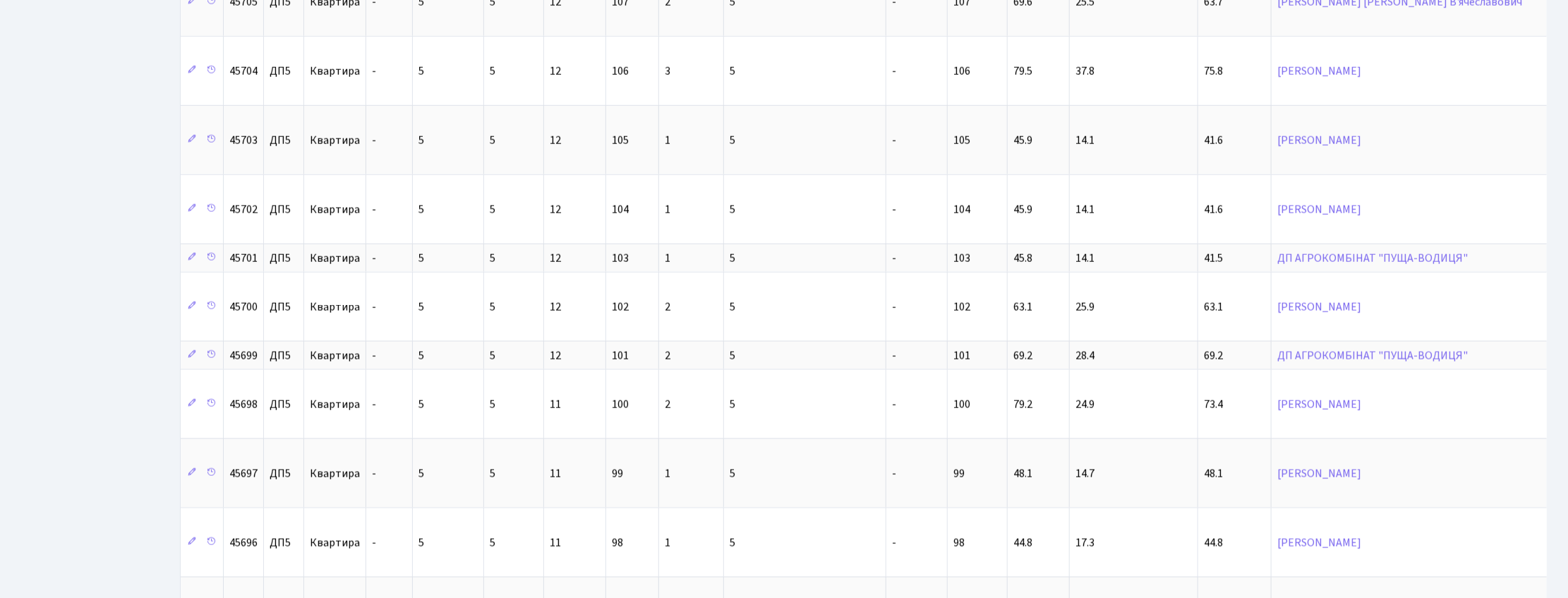
drag, startPoint x: 1559, startPoint y: 128, endPoint x: 1541, endPoint y: 126, distance: 18.1
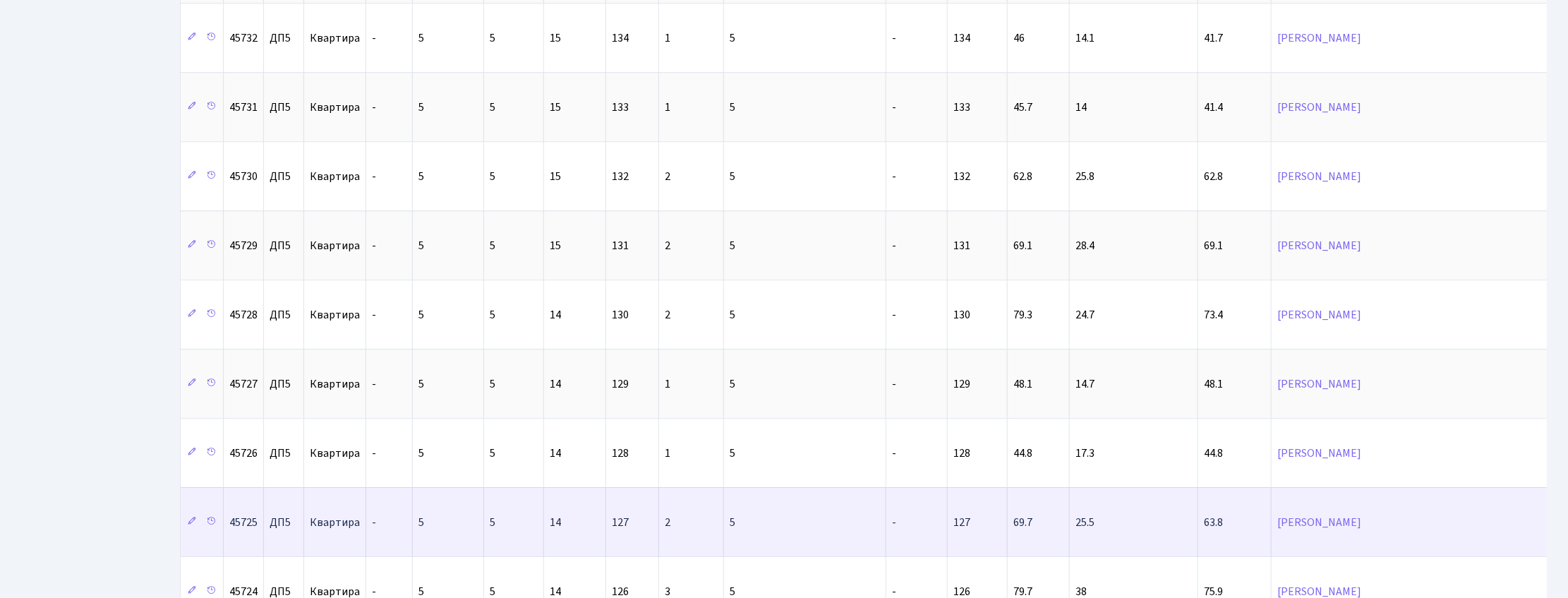
scroll to position [17965, 0]
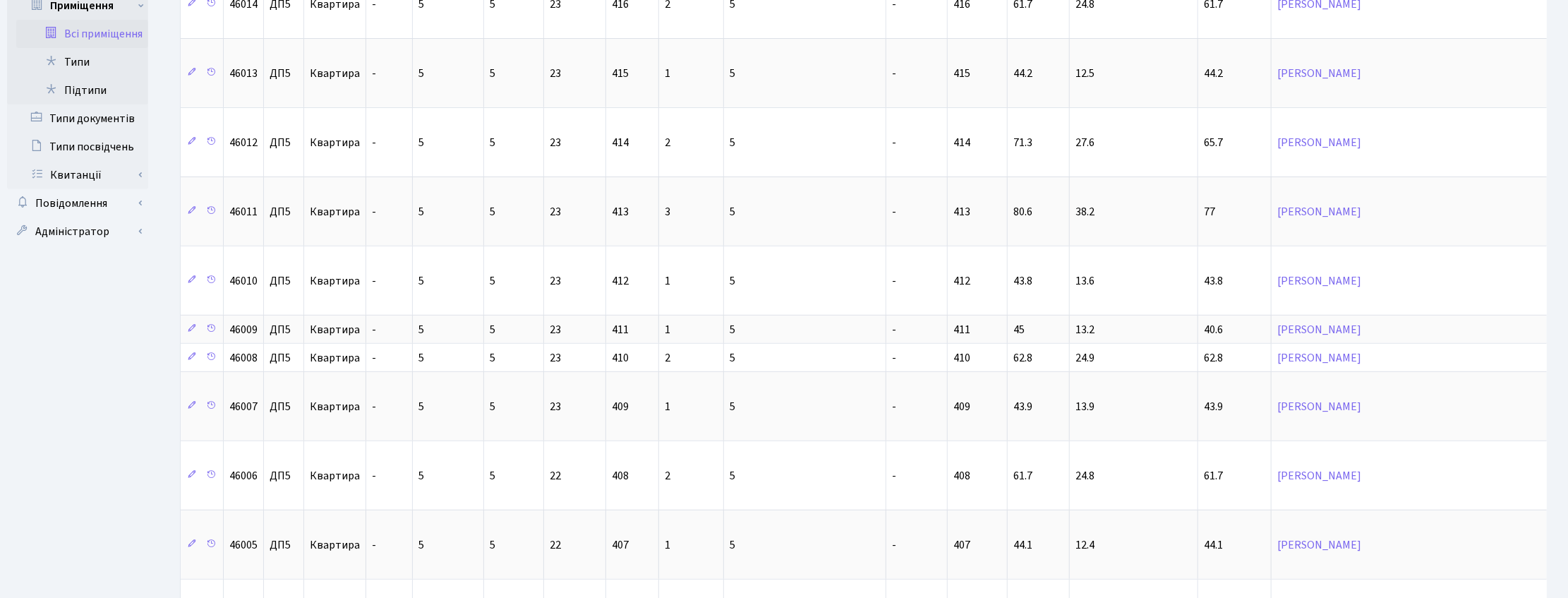
scroll to position [0, 0]
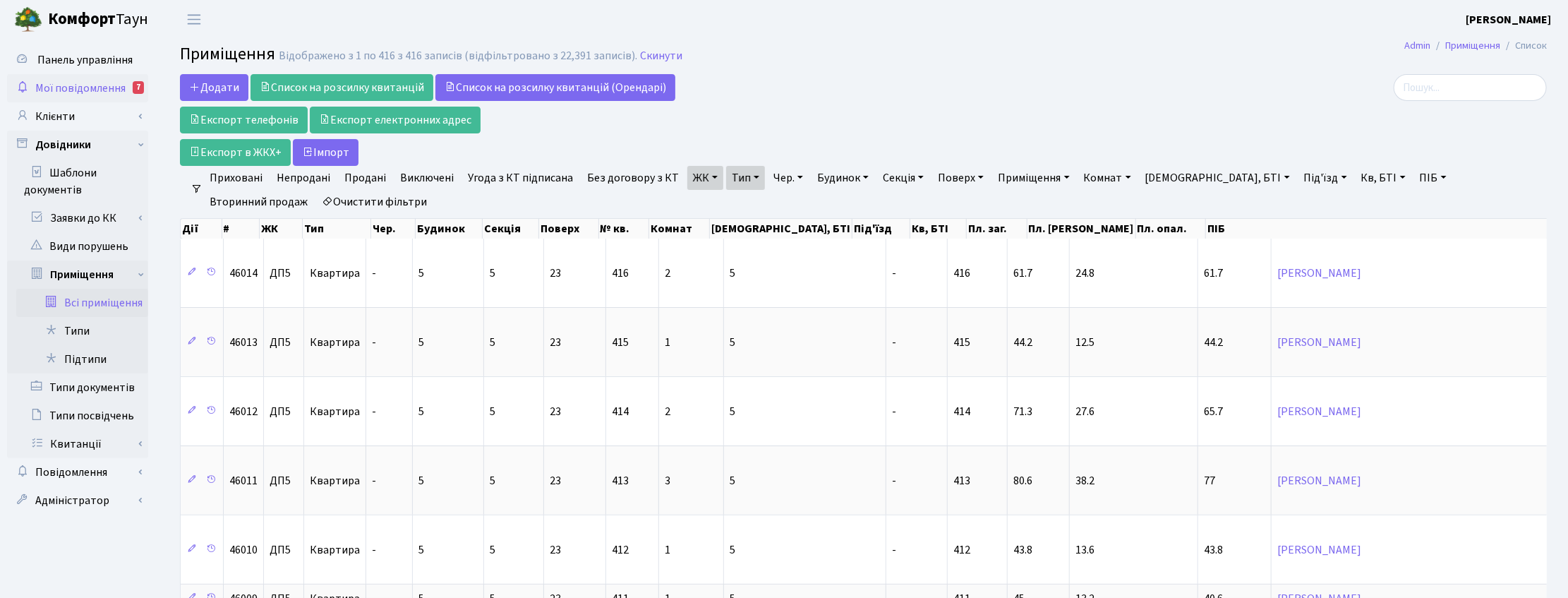
click at [79, 85] on span "Мої повідомлення" at bounding box center [81, 88] width 91 height 15
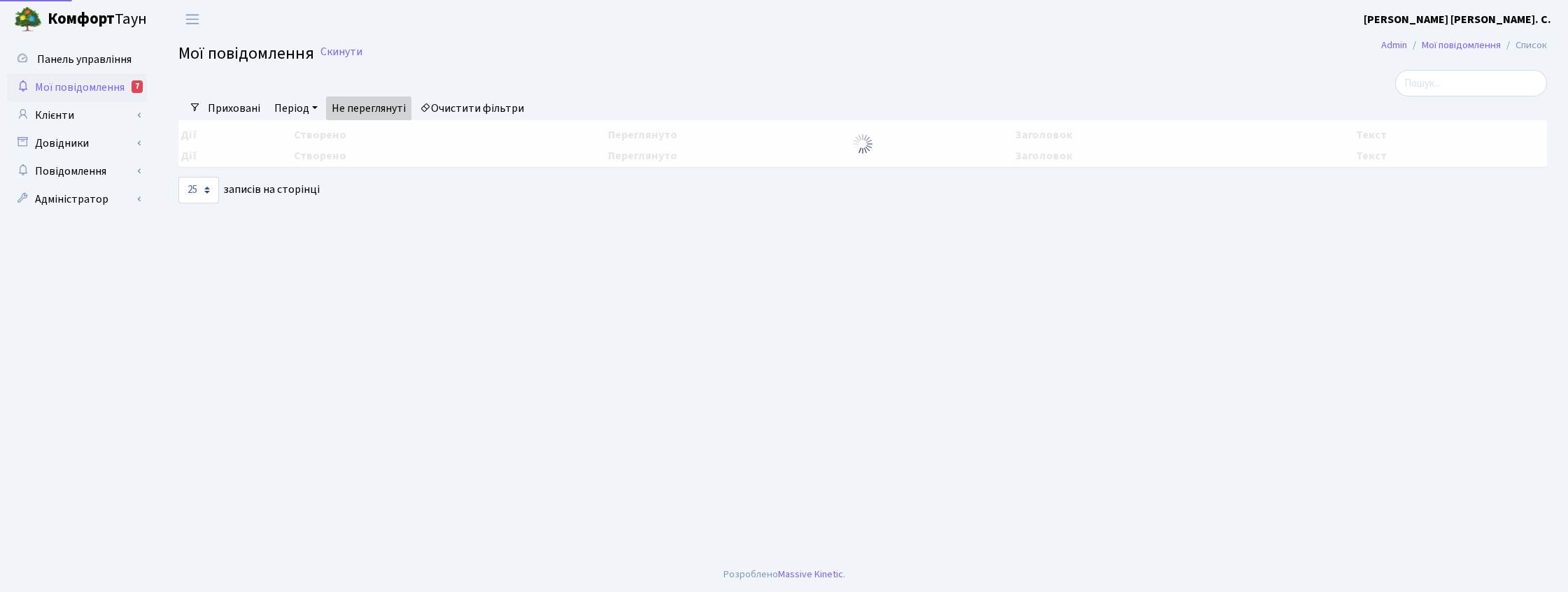
select select "25"
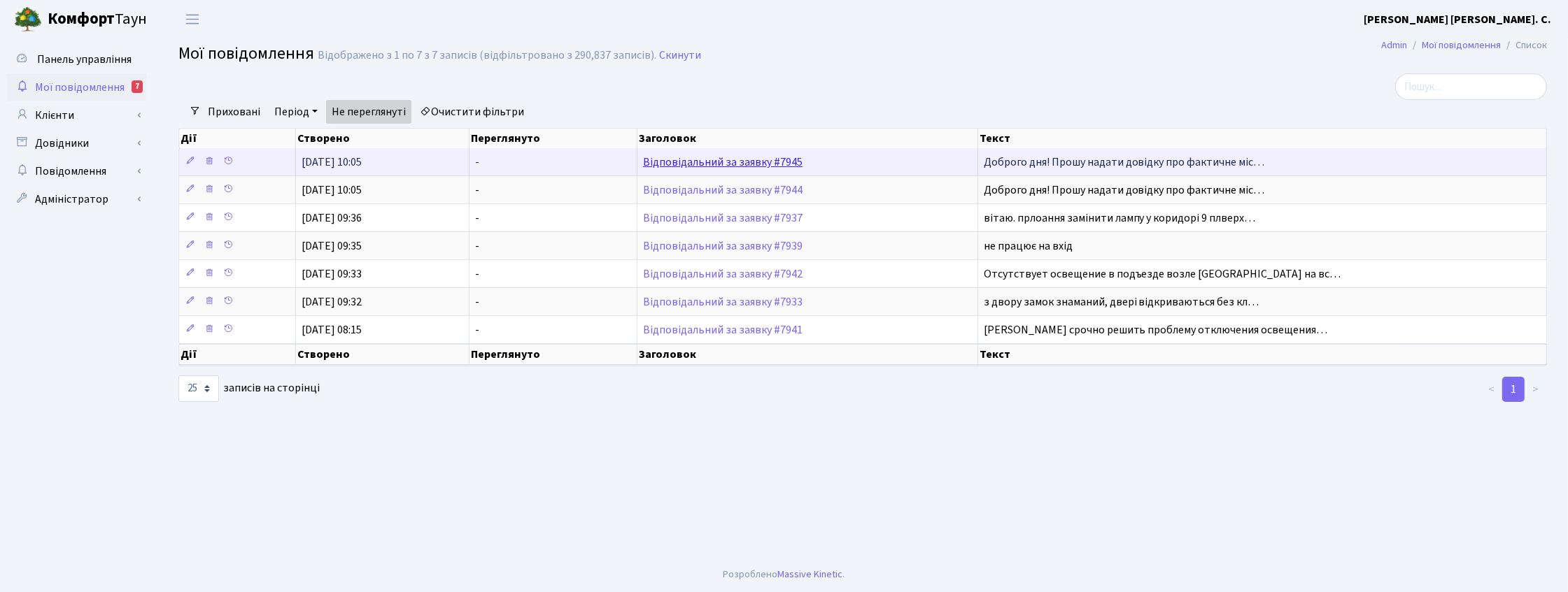
click at [713, 160] on link "Відповідальний за заявку #7945" at bounding box center [723, 162] width 160 height 15
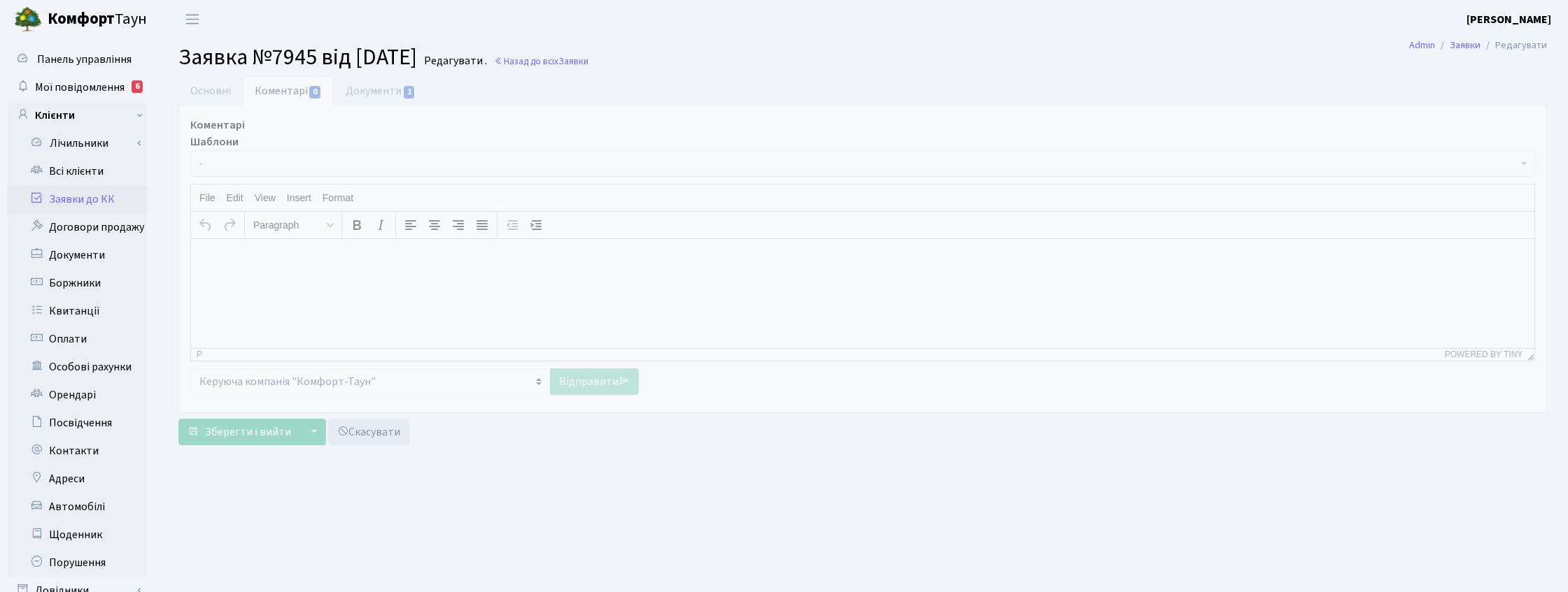
select select "29995"
select select "8"
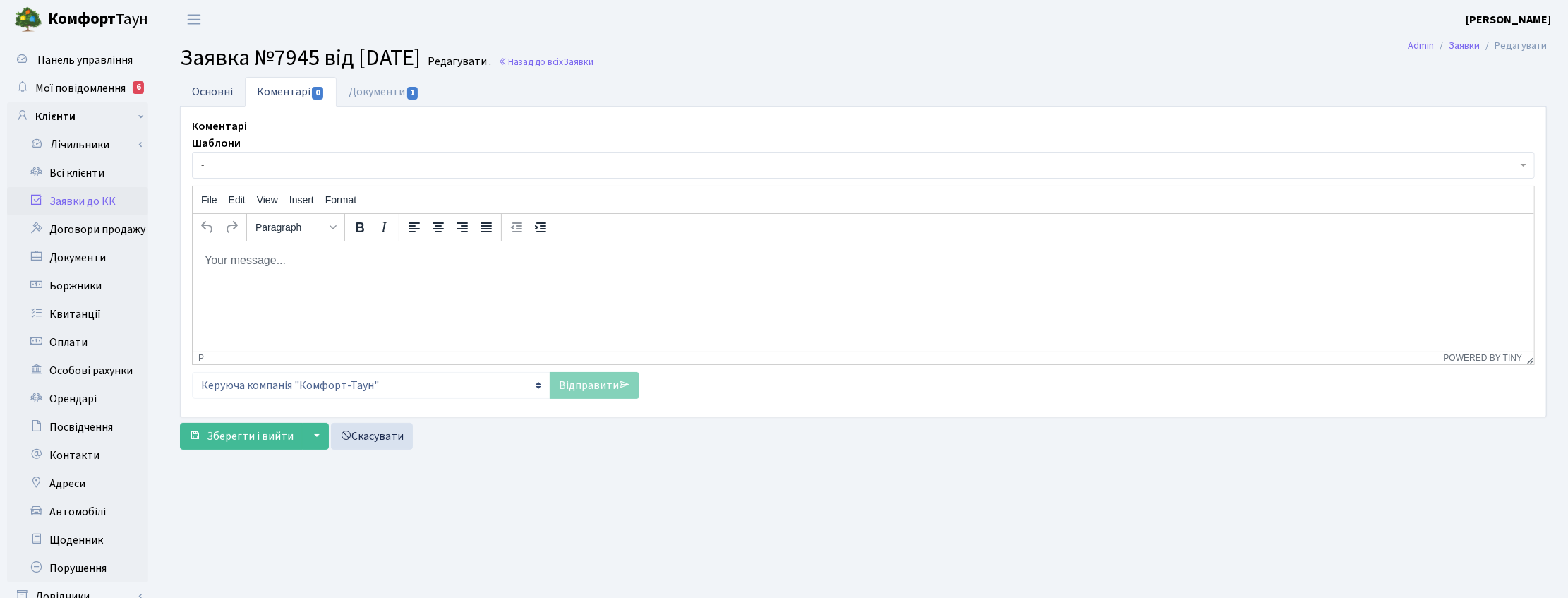
click at [206, 88] on link "Основні" at bounding box center [212, 92] width 65 height 29
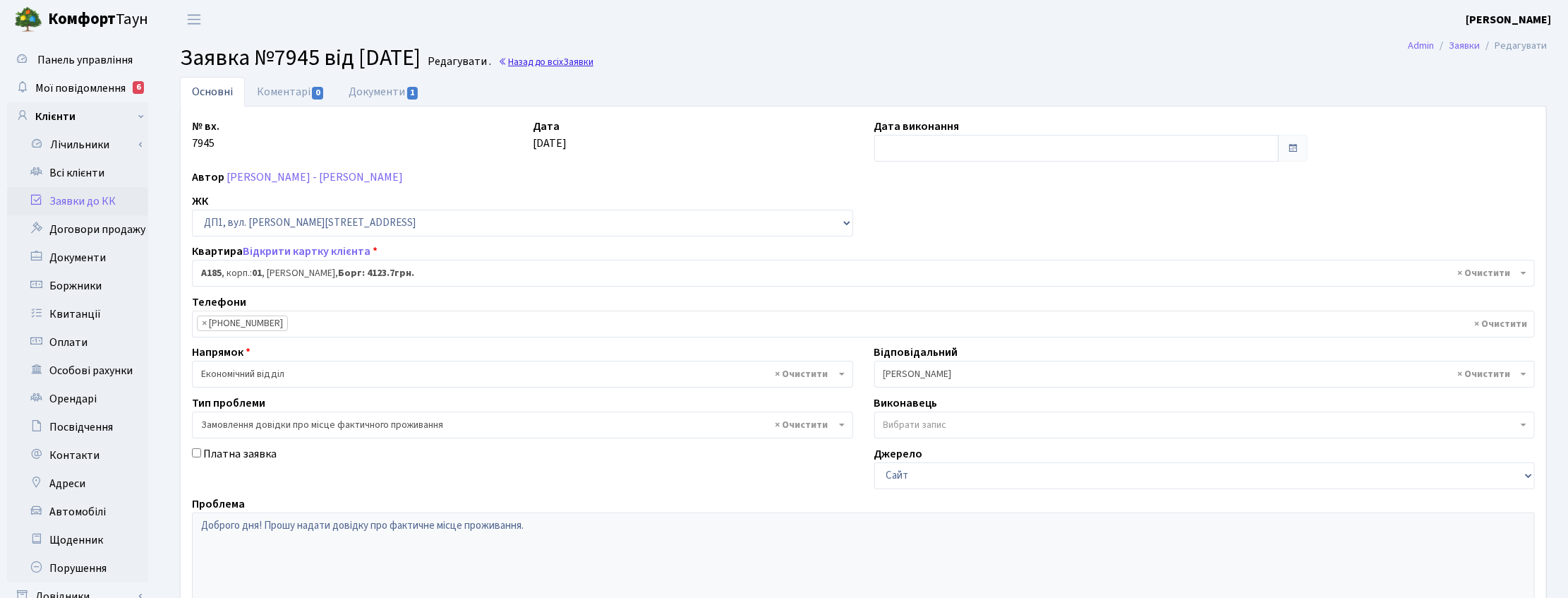
click at [570, 61] on link "Назад до всіх Заявки" at bounding box center [546, 62] width 95 height 14
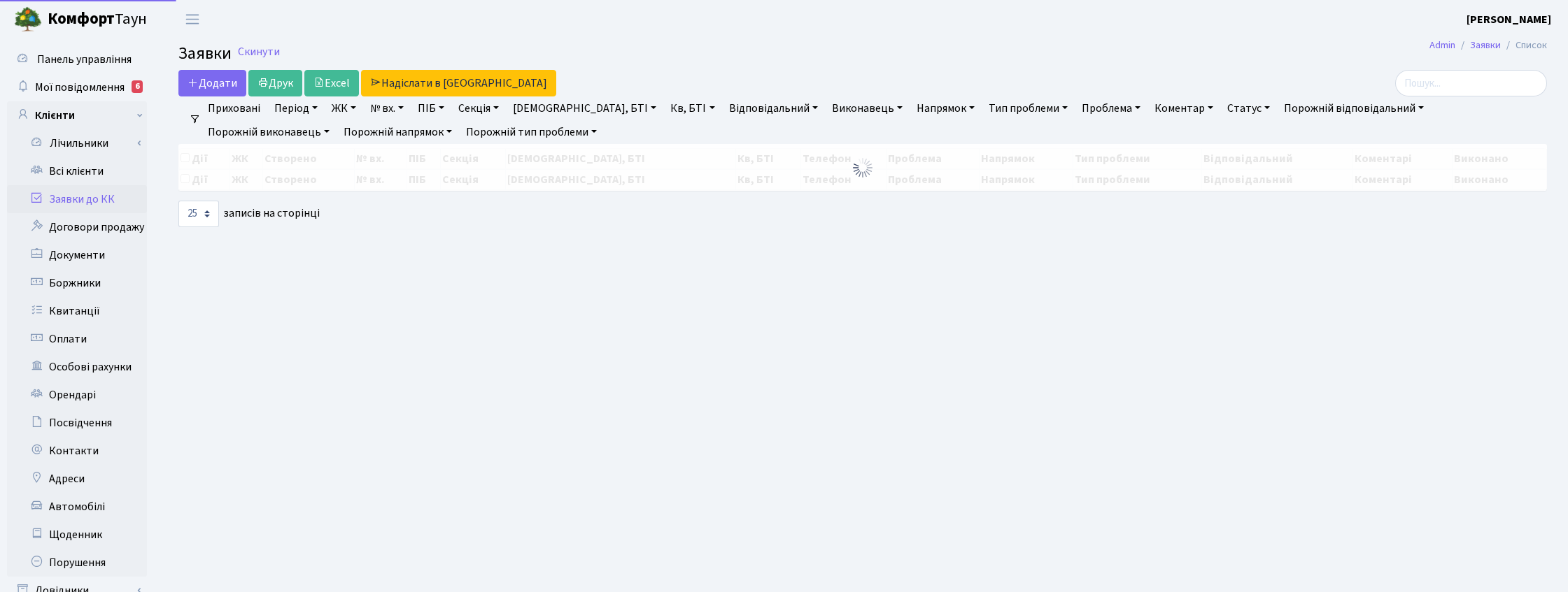
select select "25"
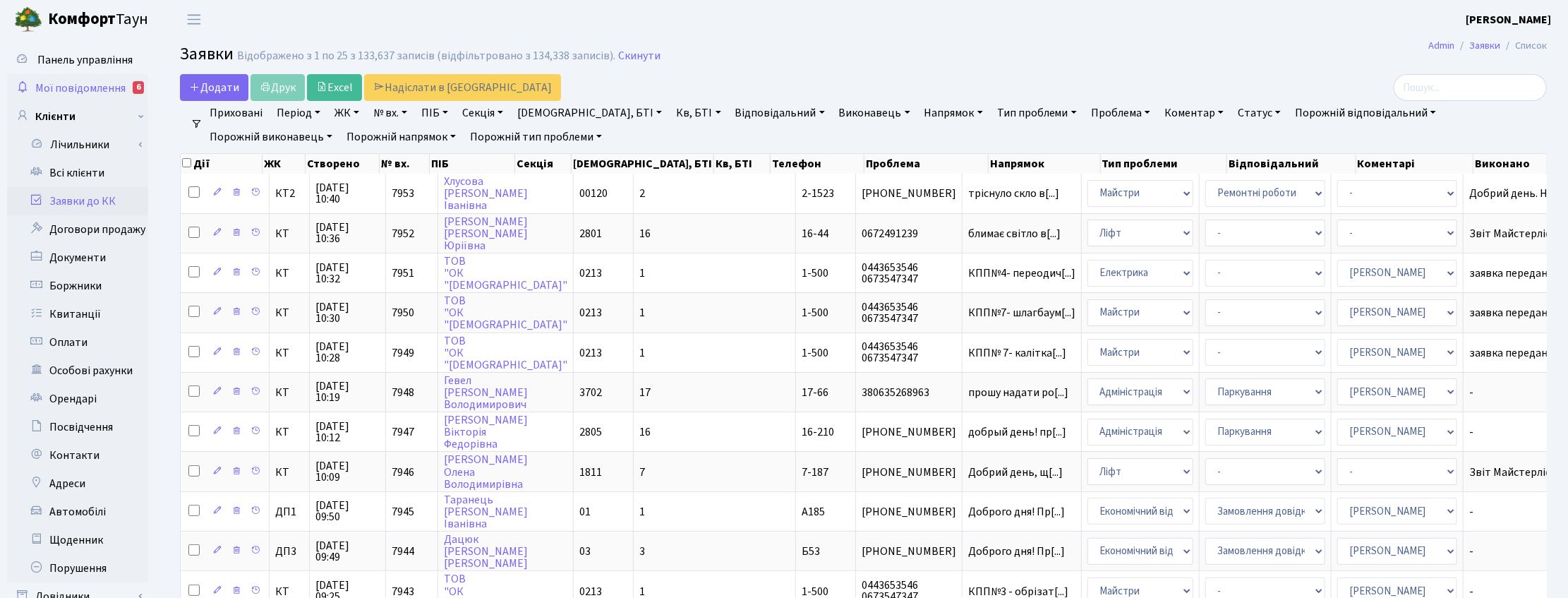
click at [78, 93] on span "Мої повідомлення" at bounding box center [81, 88] width 91 height 15
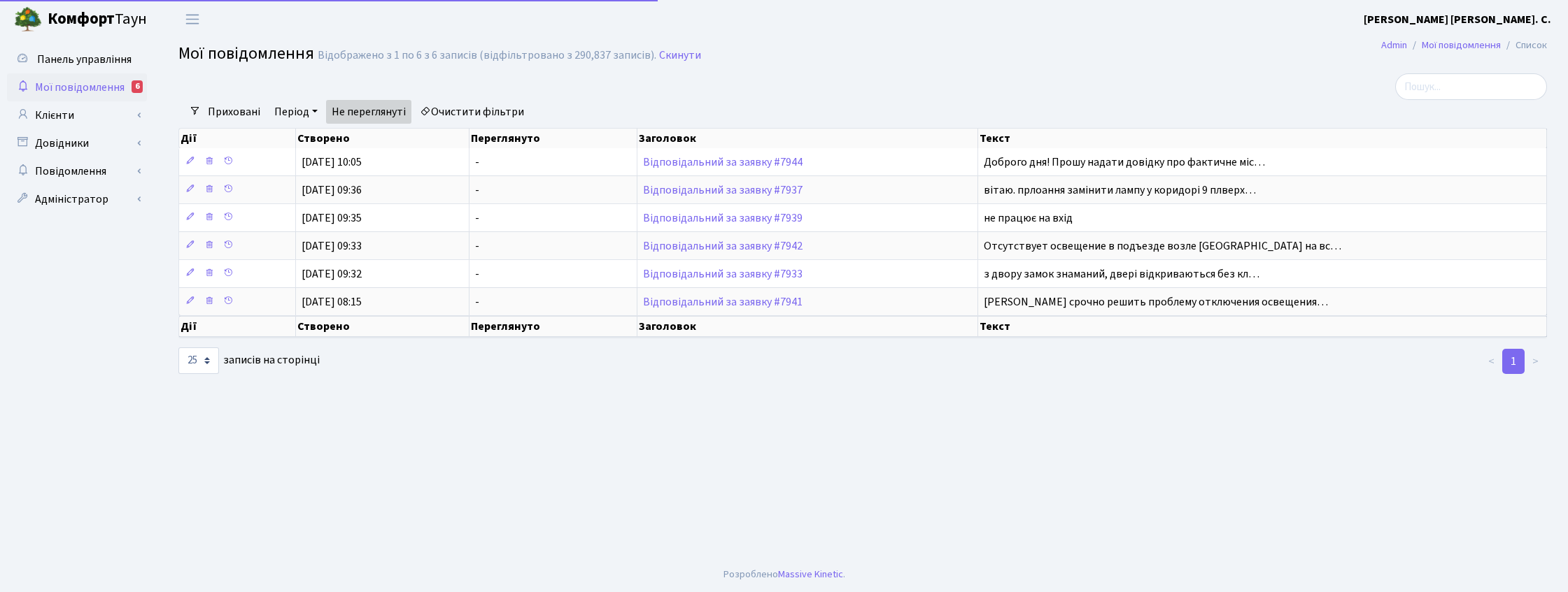
select select "25"
click at [57, 111] on link "Клієнти" at bounding box center [76, 115] width 140 height 28
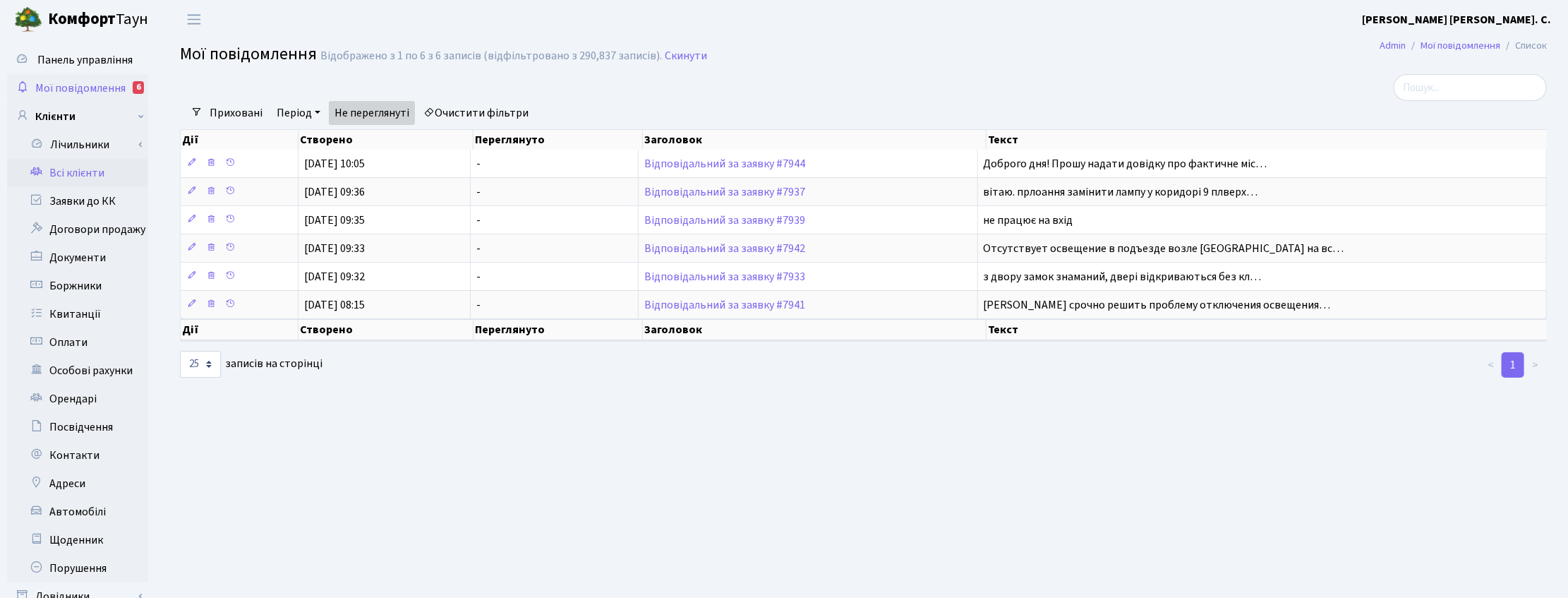
click at [64, 177] on link "Всі клієнти" at bounding box center [77, 172] width 142 height 28
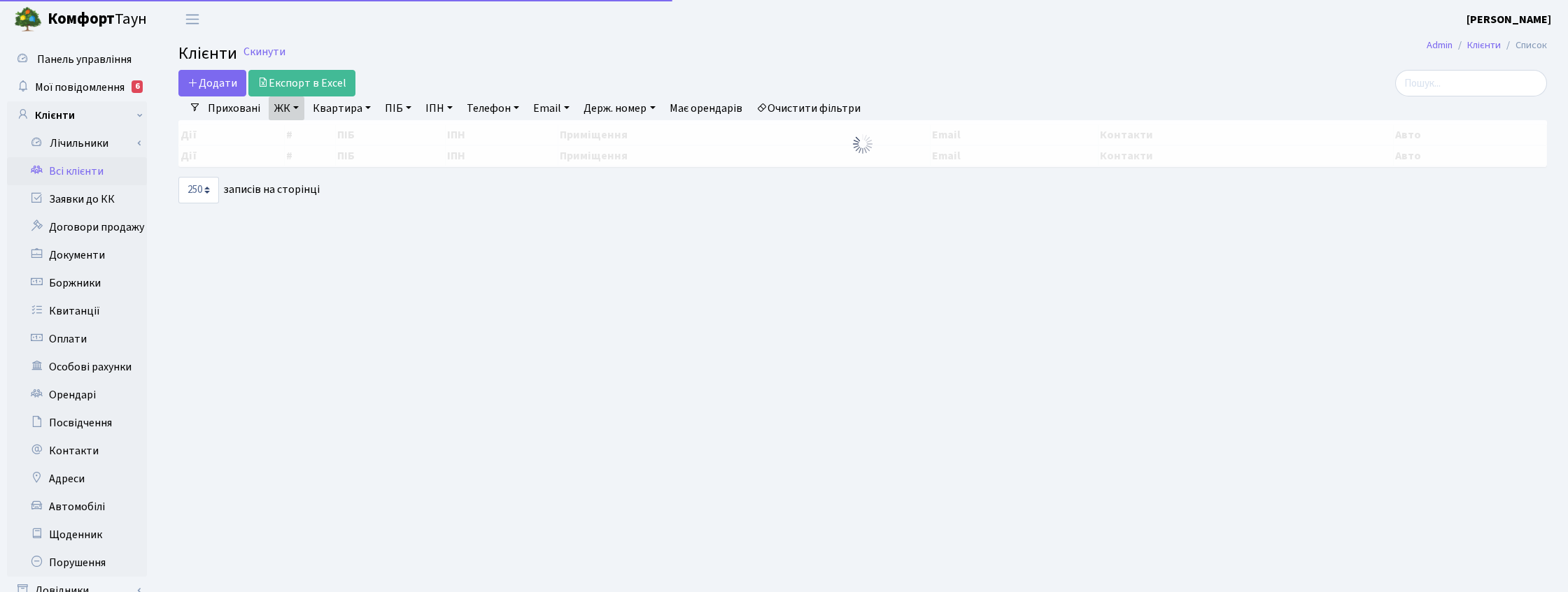
select select "250"
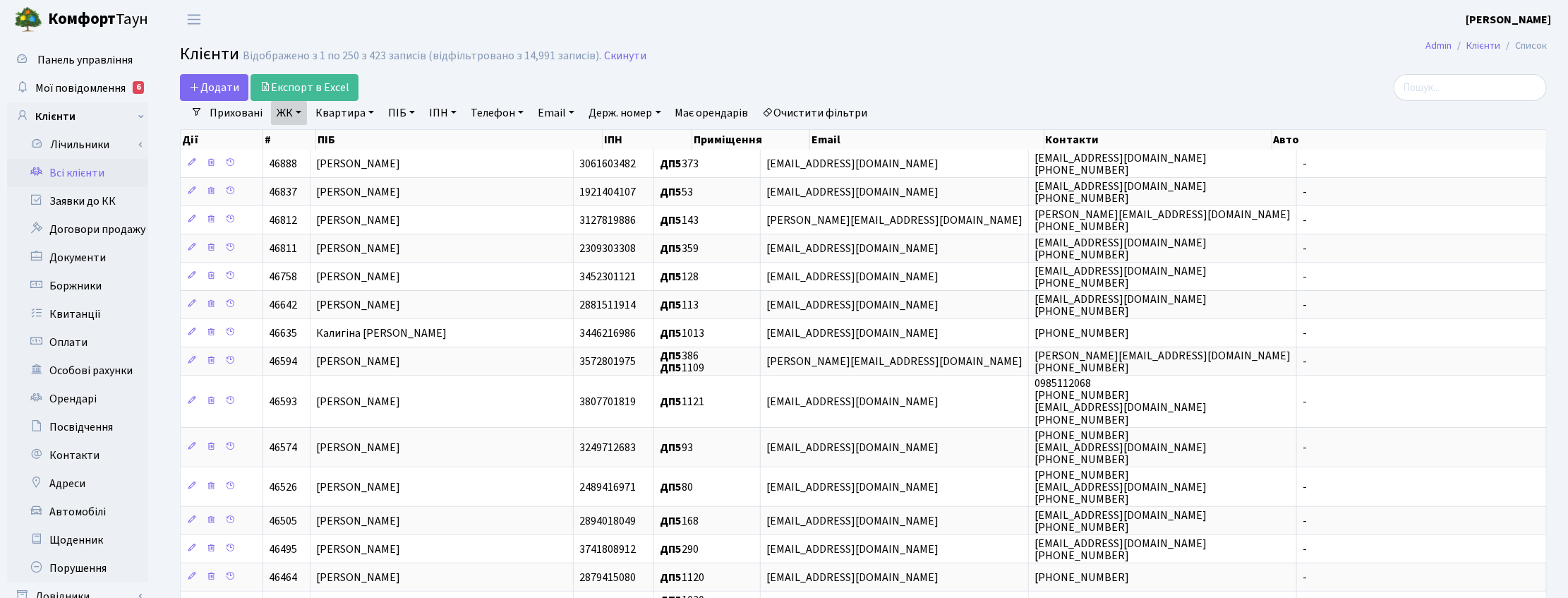
drag, startPoint x: 619, startPoint y: 54, endPoint x: 584, endPoint y: 58, distance: 35.2
click at [619, 54] on link "Скинути" at bounding box center [626, 56] width 42 height 14
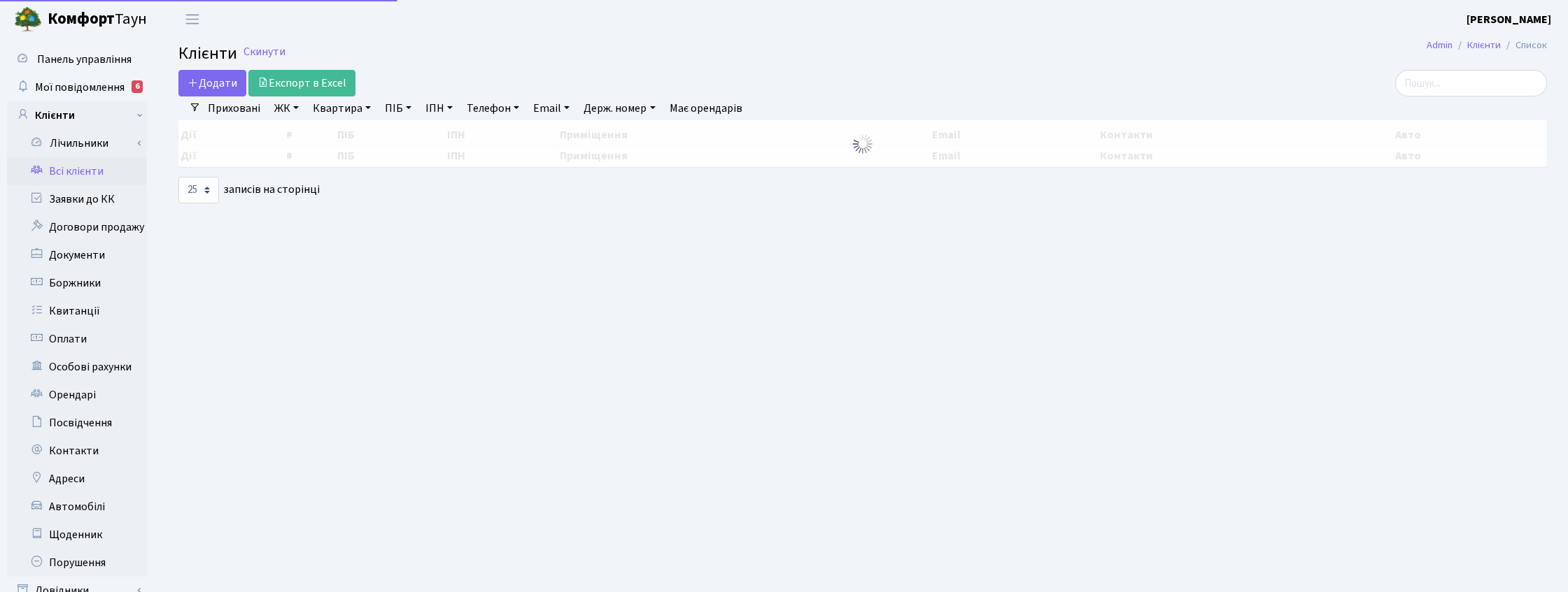
select select "25"
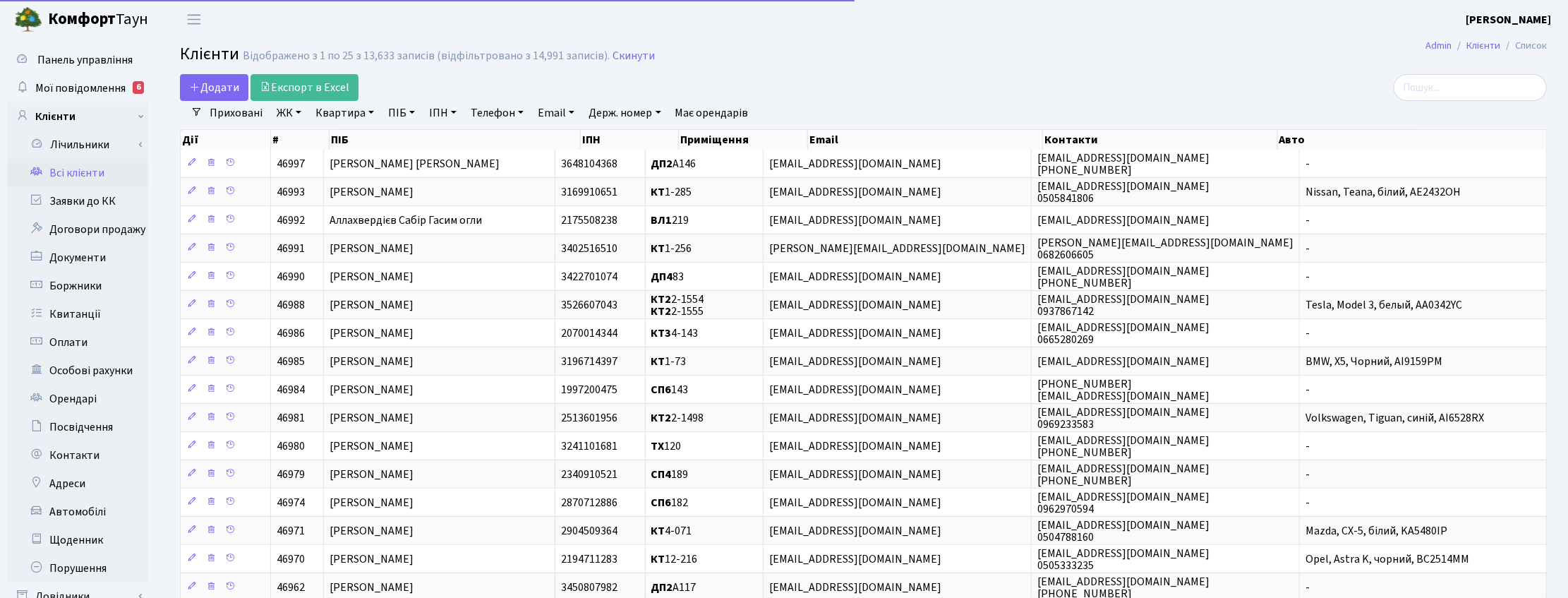
click at [355, 107] on link "Квартира" at bounding box center [345, 113] width 70 height 24
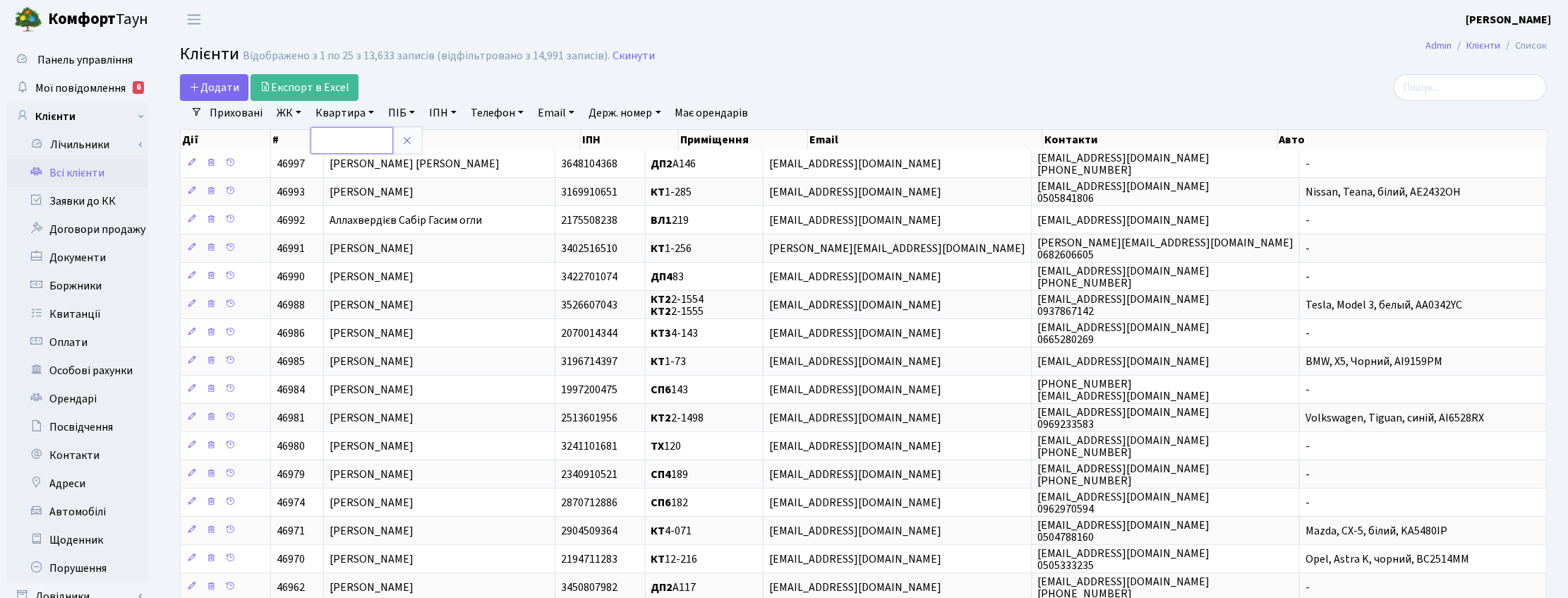
click at [357, 136] on input "text" at bounding box center [351, 141] width 82 height 27
type input "2-479"
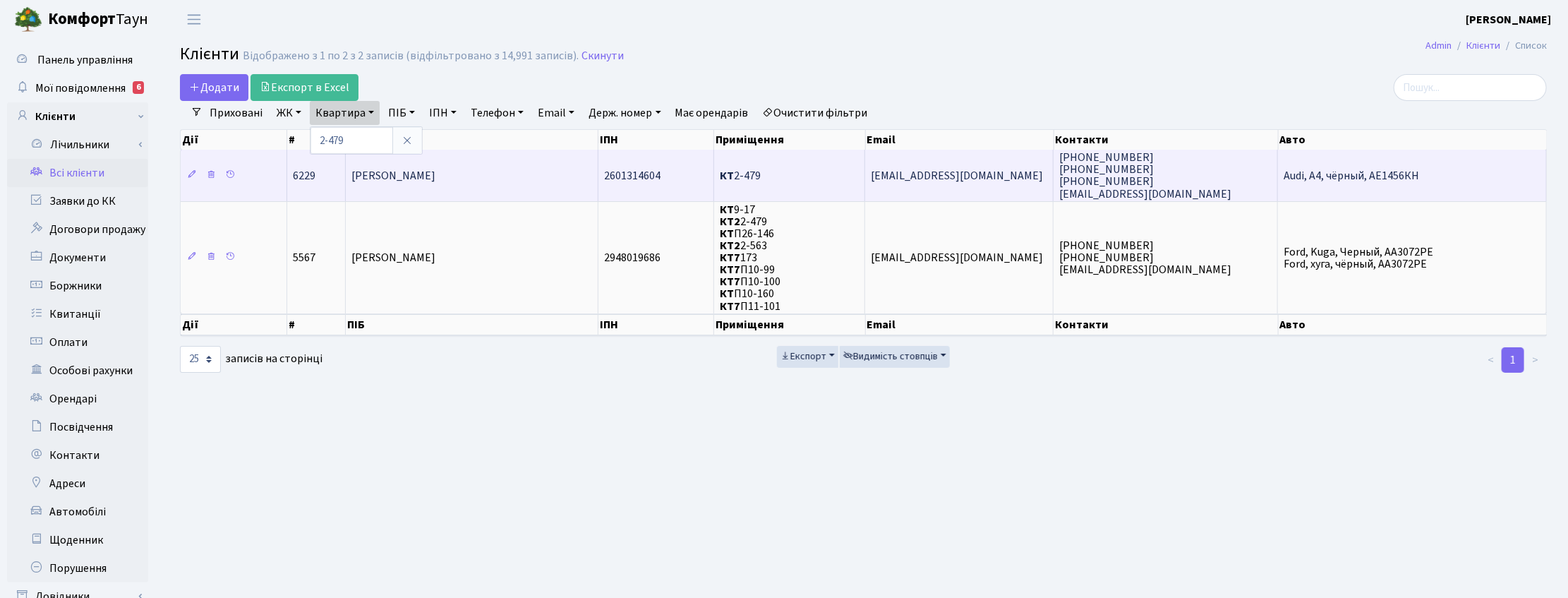
click at [436, 177] on span "[PERSON_NAME]" at bounding box center [393, 176] width 84 height 15
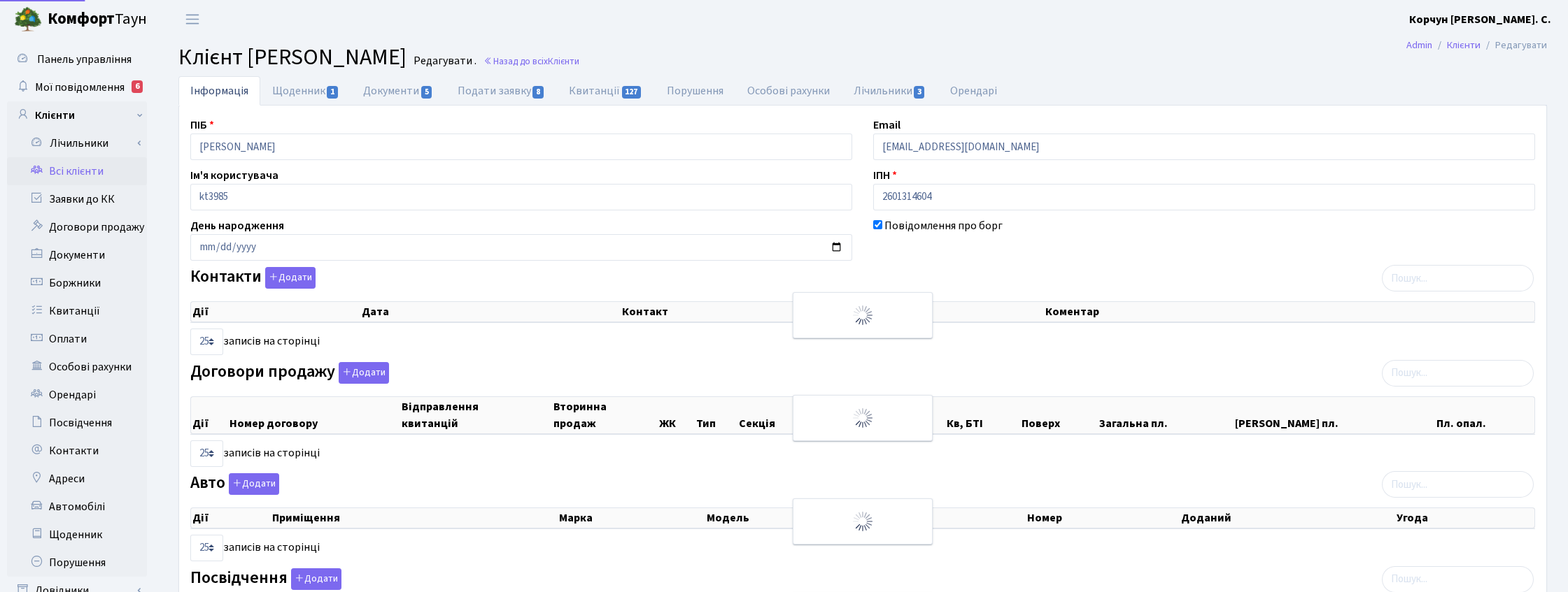
select select "25"
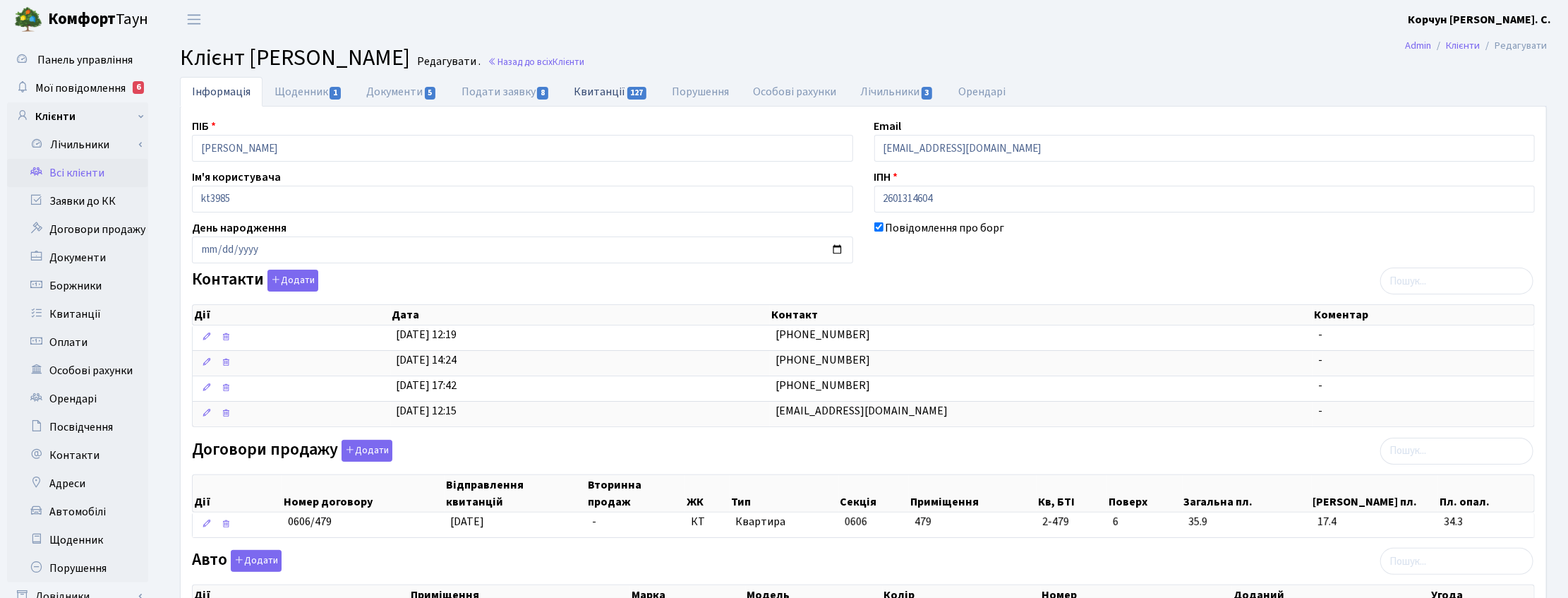
click at [587, 94] on link "Квитанції 127" at bounding box center [611, 92] width 98 height 29
select select "25"
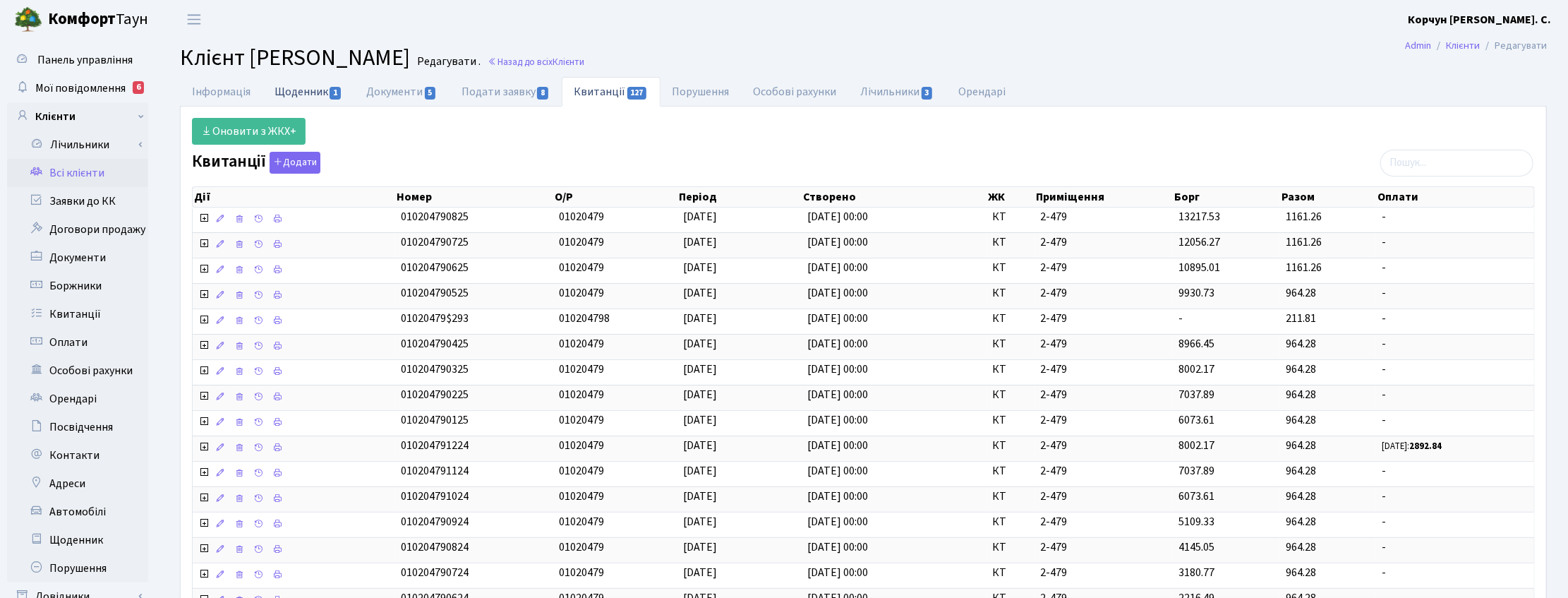
click at [298, 96] on link "Щоденник 1" at bounding box center [309, 92] width 92 height 29
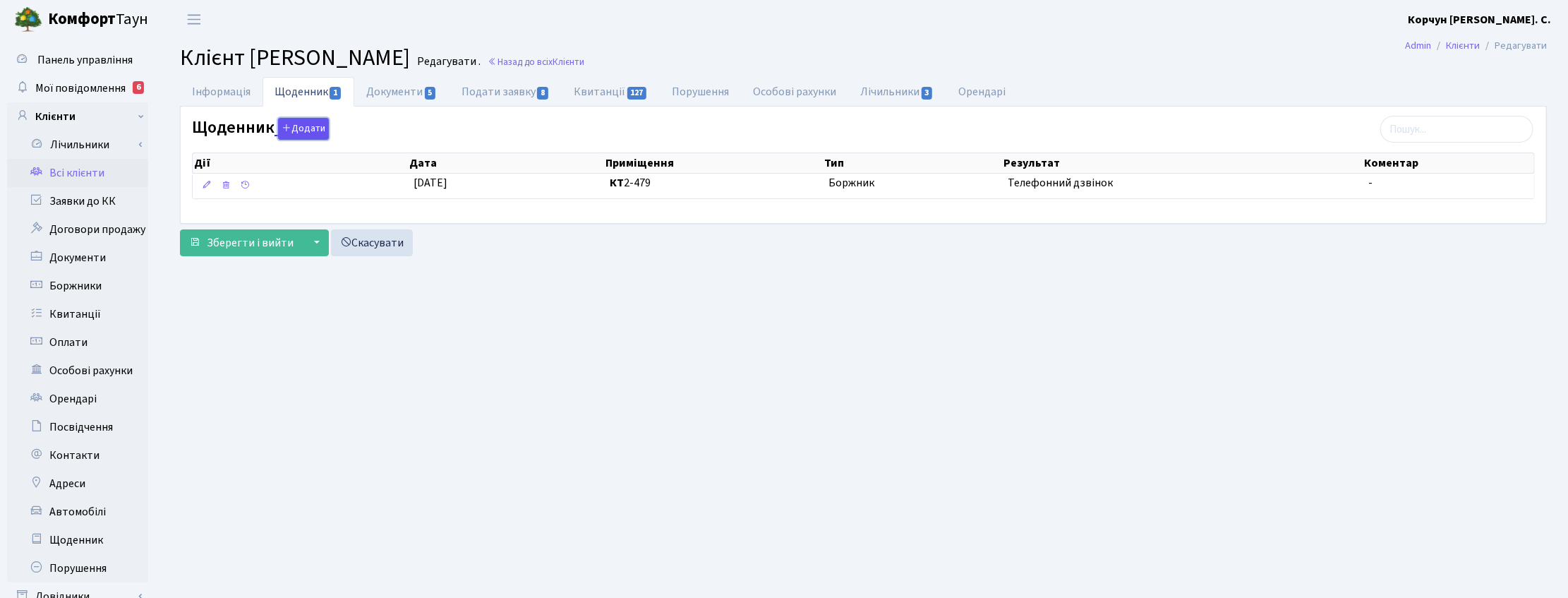
click at [313, 127] on button "Додати" at bounding box center [303, 129] width 51 height 22
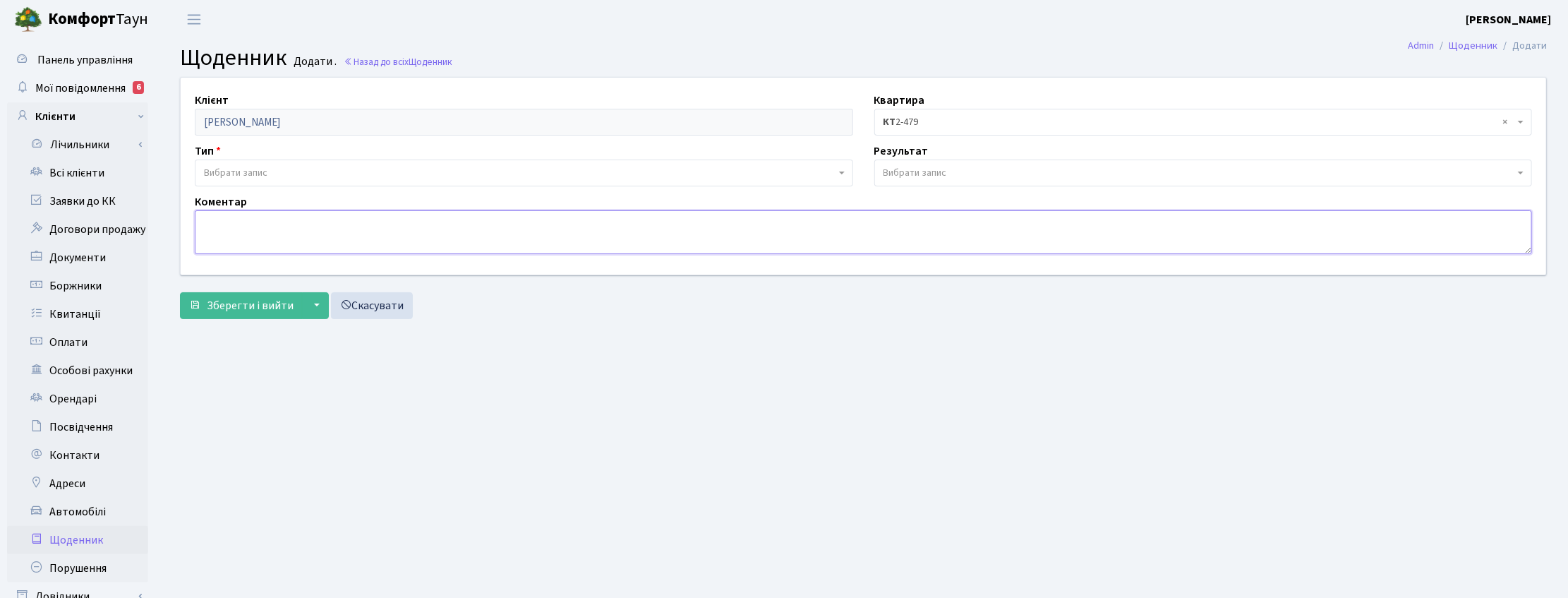
click at [247, 225] on textarea at bounding box center [864, 232] width 1337 height 44
click at [225, 171] on span "Вибрати запис" at bounding box center [236, 173] width 64 height 14
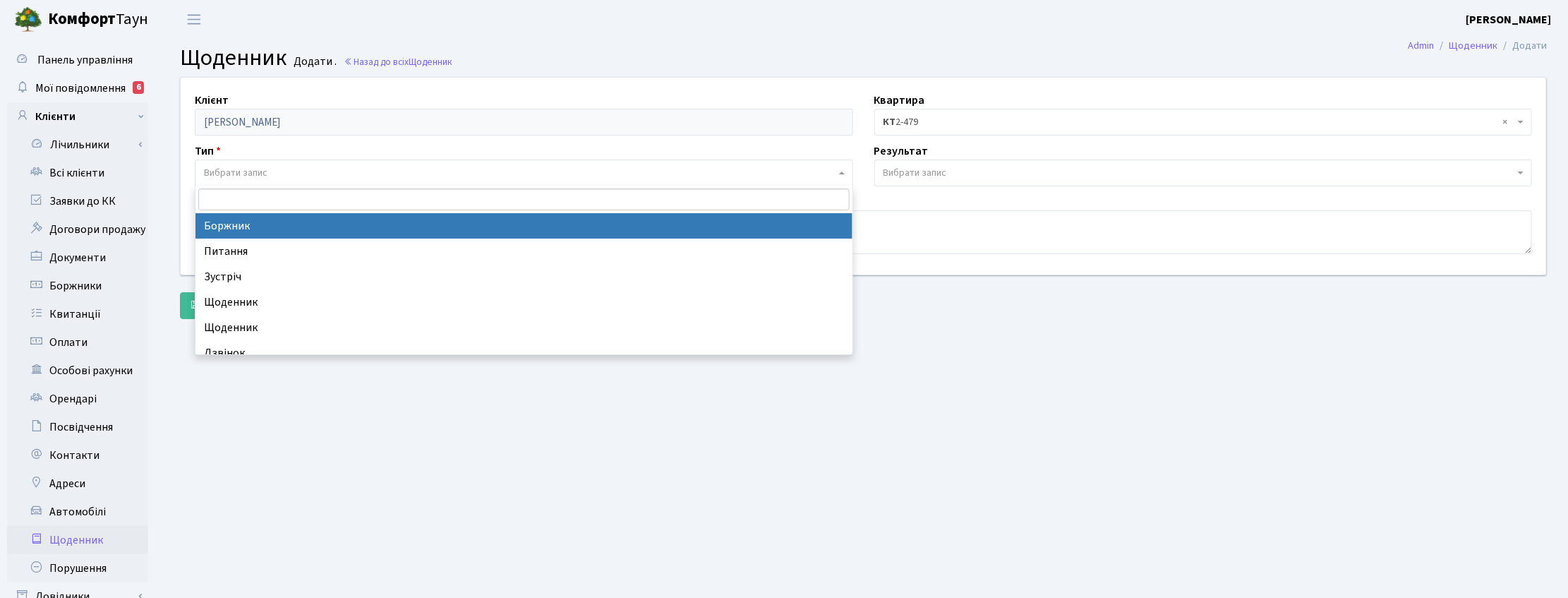
select select "189"
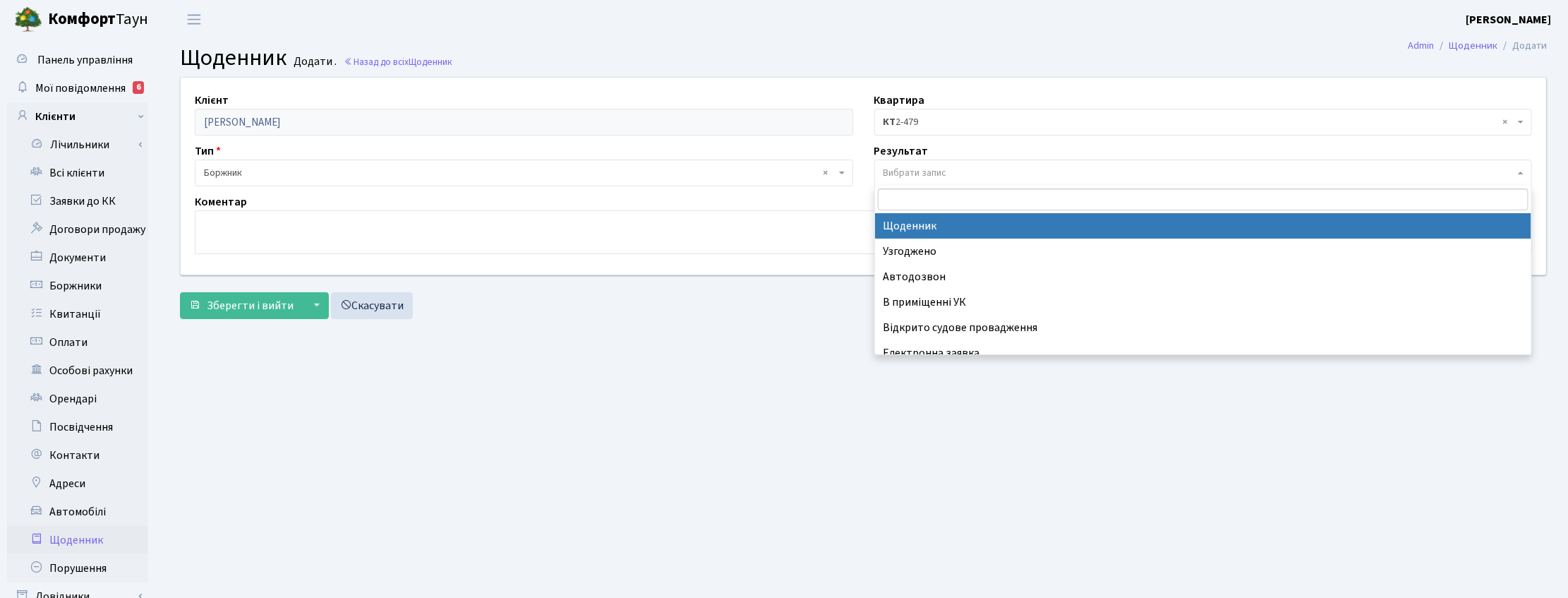
click at [919, 168] on span "Вибрати запис" at bounding box center [915, 173] width 64 height 14
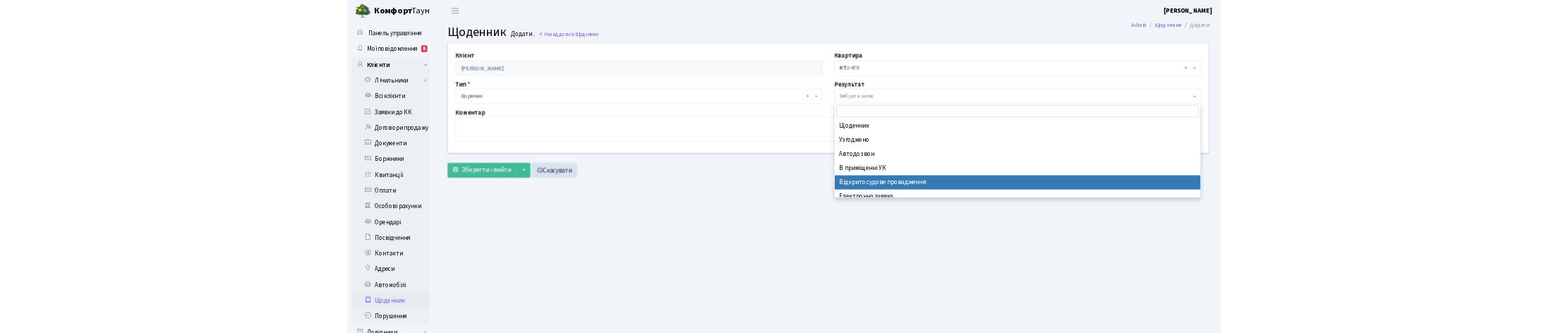
scroll to position [86, 0]
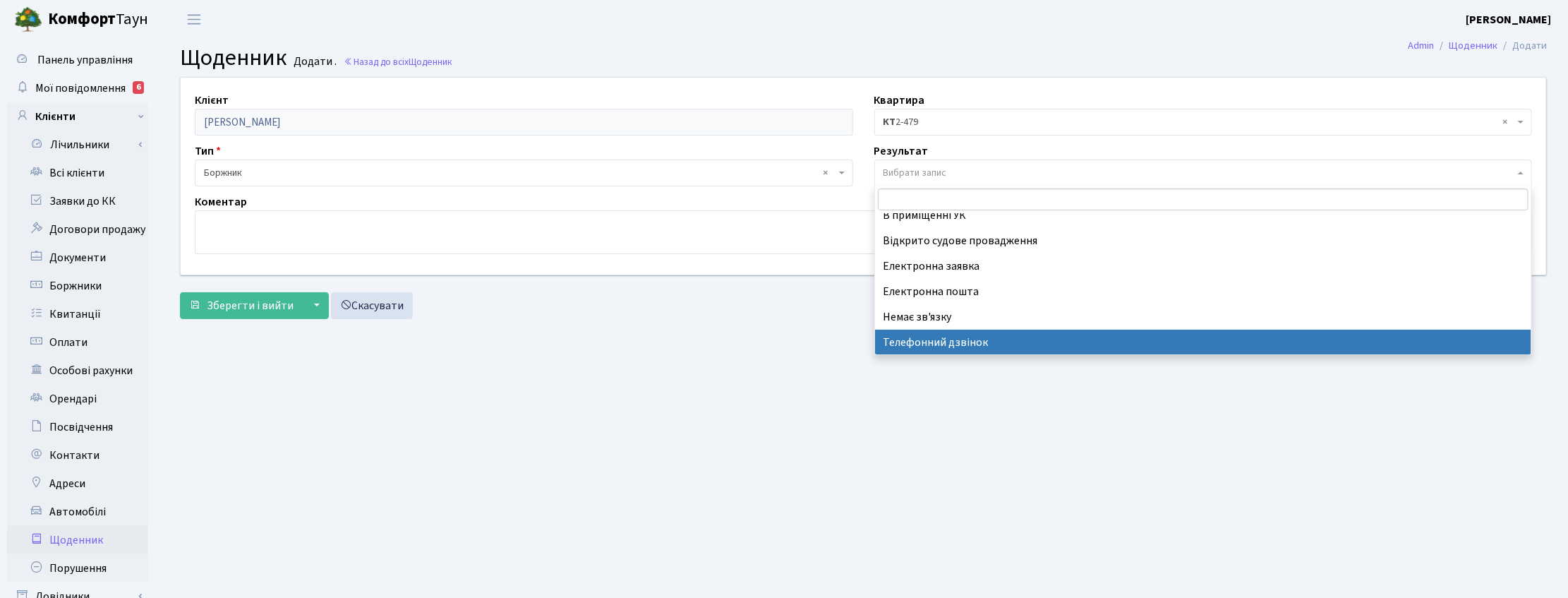
select select "196"
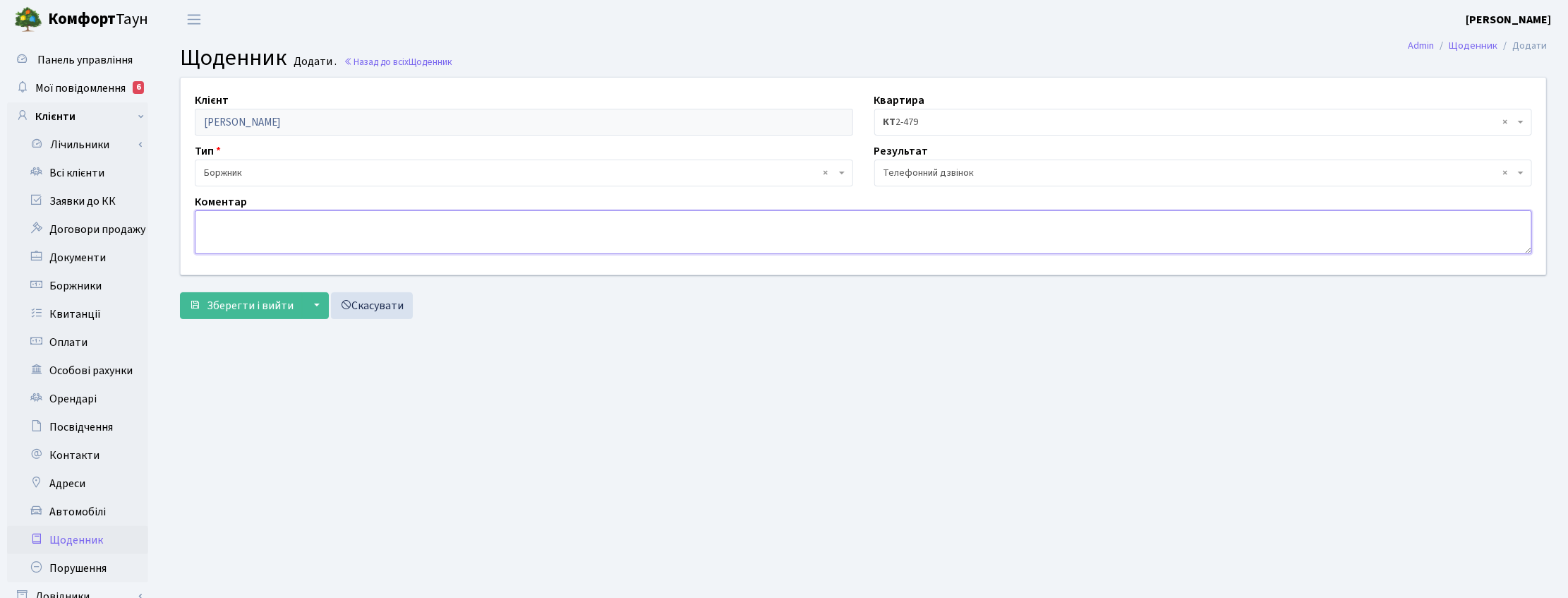
click at [424, 226] on textarea at bounding box center [864, 232] width 1337 height 44
paste textarea "Yuriy Perka <perrreccc@gmail.com>"
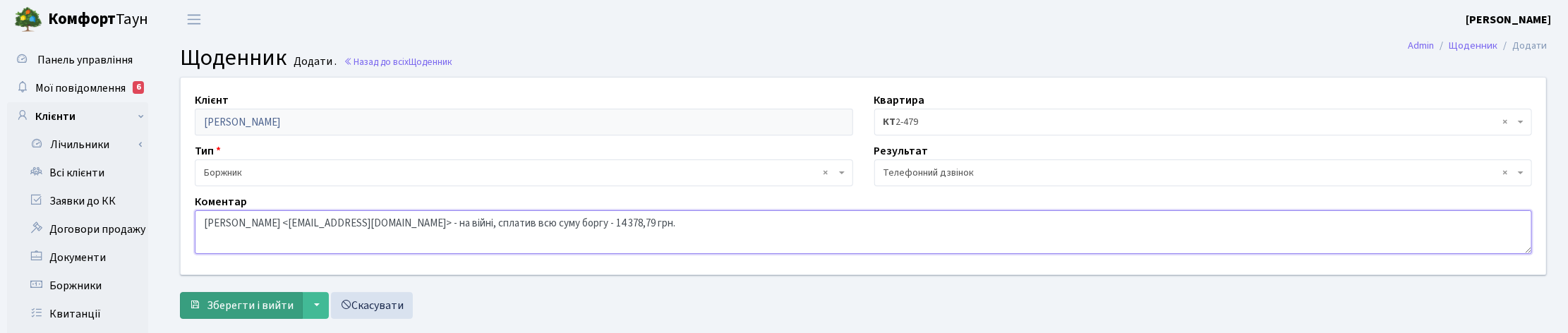
type textarea "Yuriy Perka <perrreccc@gmail.com> - на війні, сплатив всю суму боргу - 14 378,7…"
click at [268, 302] on span "Зберегти і вийти" at bounding box center [250, 305] width 86 height 15
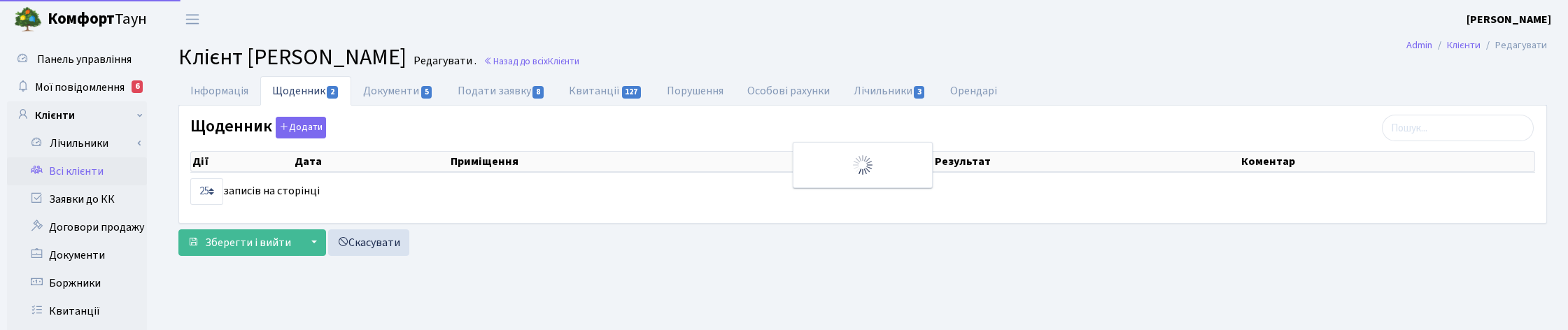
select select "25"
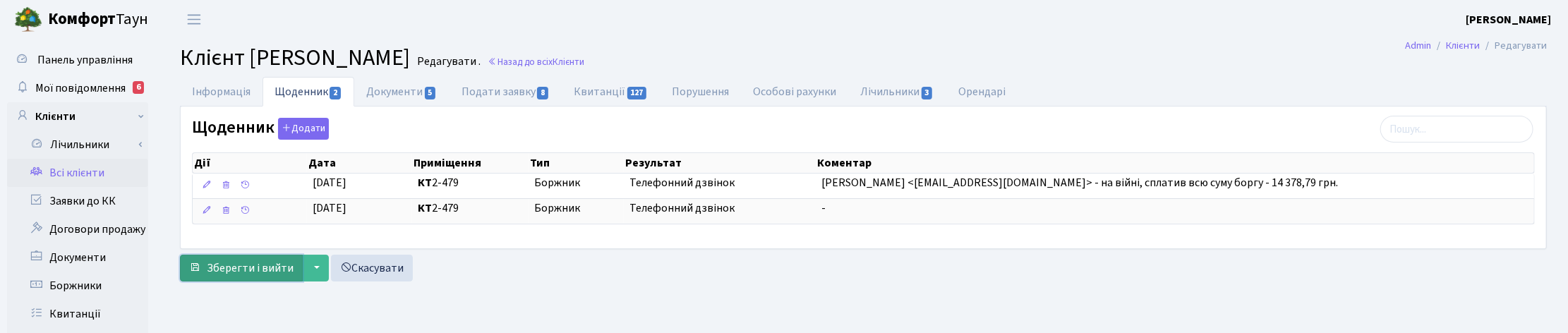
click at [251, 265] on span "Зберегти і вийти" at bounding box center [250, 268] width 86 height 15
click at [874, 28] on header "[PERSON_NAME] [PERSON_NAME] Мій обліковий запис Вийти" at bounding box center [784, 19] width 1568 height 39
click at [234, 86] on link "Інформація" at bounding box center [220, 92] width 82 height 29
select select "25"
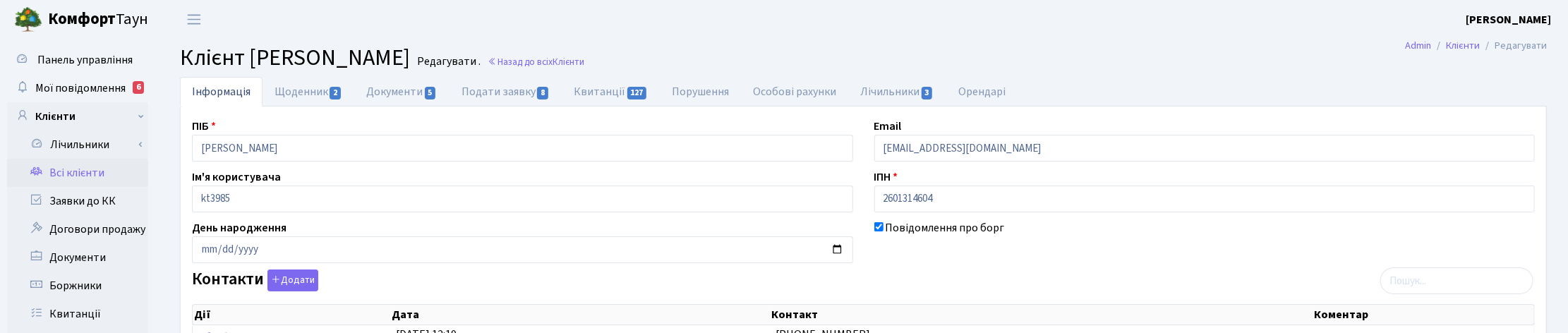
scroll to position [88, 0]
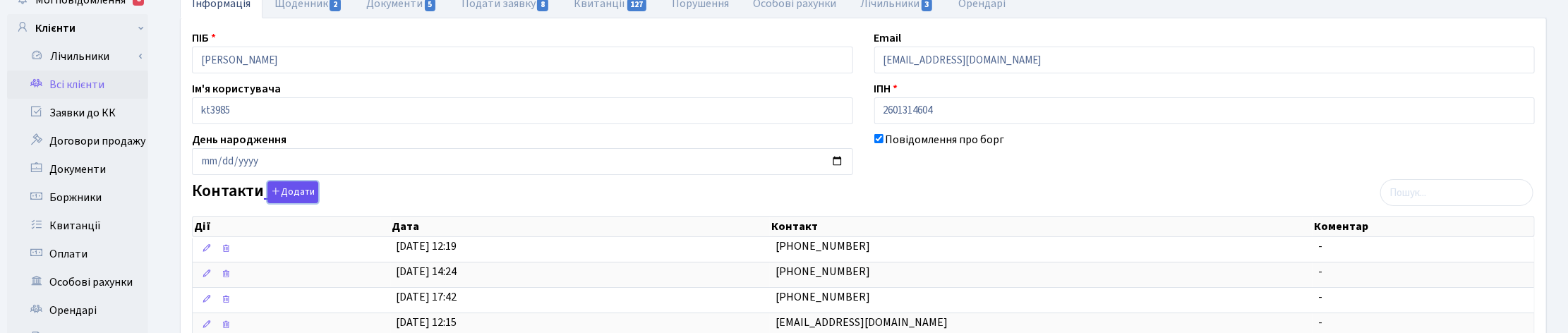
click at [282, 187] on button "Додати" at bounding box center [293, 192] width 51 height 22
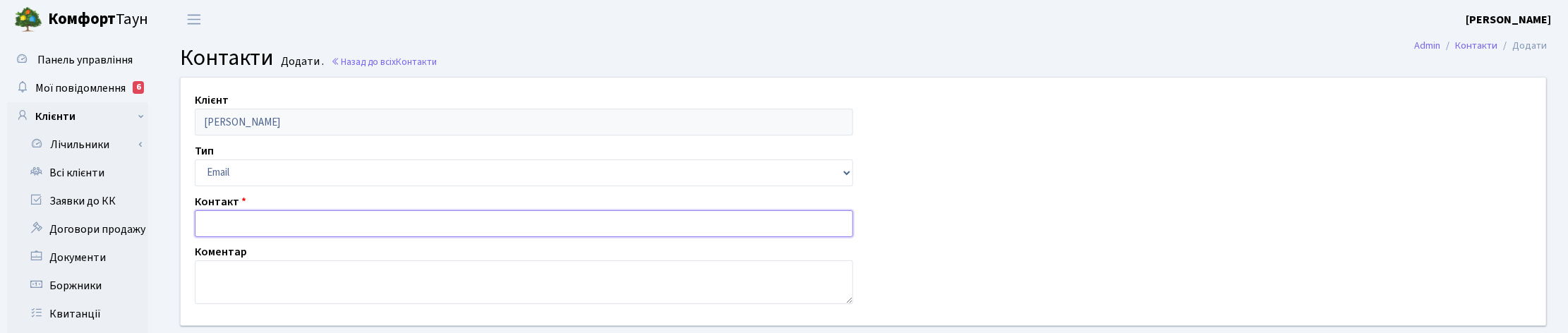
click at [234, 230] on input "text" at bounding box center [524, 224] width 659 height 27
paste input "[PERSON_NAME] <[EMAIL_ADDRESS][DOMAIN_NAME]>"
type input "[PERSON_NAME] <[EMAIL_ADDRESS][DOMAIN_NAME]>"
click at [234, 272] on textarea at bounding box center [524, 282] width 659 height 44
paste textarea "[PERSON_NAME] <[EMAIL_ADDRESS][DOMAIN_NAME]>"
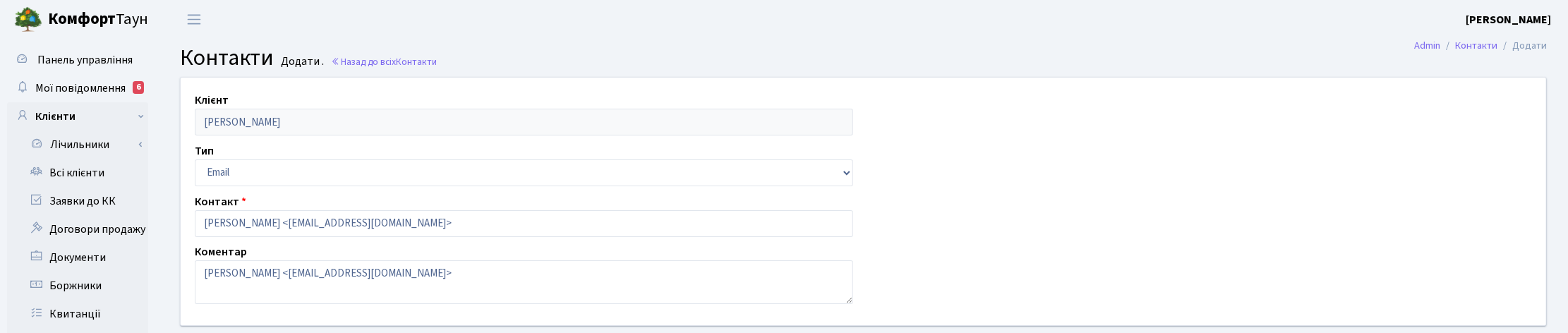
drag, startPoint x: 349, startPoint y: 16, endPoint x: 365, endPoint y: 33, distance: 23.3
click at [351, 16] on header "[PERSON_NAME] [PERSON_NAME] Мій обліковий запис Вийти" at bounding box center [784, 19] width 1568 height 39
drag, startPoint x: 391, startPoint y: 272, endPoint x: 197, endPoint y: 251, distance: 195.1
click at [197, 251] on div "Коментар [PERSON_NAME] <[EMAIL_ADDRESS][DOMAIN_NAME]>" at bounding box center [524, 274] width 680 height 61
drag, startPoint x: 385, startPoint y: 272, endPoint x: 346, endPoint y: 272, distance: 39.0
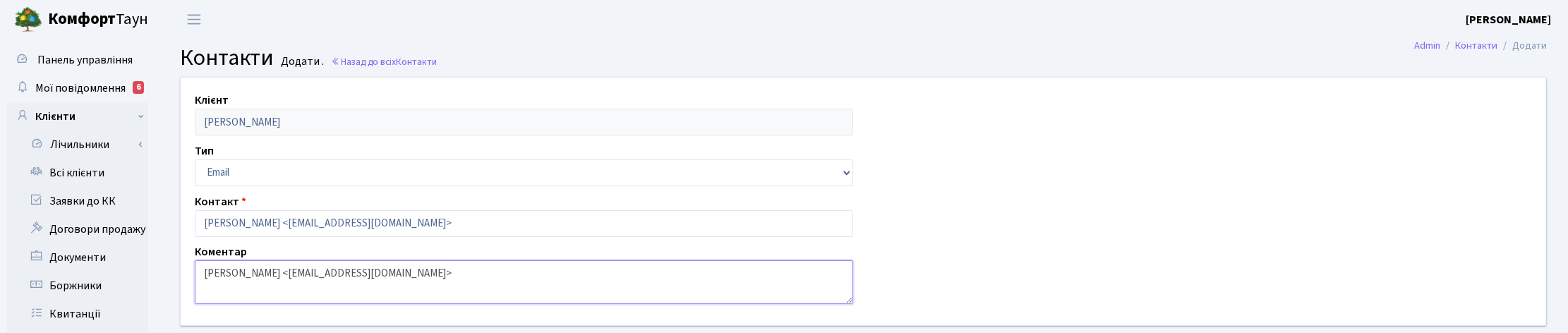
click at [383, 272] on textarea "[PERSON_NAME] <[EMAIL_ADDRESS][DOMAIN_NAME]>" at bounding box center [524, 282] width 659 height 44
click at [200, 269] on textarea "[PERSON_NAME] <[EMAIL_ADDRESS][DOMAIN_NAME]>" at bounding box center [524, 282] width 659 height 44
type textarea "[PERSON_NAME] <[EMAIL_ADDRESS][DOMAIN_NAME]>"
click at [369, 226] on input "[PERSON_NAME] <[EMAIL_ADDRESS][DOMAIN_NAME]>" at bounding box center [524, 224] width 659 height 27
click at [259, 222] on input "[PERSON_NAME] <[EMAIL_ADDRESS][DOMAIN_NAME]" at bounding box center [524, 224] width 659 height 27
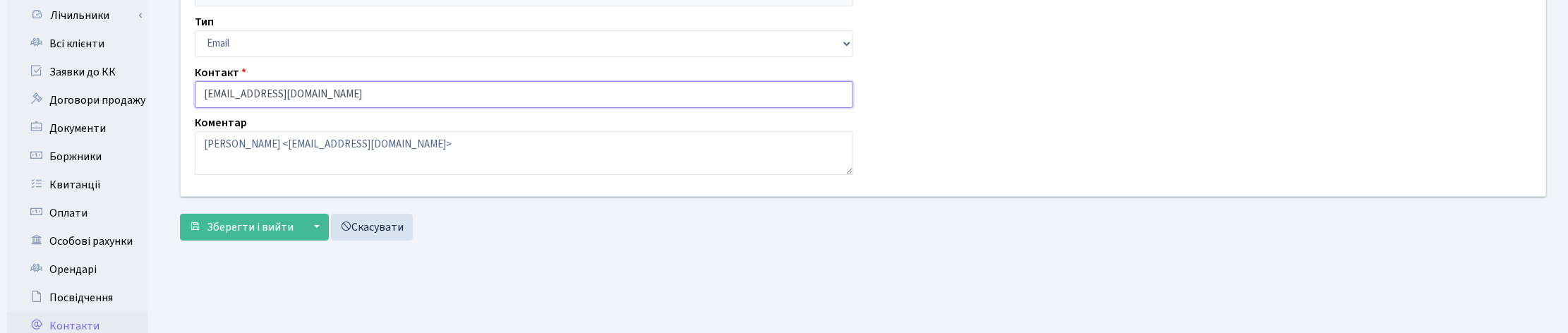
scroll to position [264, 0]
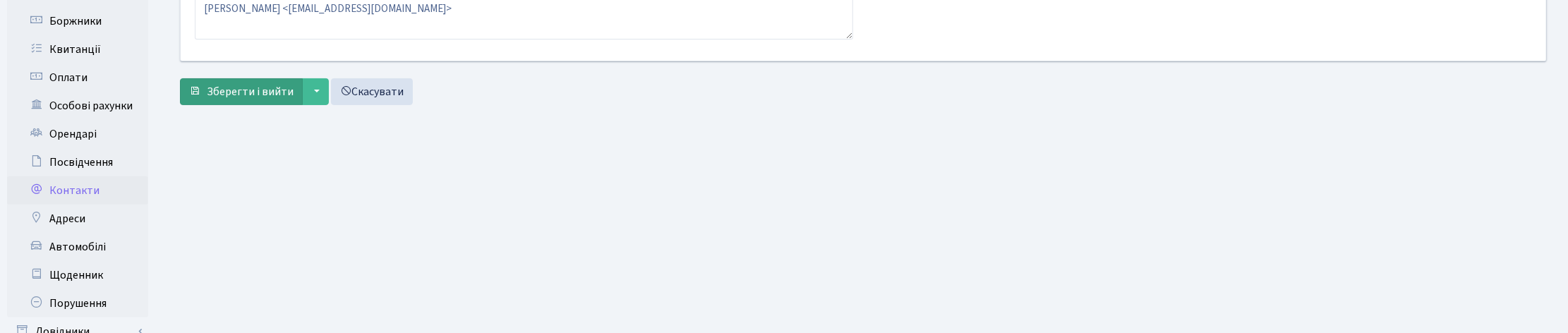
type input "[EMAIL_ADDRESS][DOMAIN_NAME]"
click at [266, 90] on span "Зберегти і вийти" at bounding box center [250, 92] width 86 height 15
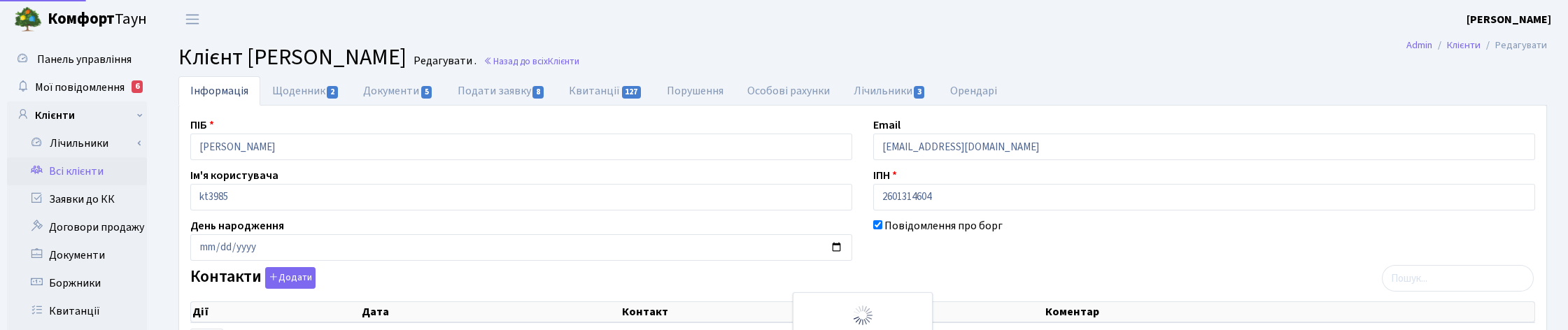
select select "25"
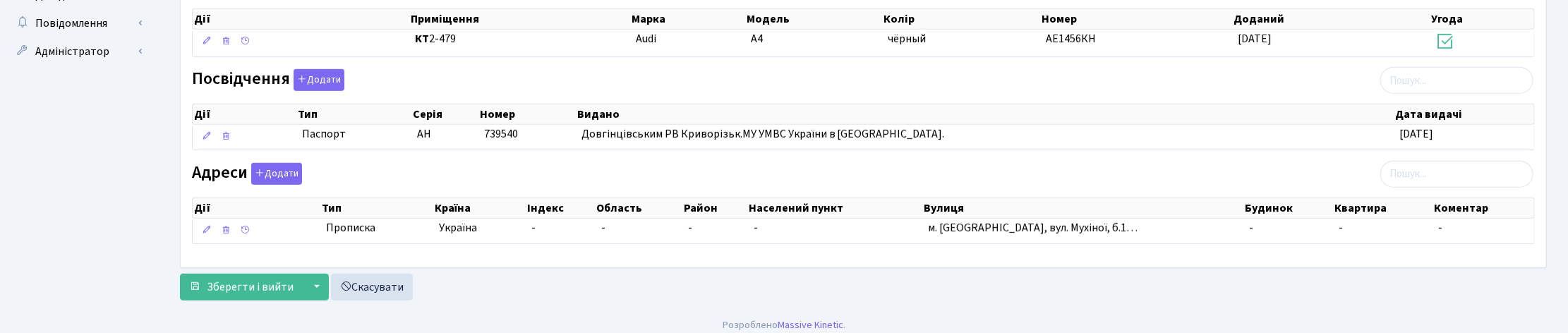
scroll to position [619, 0]
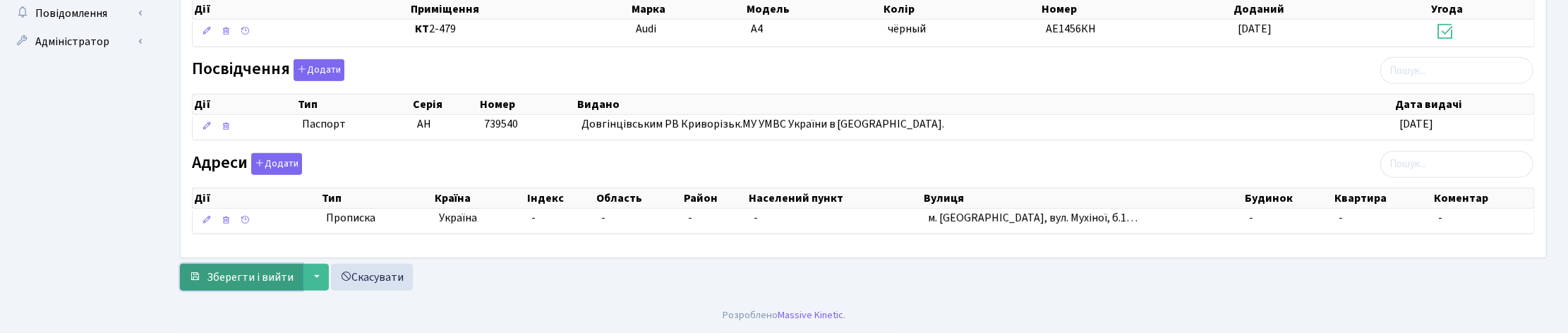
click at [268, 276] on span "Зберегти і вийти" at bounding box center [250, 277] width 86 height 15
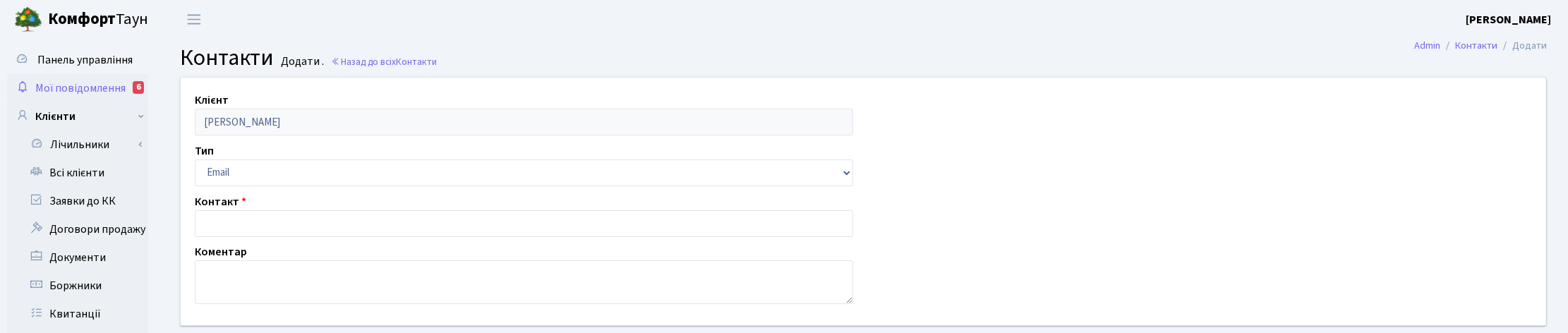
click at [57, 90] on span "Мої повідомлення" at bounding box center [81, 88] width 91 height 15
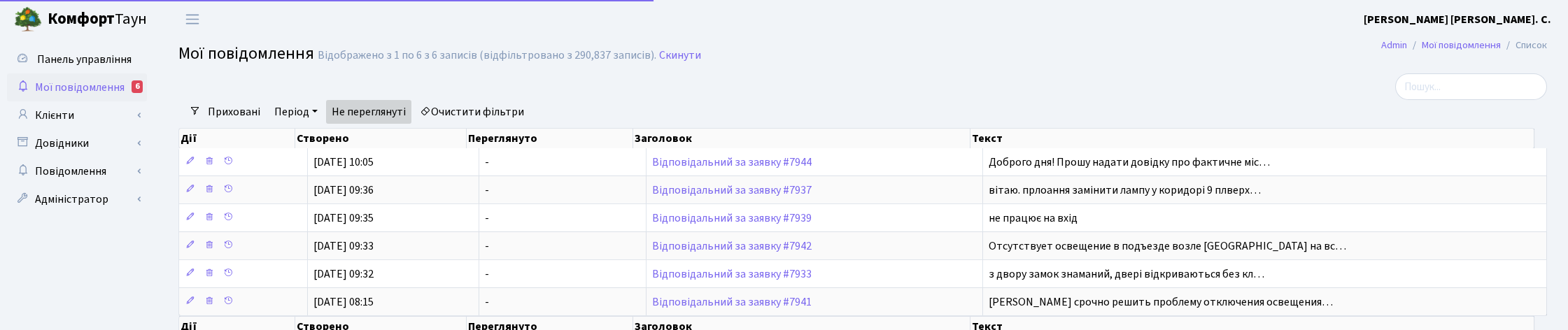
select select "25"
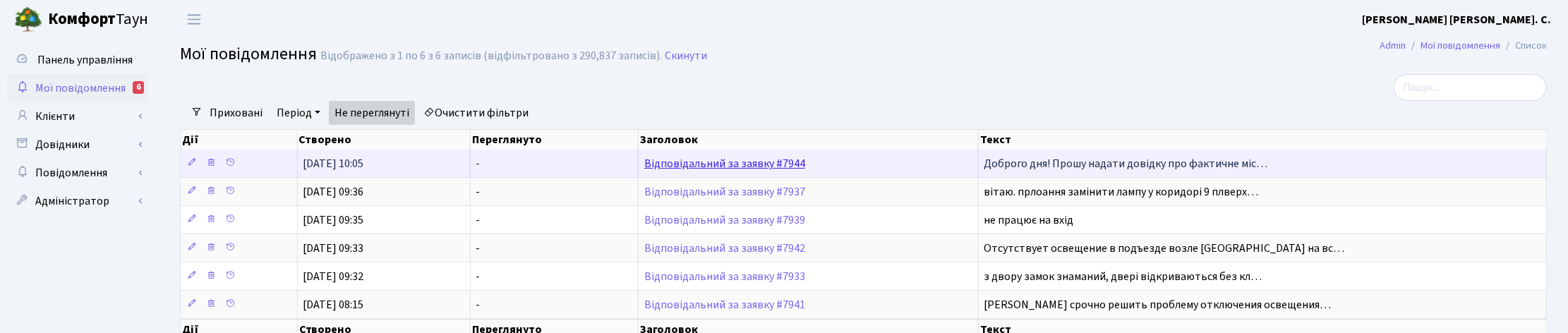
click at [741, 168] on link "Відповідальний за заявку #7944" at bounding box center [725, 164] width 161 height 15
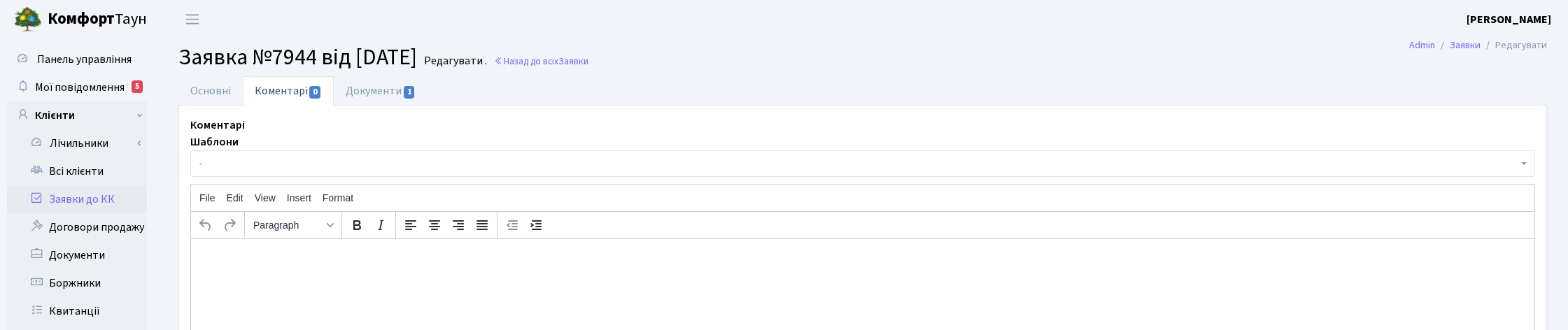
select select "32536"
select select "8"
click at [212, 86] on link "Основні" at bounding box center [210, 91] width 65 height 29
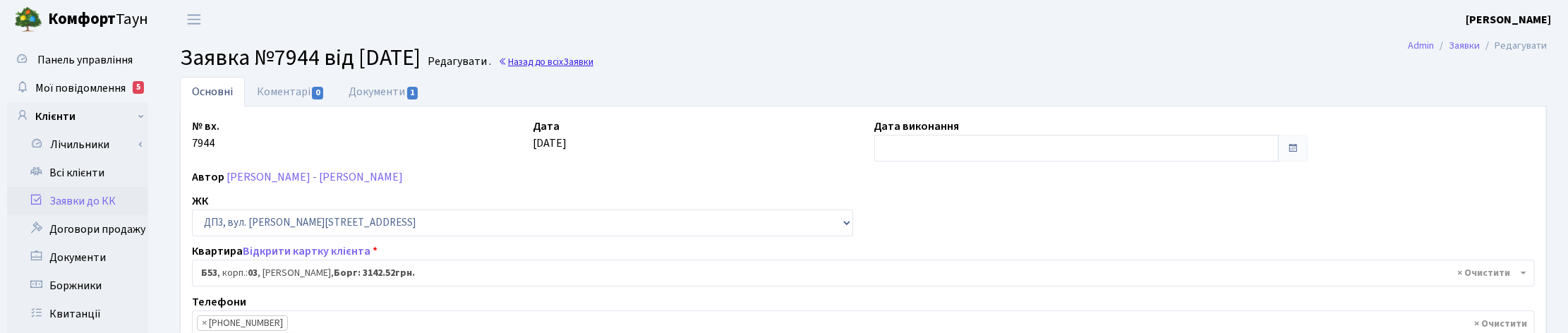
click at [585, 64] on link "Назад до всіх Заявки" at bounding box center [546, 62] width 95 height 14
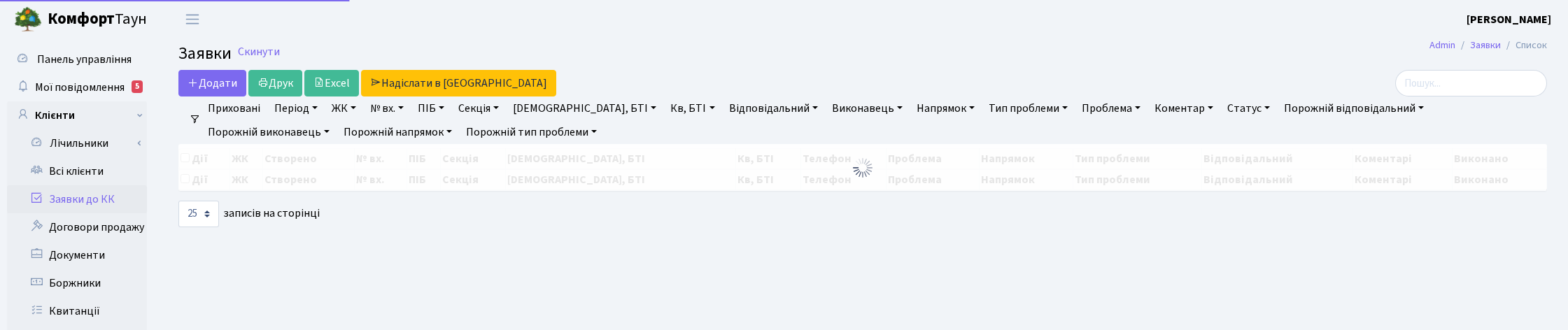
select select "25"
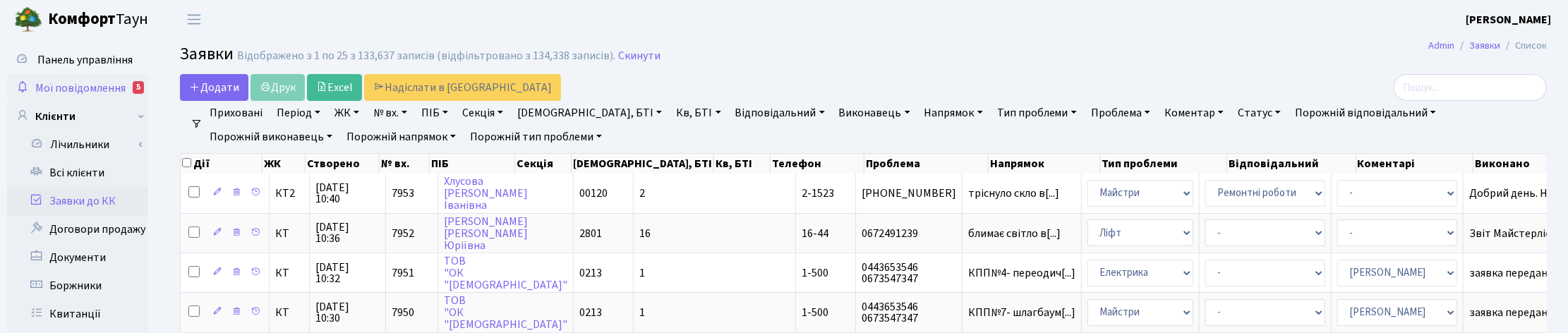
click at [95, 82] on span "Мої повідомлення" at bounding box center [81, 88] width 91 height 15
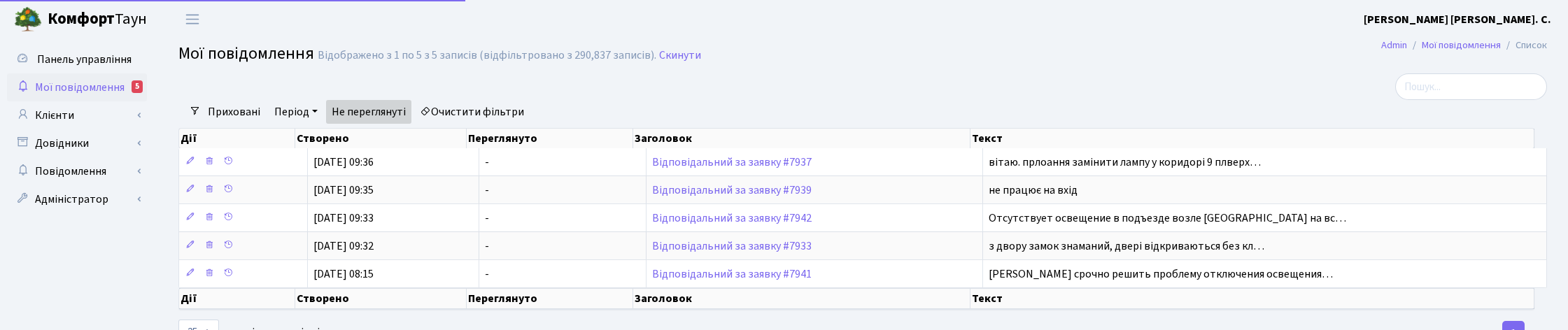
select select "25"
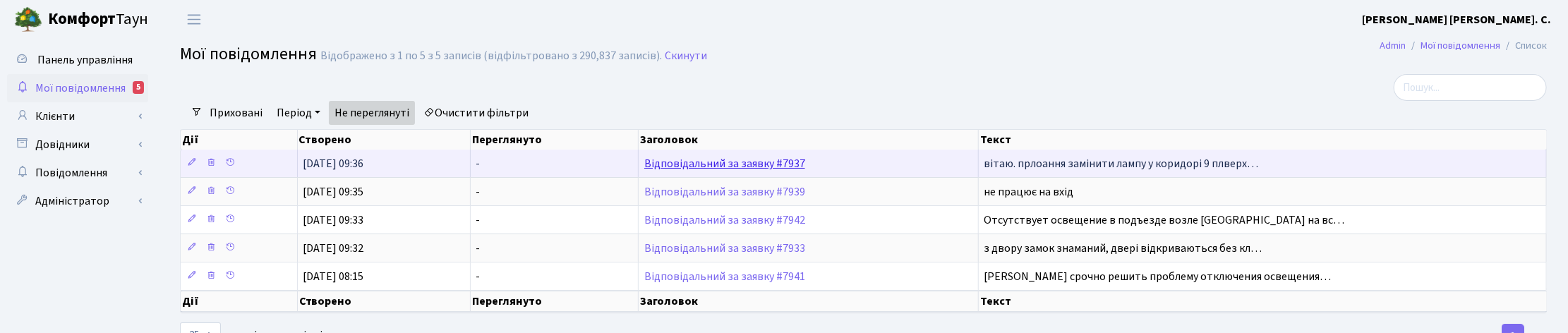
click at [695, 166] on link "Відповідальний за заявку #7937" at bounding box center [725, 164] width 161 height 15
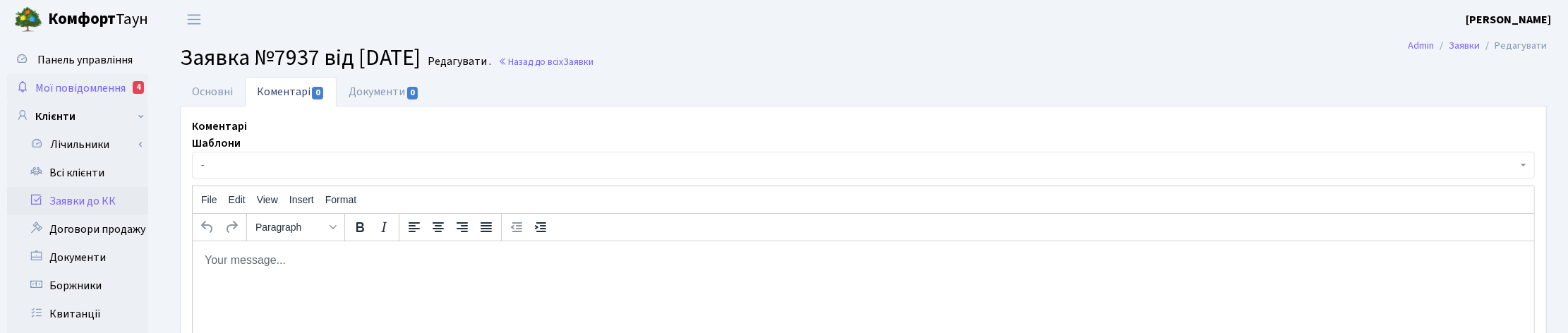
click at [73, 80] on span "Мої повідомлення" at bounding box center [81, 88] width 91 height 15
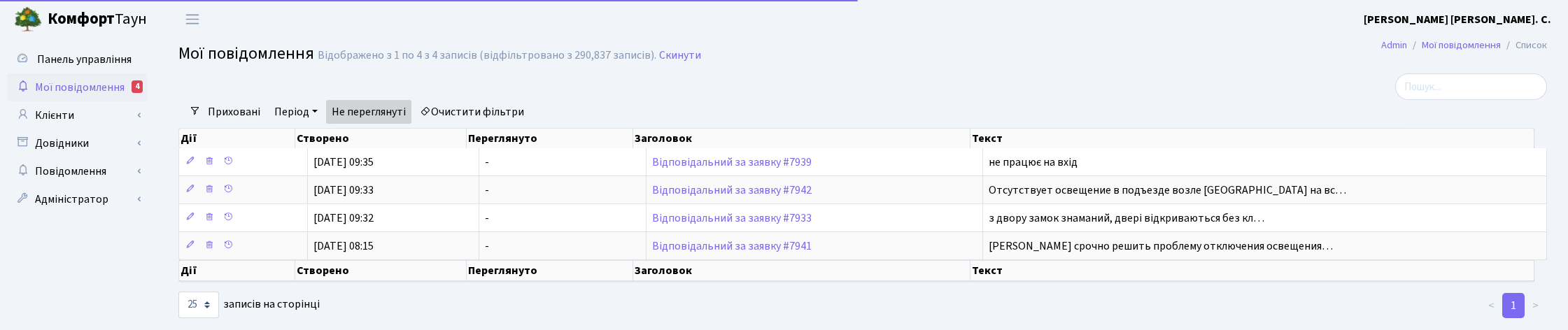
select select "25"
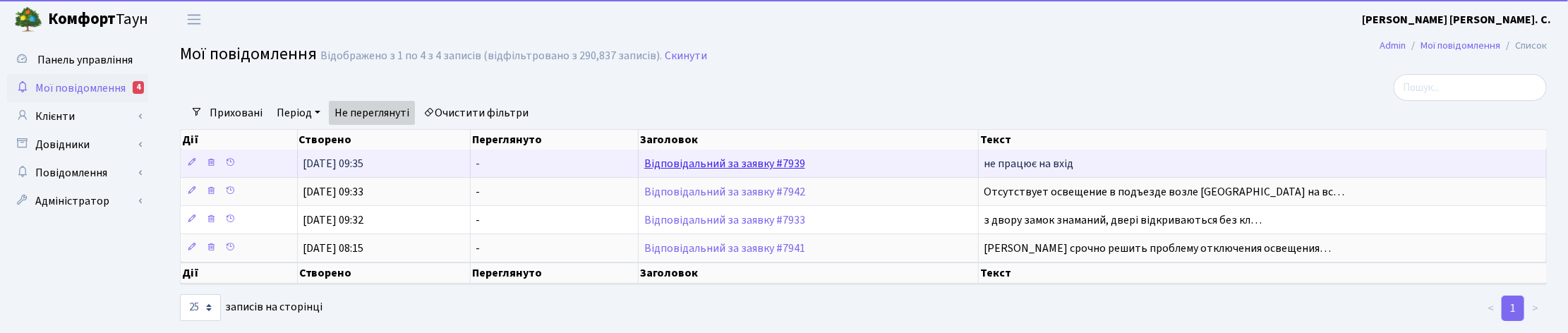
click at [775, 161] on link "Відповідальний за заявку #7939" at bounding box center [725, 164] width 161 height 15
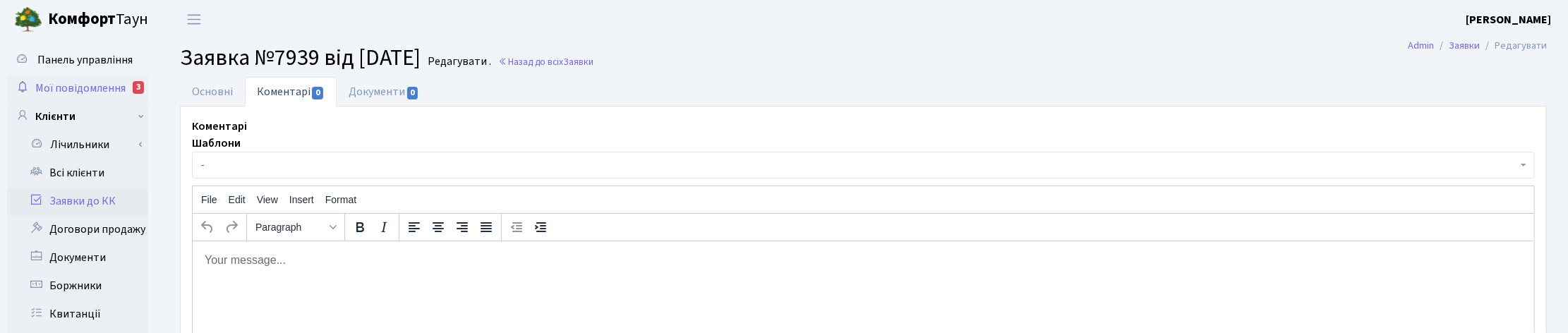
click at [40, 82] on span "Мої повідомлення" at bounding box center [81, 88] width 91 height 15
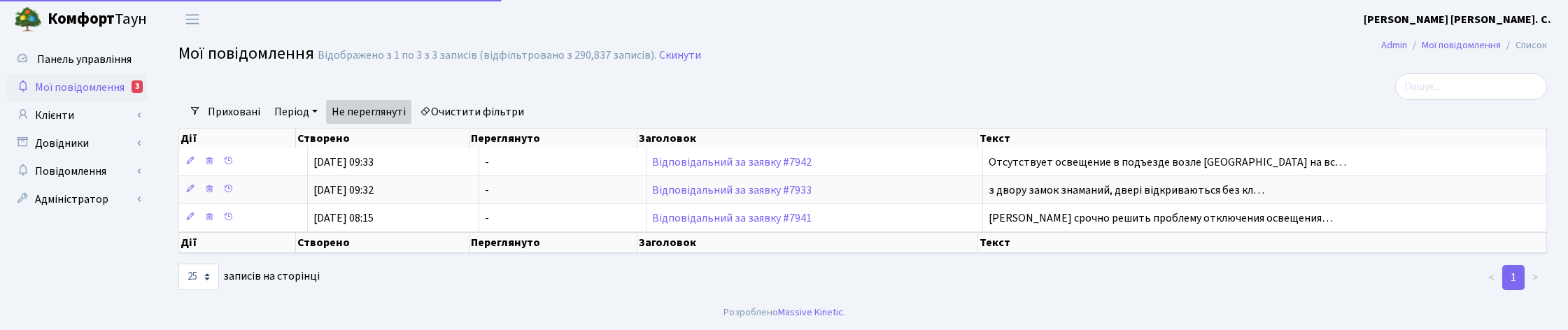
select select "25"
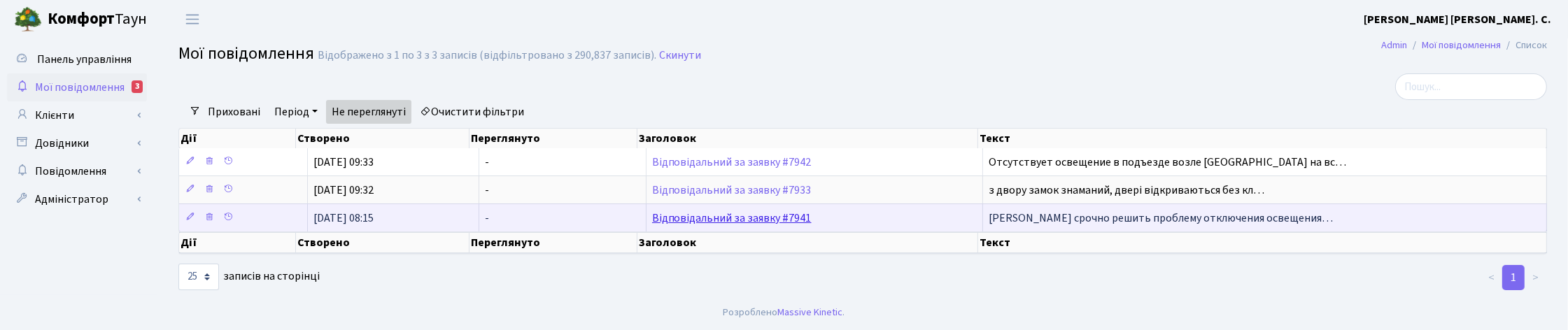
click at [771, 220] on link "Відповідальний за заявку #7941" at bounding box center [732, 218] width 160 height 15
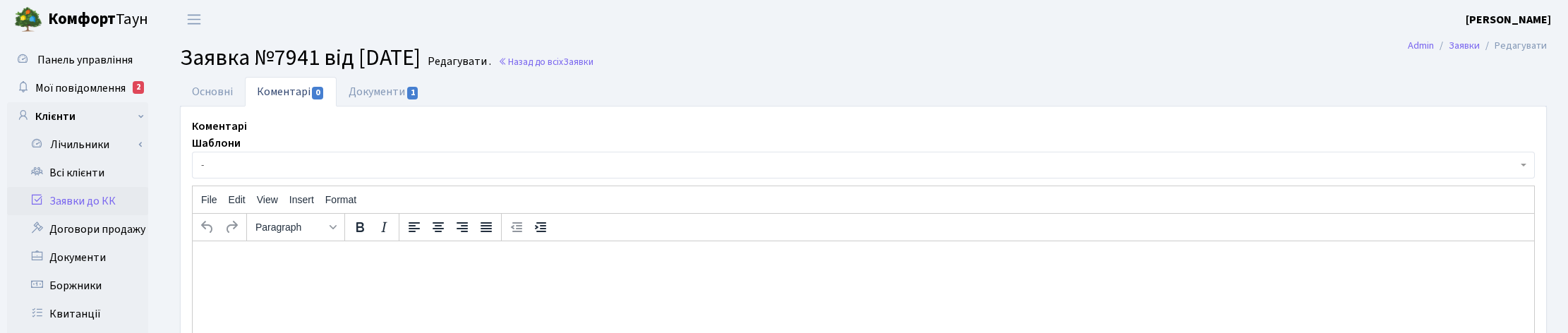
select select "15654"
click at [188, 92] on link "Основні" at bounding box center [212, 92] width 65 height 29
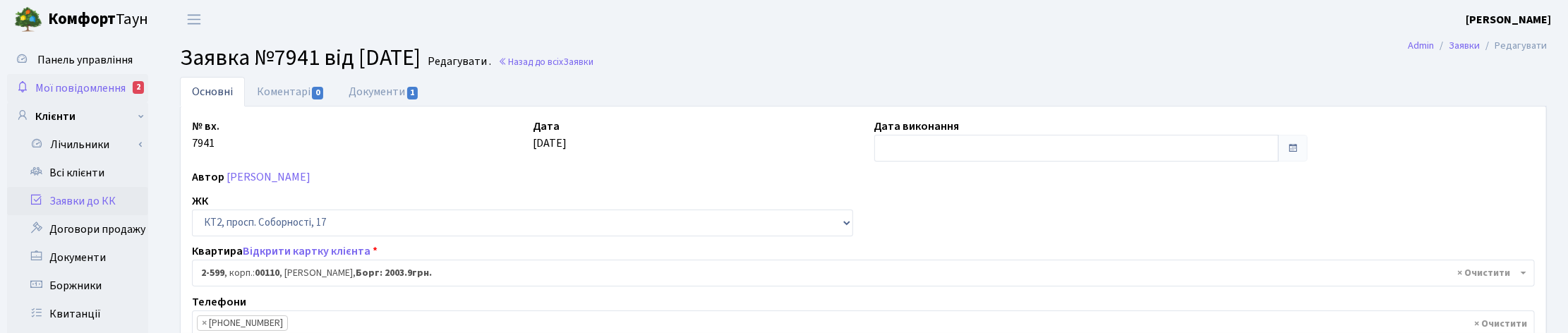
click at [103, 86] on span "Мої повідомлення" at bounding box center [81, 88] width 91 height 15
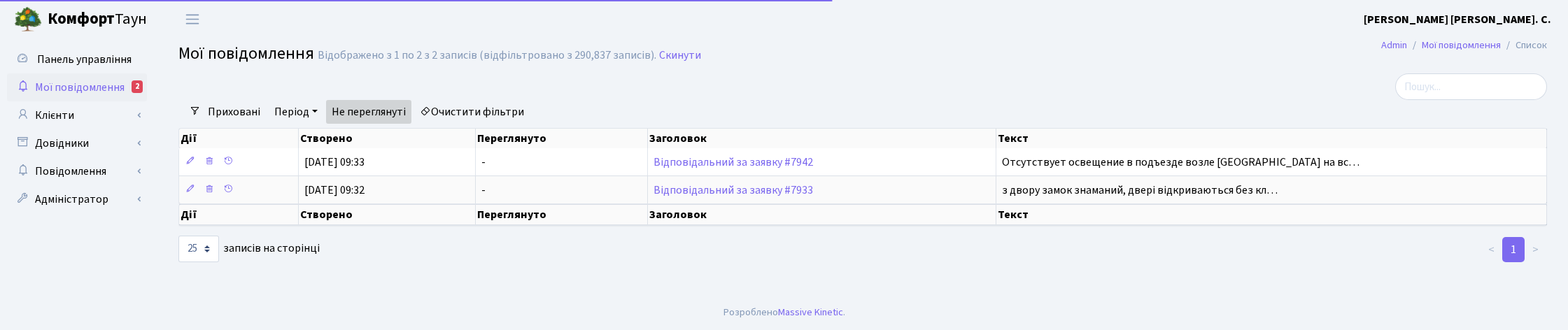
select select "25"
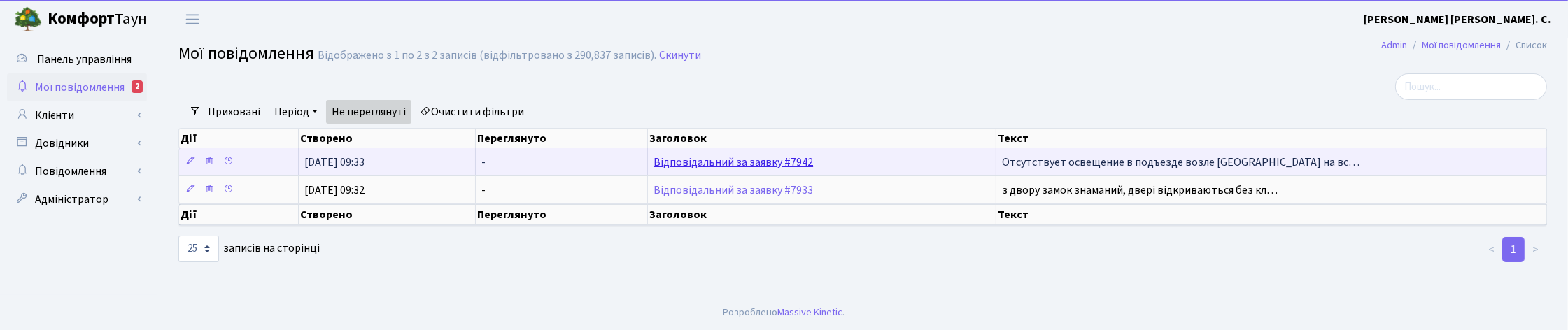
click at [697, 168] on link "Відповідальний за заявку #7942" at bounding box center [734, 162] width 160 height 15
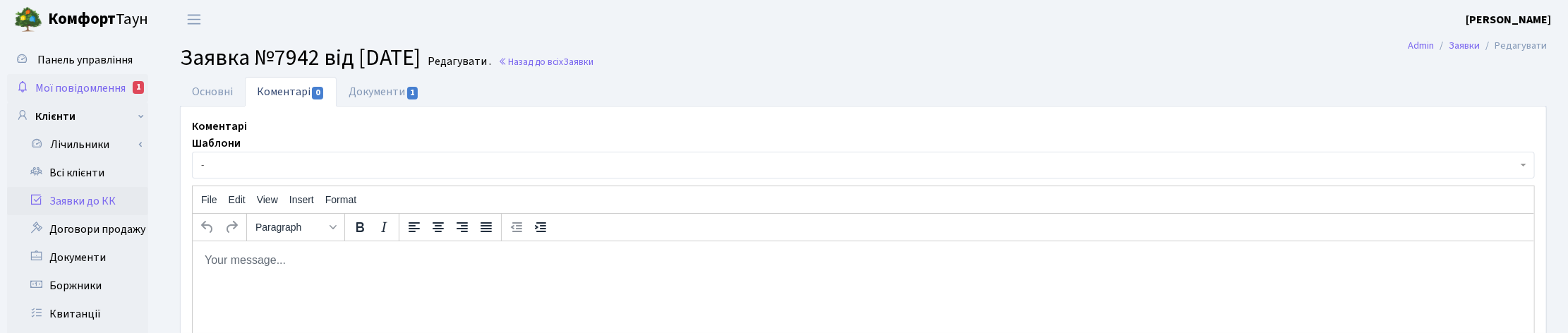
click at [115, 81] on span "Мої повідомлення" at bounding box center [81, 88] width 91 height 15
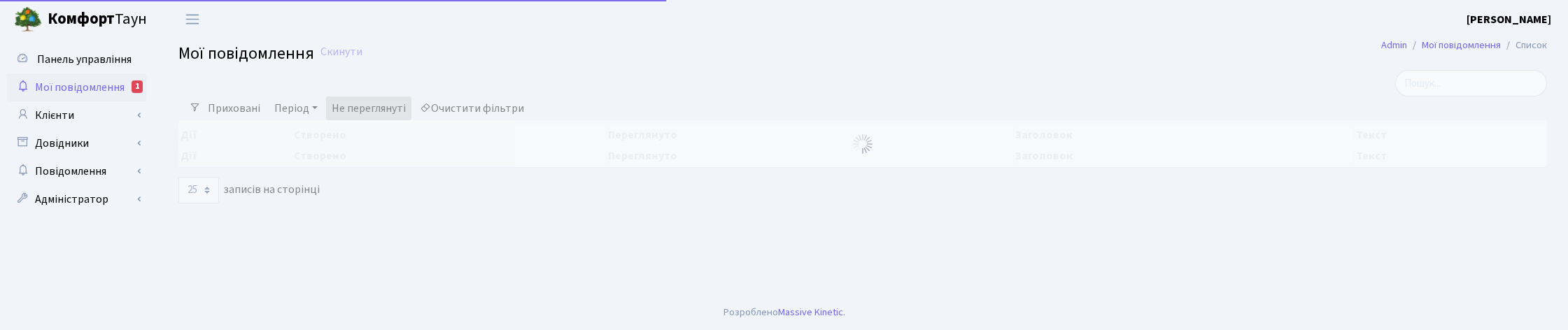
select select "25"
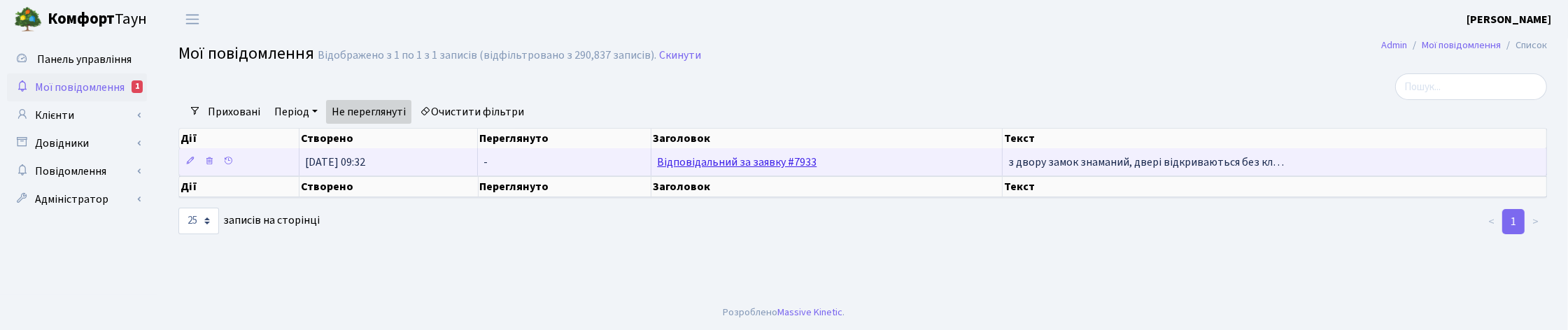
click at [692, 161] on link "Відповідальний за заявку #7933" at bounding box center [737, 162] width 160 height 15
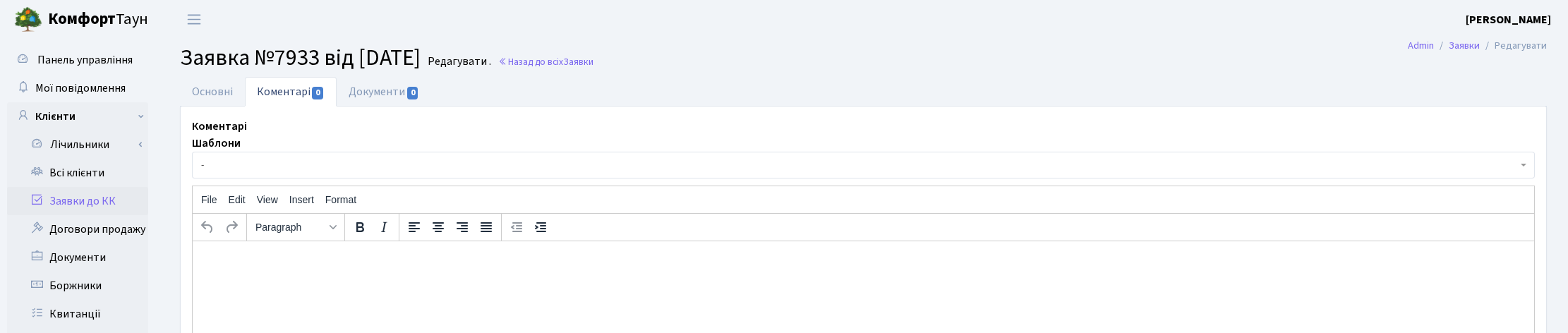
select select "16905"
click at [215, 88] on link "Основні" at bounding box center [212, 92] width 65 height 29
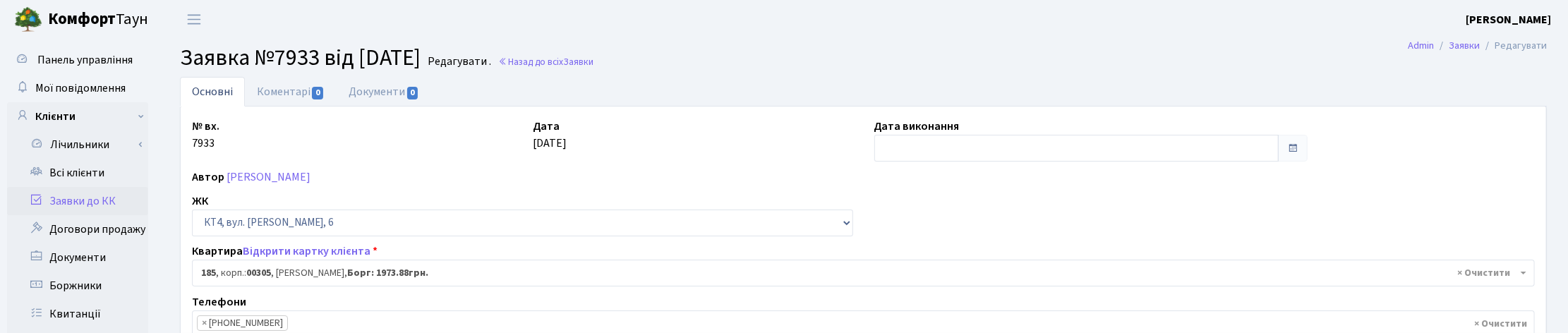
click at [1114, 81] on ul "Основні Коментарі 0 Документи 0" at bounding box center [863, 92] width 1367 height 30
click at [1163, 51] on h2 "Заявка №7933 від 11.09.2025 Редагувати . Назад до всіх Заявки" at bounding box center [863, 58] width 1367 height 27
